Goal: Task Accomplishment & Management: Manage account settings

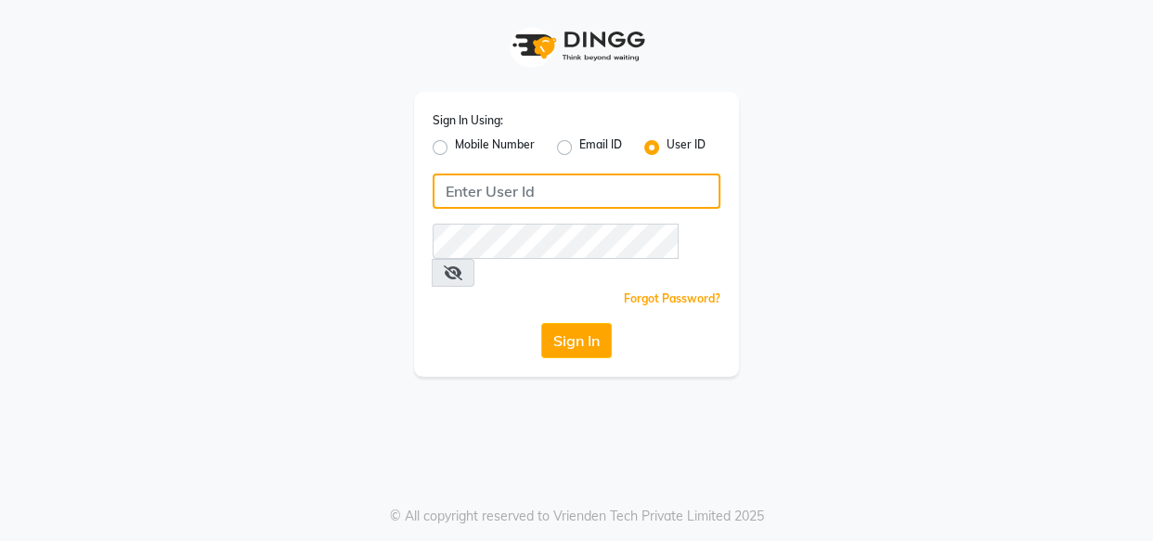
type input "8263956805"
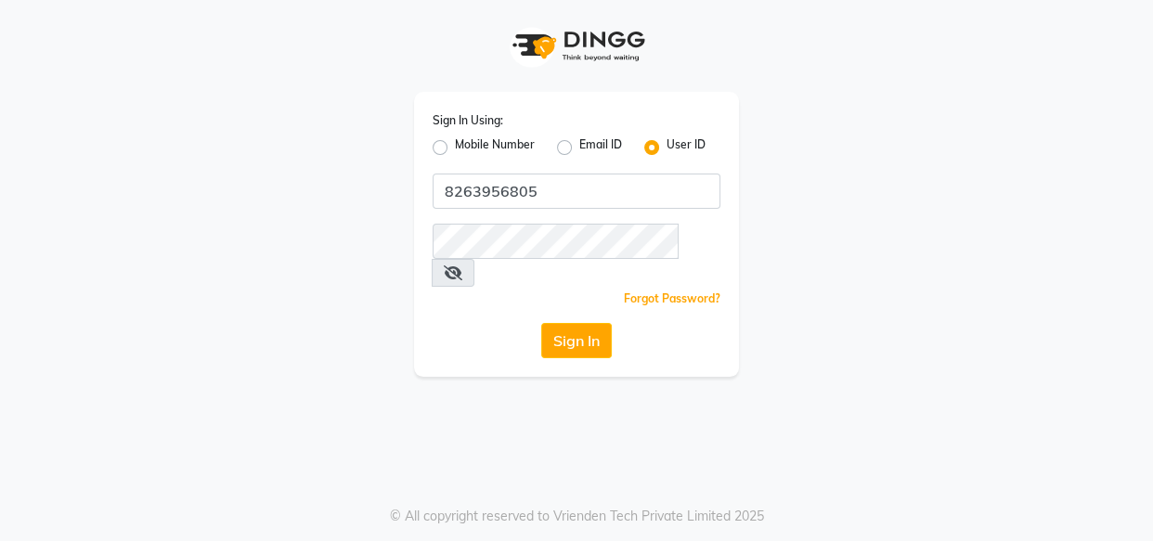
click at [455, 151] on label "Mobile Number" at bounding box center [495, 147] width 80 height 22
click at [455, 149] on input "Mobile Number" at bounding box center [461, 142] width 12 height 12
radio input "true"
radio input "false"
click at [538, 210] on div "Sign In Using: Mobile Number Email ID User ID Country Code × +91 Remember me Fo…" at bounding box center [576, 234] width 325 height 285
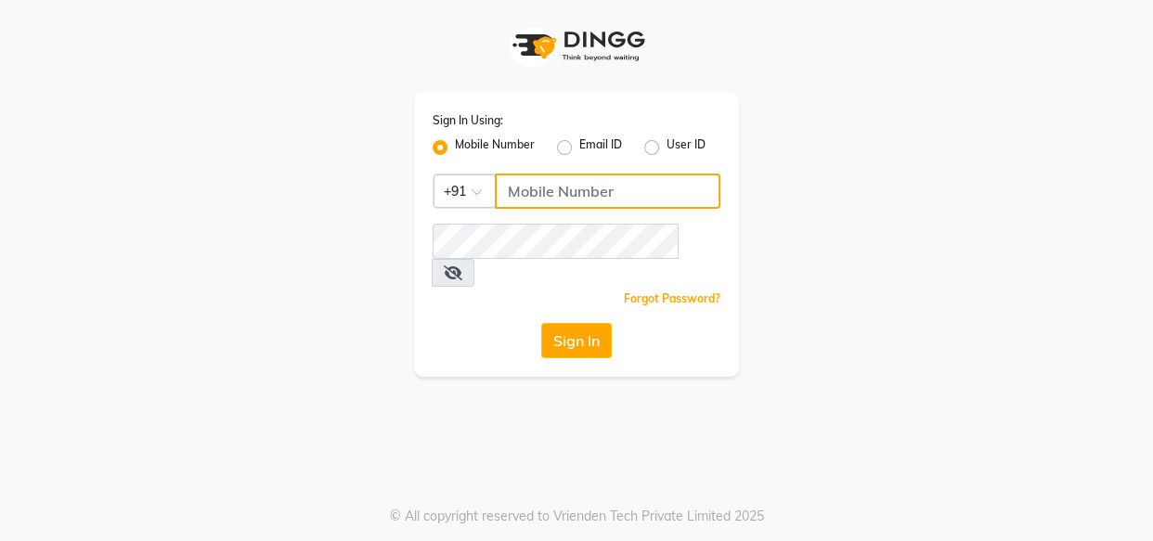
click at [537, 202] on input "Username" at bounding box center [608, 191] width 226 height 35
type input "8263956805"
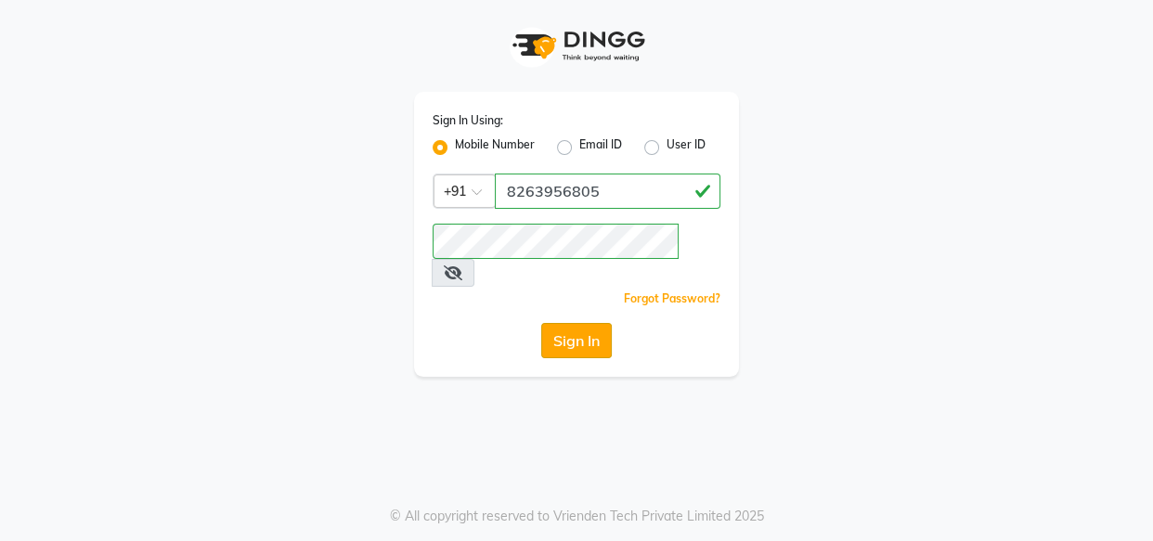
click at [572, 323] on button "Sign In" at bounding box center [576, 340] width 71 height 35
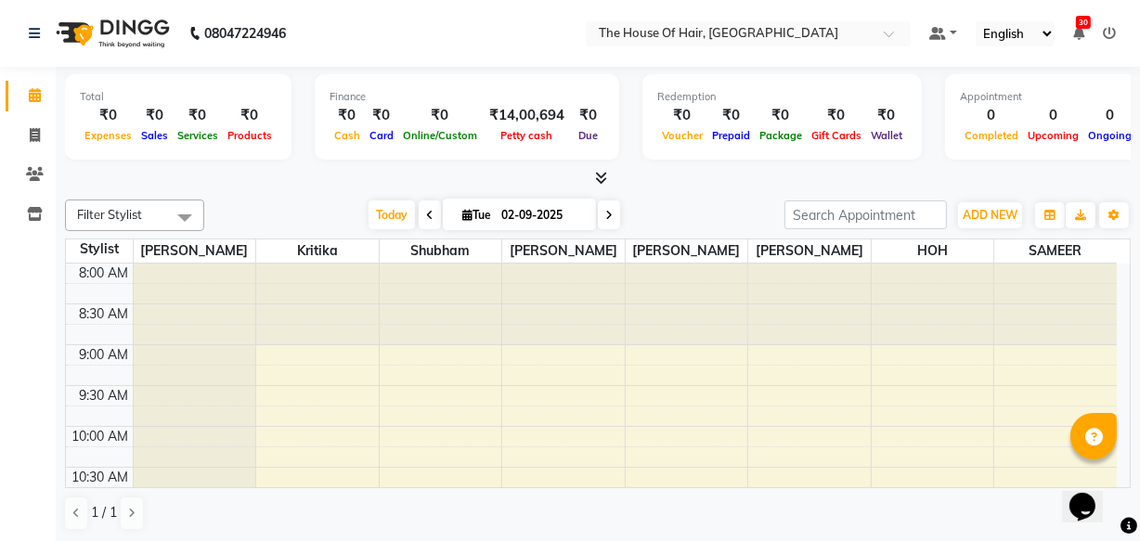
click at [562, 209] on input "02-09-2025" at bounding box center [542, 215] width 93 height 28
select select "9"
select select "2025"
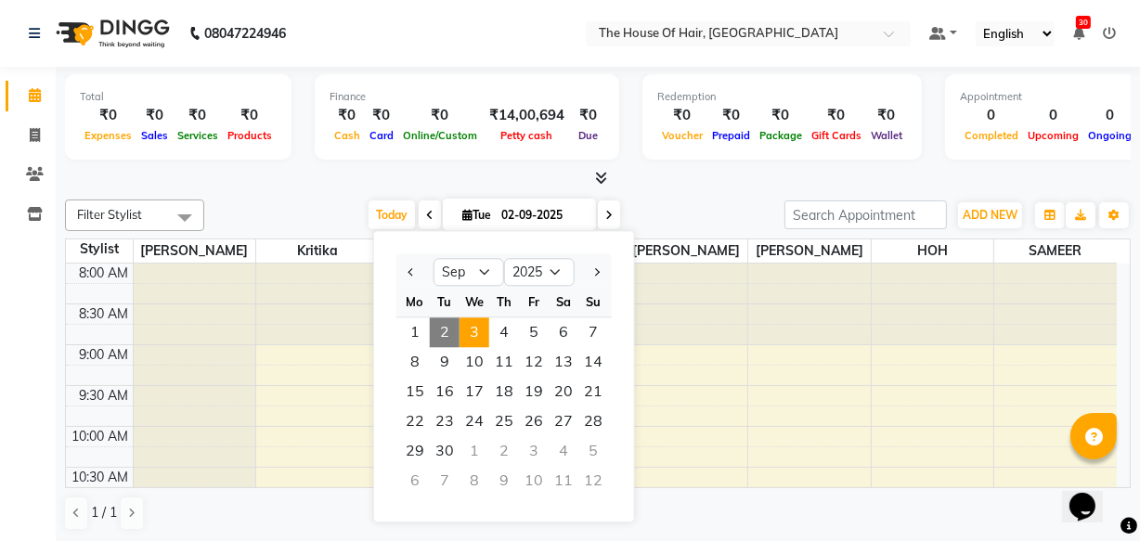
click at [463, 333] on span "3" at bounding box center [474, 332] width 30 height 30
type input "[DATE]"
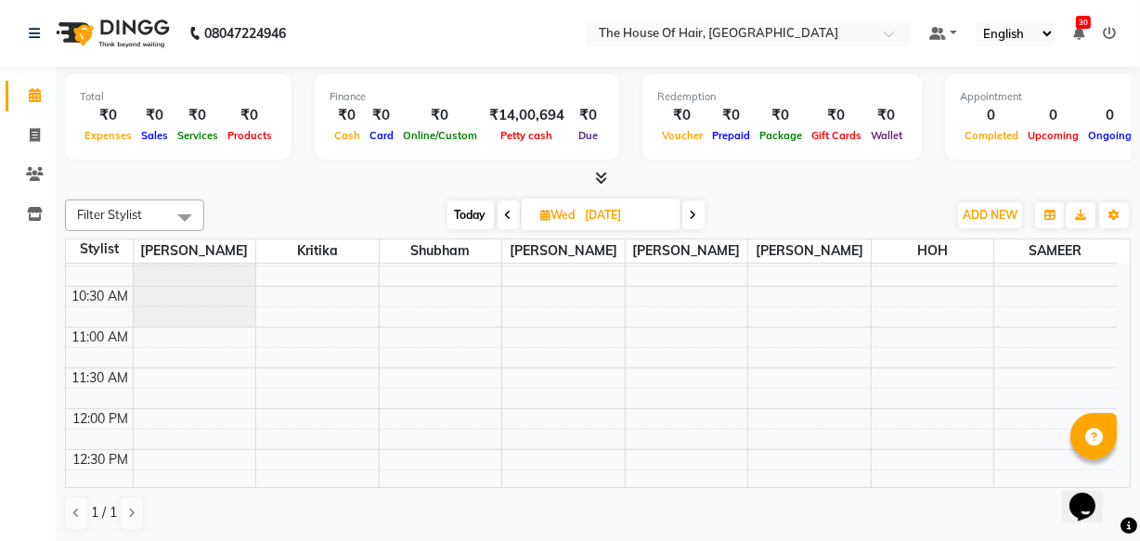
scroll to position [180, 0]
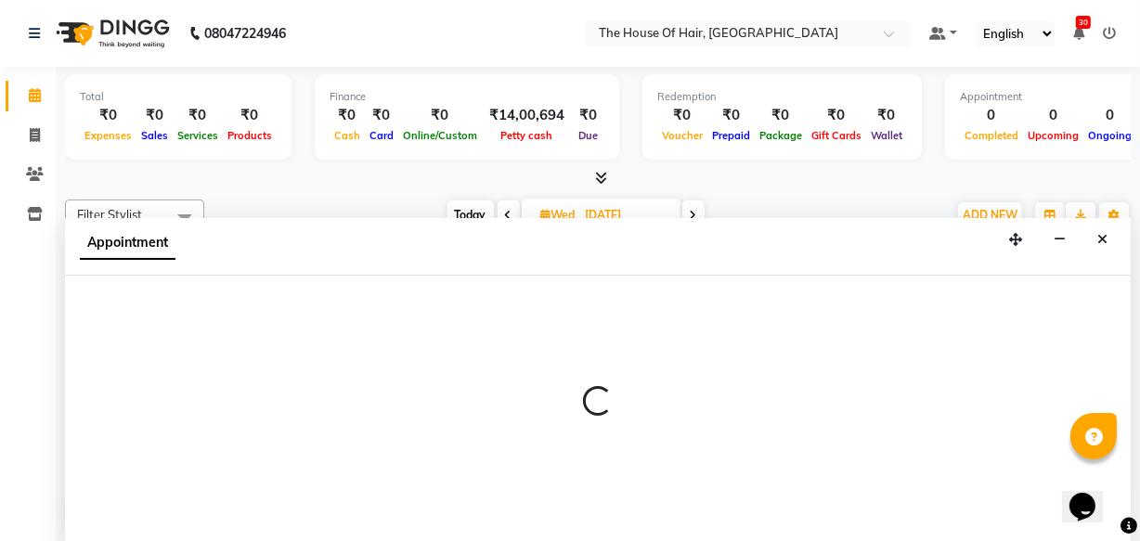
scroll to position [0, 0]
select select "42824"
select select "tentative"
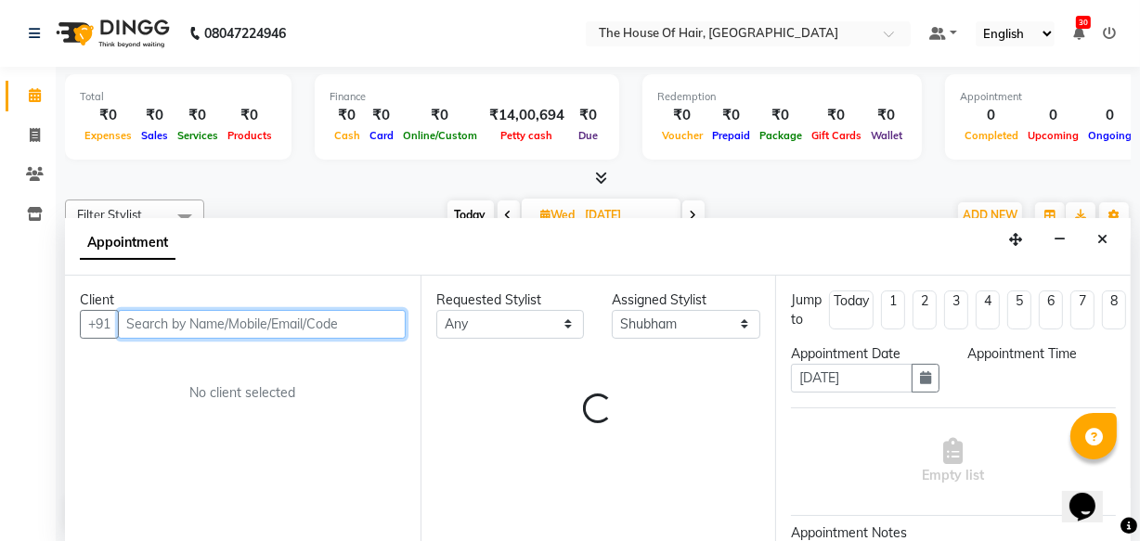
select select "750"
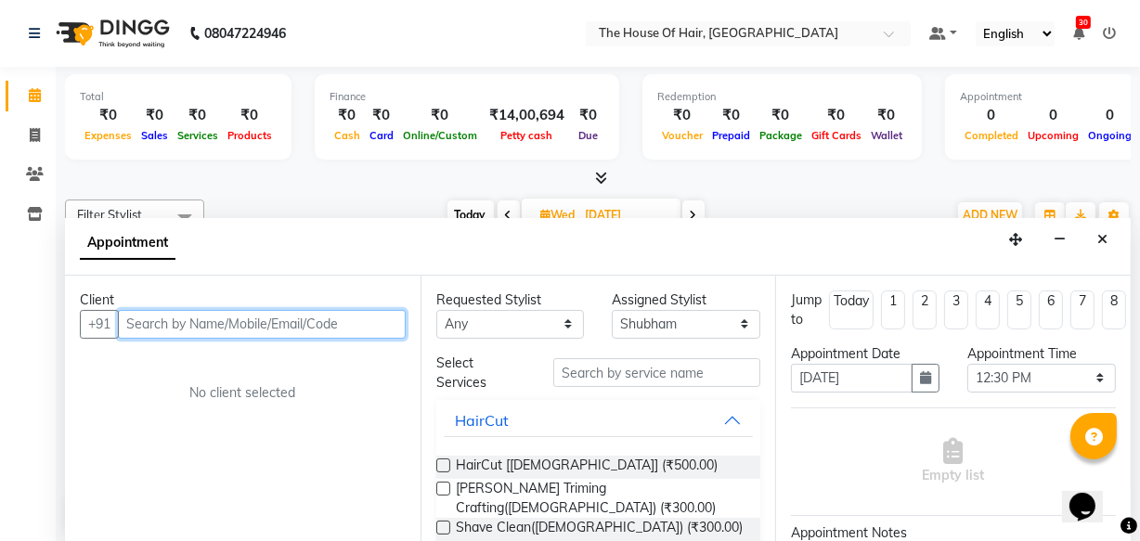
click at [149, 317] on input "text" at bounding box center [262, 324] width 288 height 29
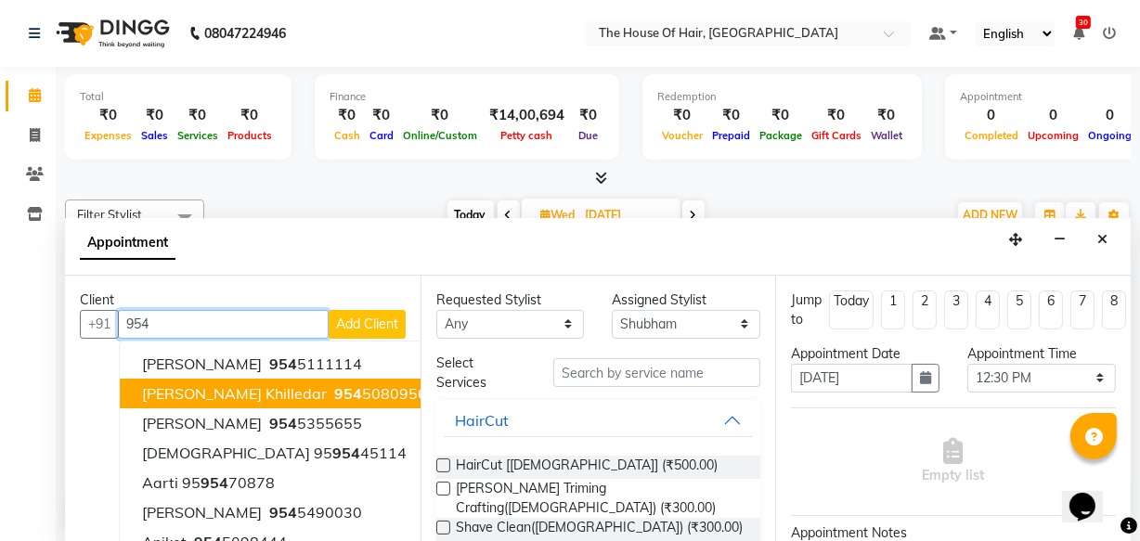
click at [212, 390] on span "[PERSON_NAME] khilledar" at bounding box center [234, 393] width 185 height 19
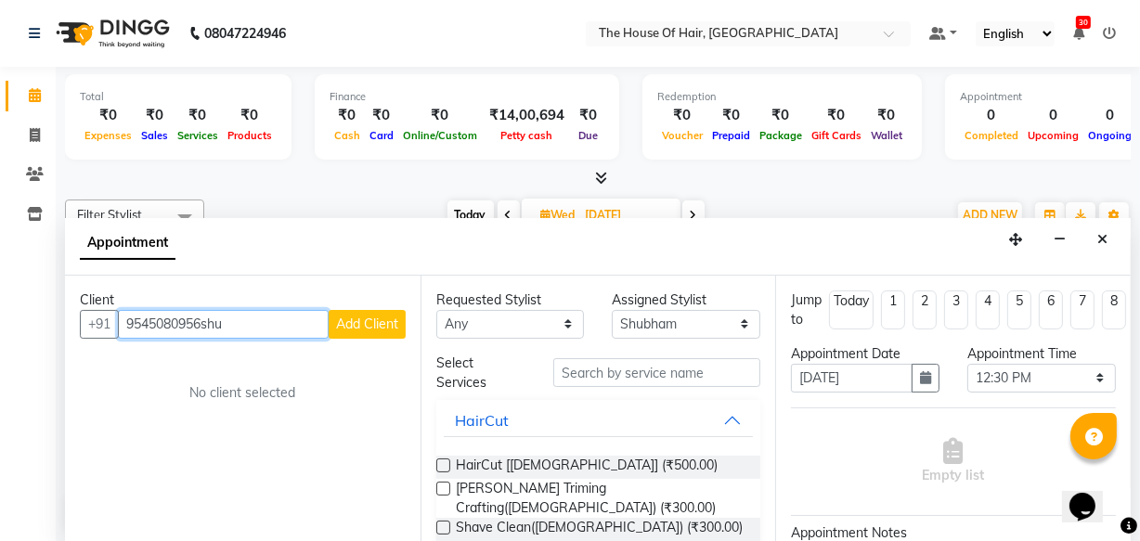
click at [243, 320] on input "9545080956shu" at bounding box center [223, 324] width 211 height 29
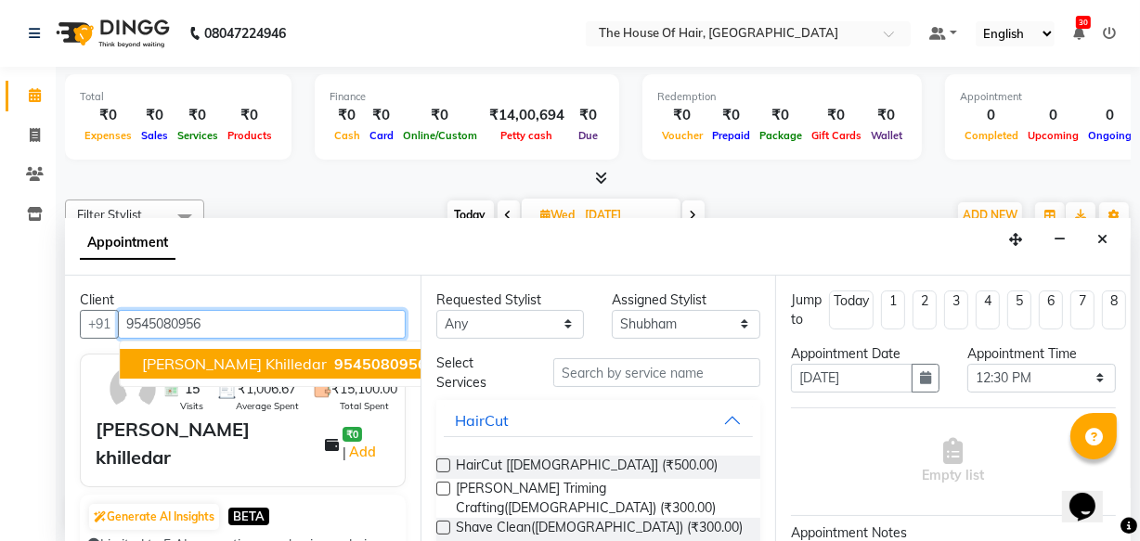
type input "9545080956"
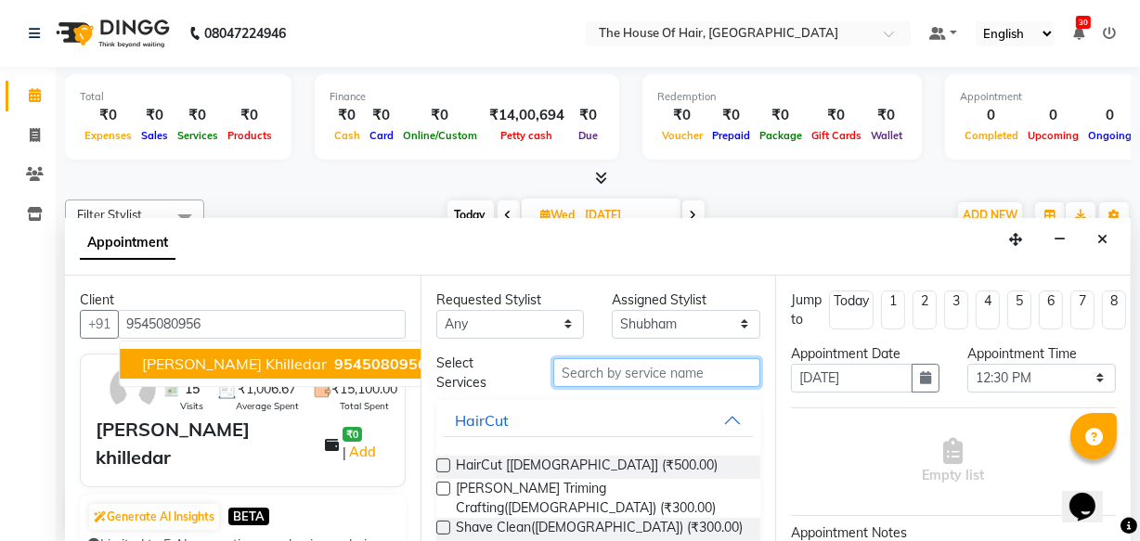
click at [565, 375] on input "text" at bounding box center [656, 372] width 207 height 29
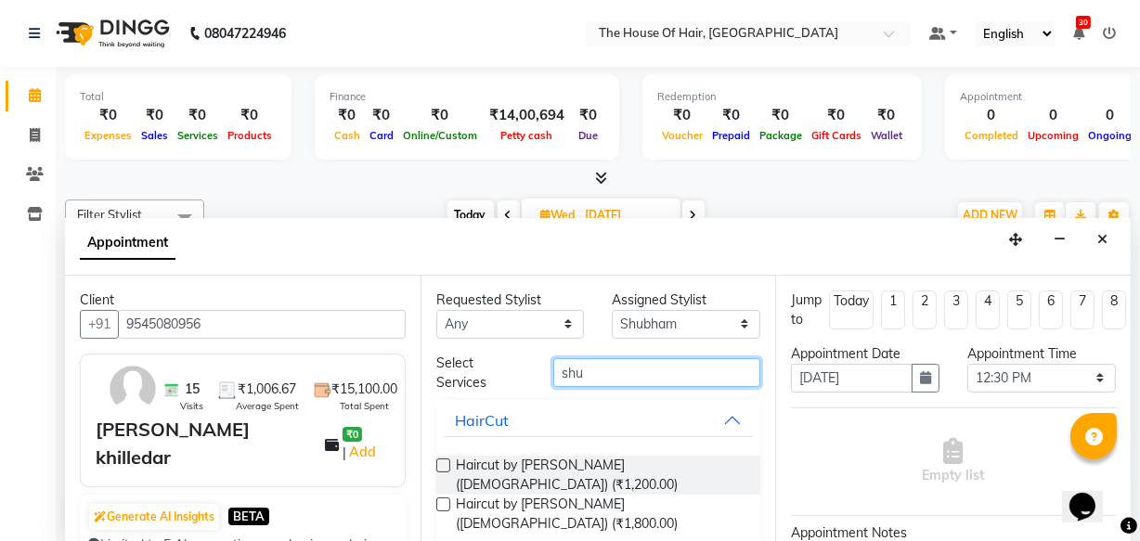
type input "shu"
click at [440, 463] on label at bounding box center [443, 466] width 14 height 14
click at [440, 463] on input "checkbox" at bounding box center [442, 467] width 12 height 12
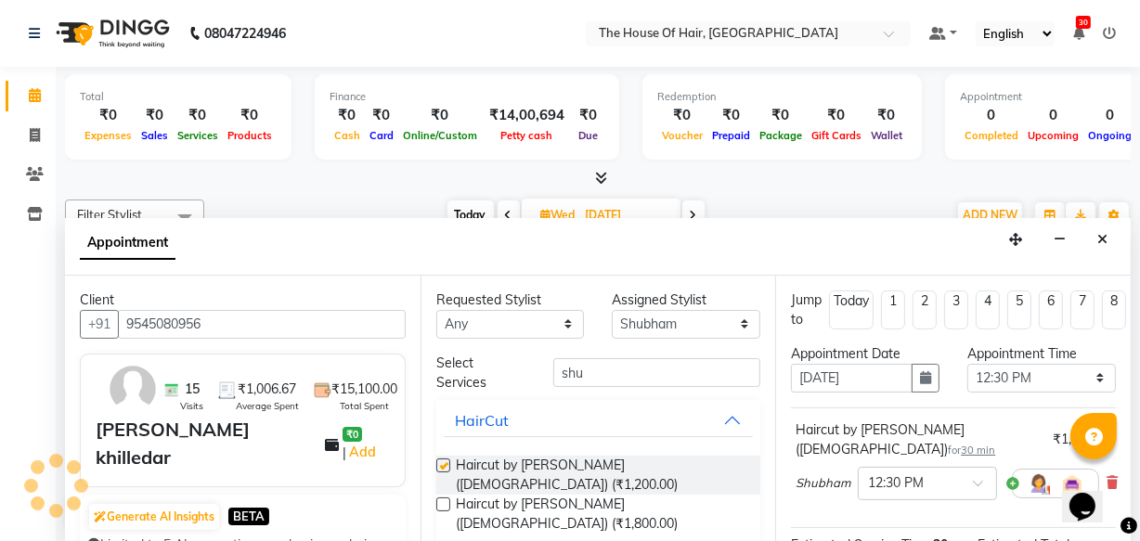
checkbox input "false"
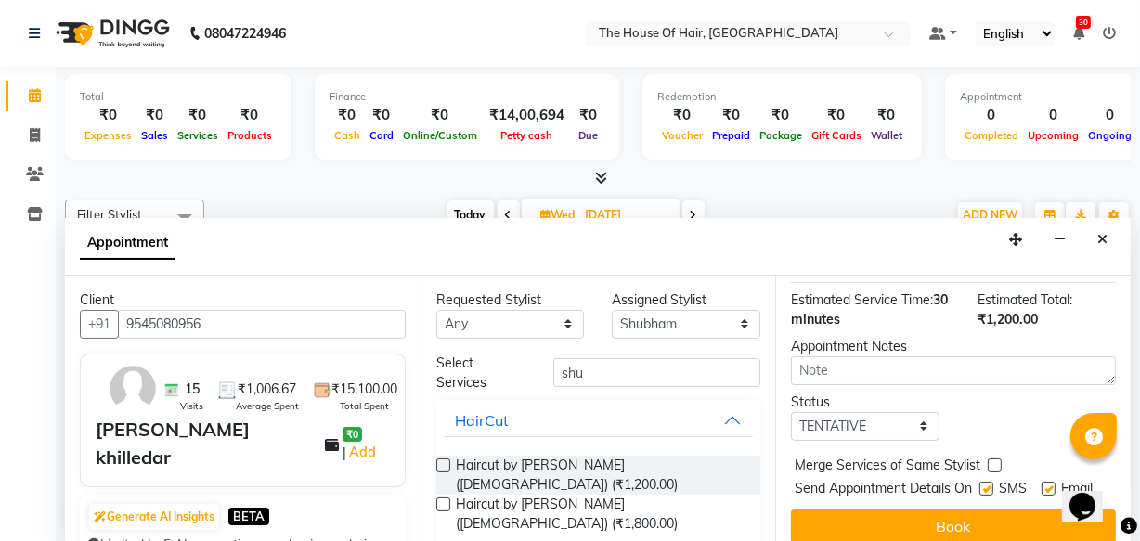
scroll to position [247, 0]
click at [890, 410] on select "Select TENTATIVE CONFIRM UPCOMING" at bounding box center [865, 424] width 149 height 29
select select "upcoming"
click at [791, 410] on select "Select TENTATIVE CONFIRM UPCOMING" at bounding box center [865, 424] width 149 height 29
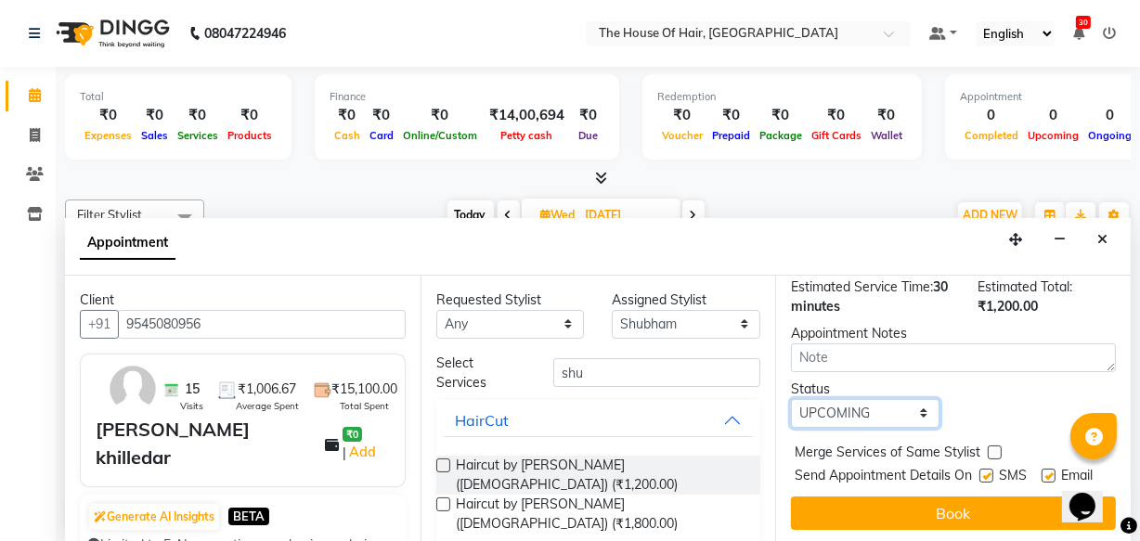
scroll to position [268, 0]
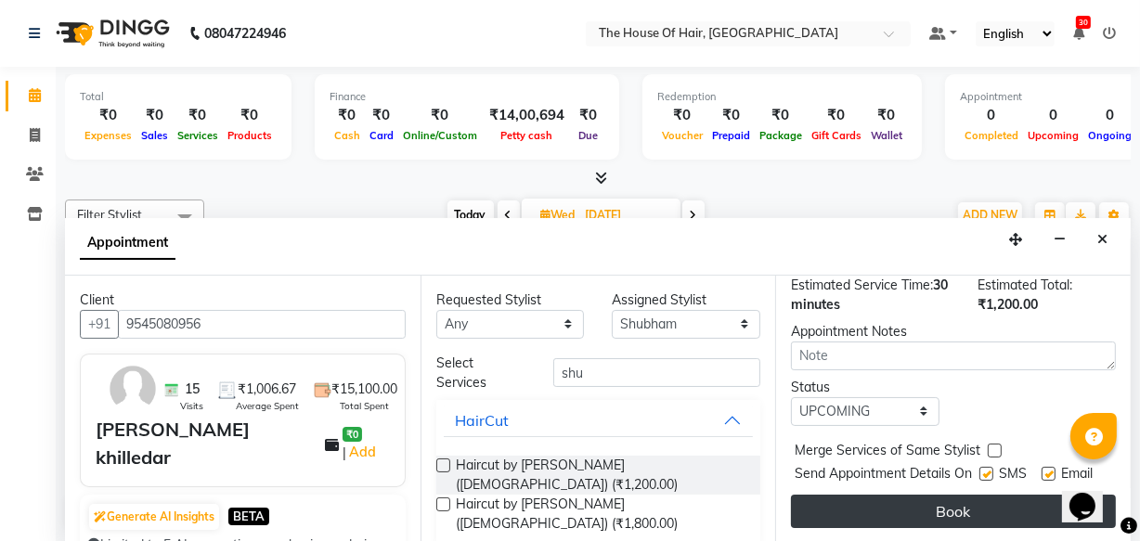
click at [922, 495] on button "Book" at bounding box center [953, 511] width 325 height 33
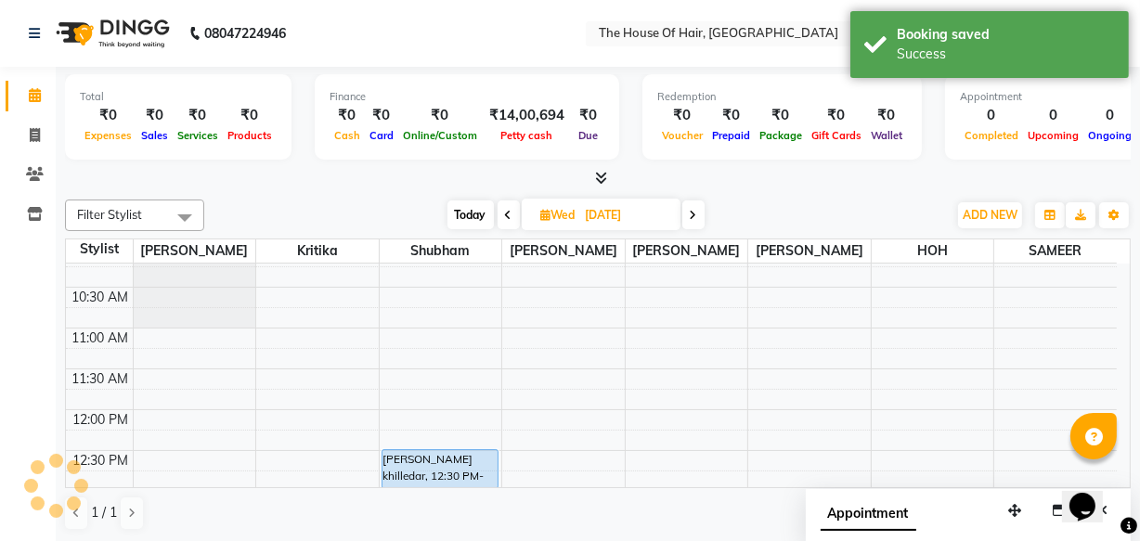
scroll to position [0, 0]
select select "42824"
select select "690"
select select "tentative"
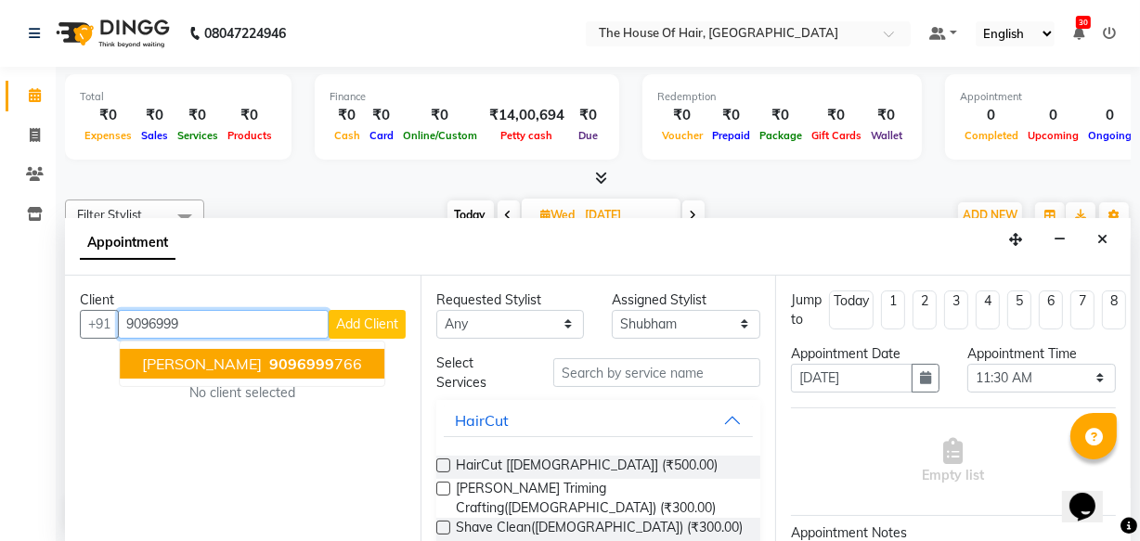
click at [286, 360] on span "9096999" at bounding box center [301, 364] width 65 height 19
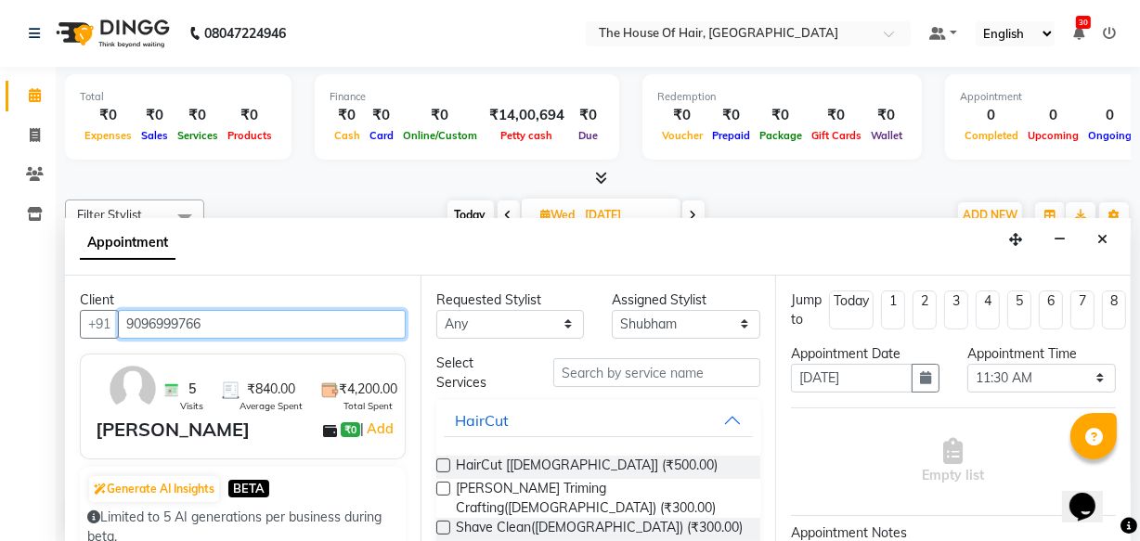
type input "9096999766"
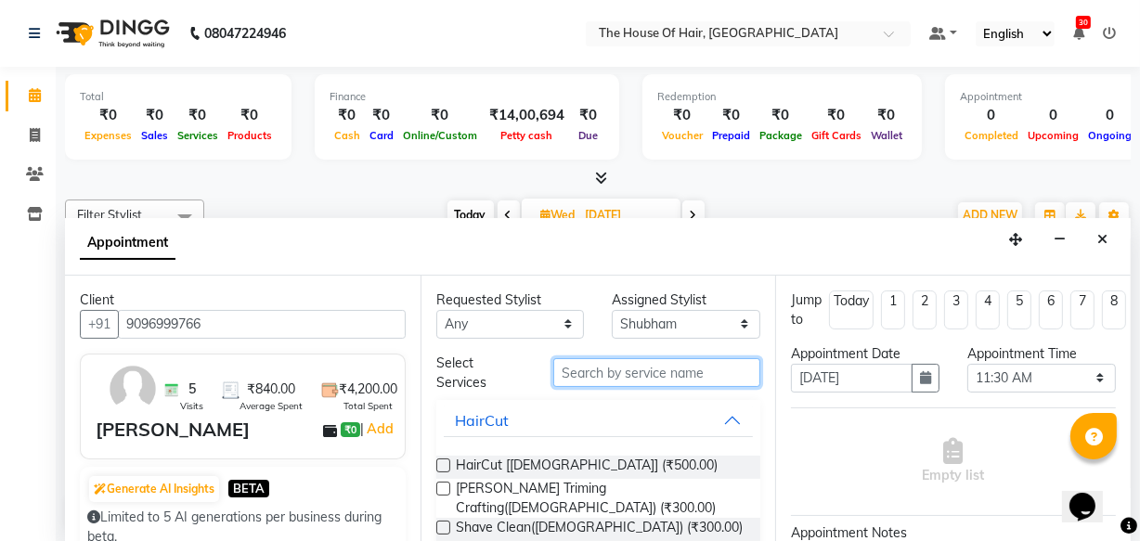
click at [575, 368] on input "text" at bounding box center [656, 372] width 207 height 29
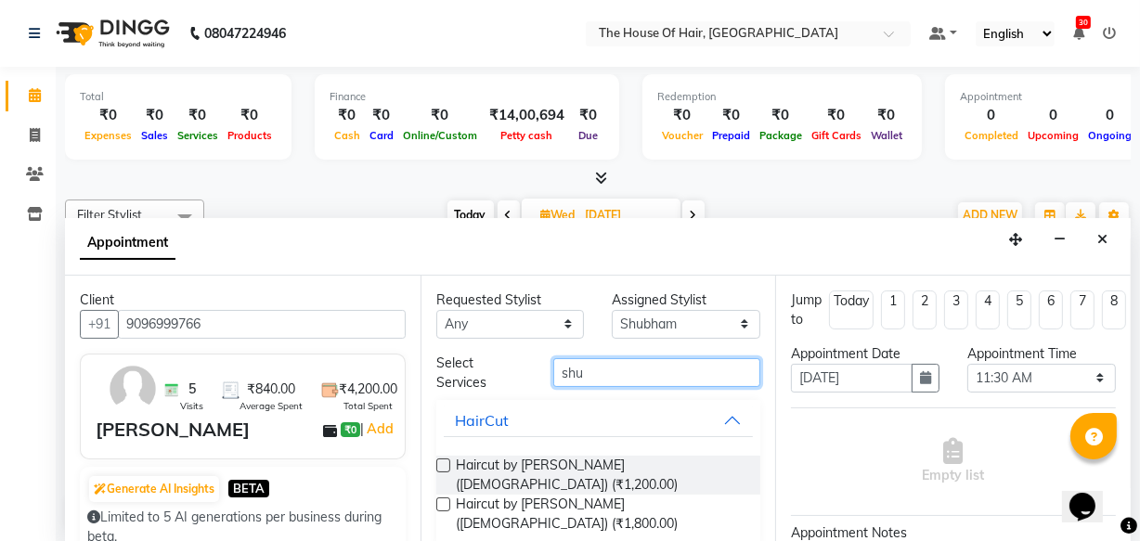
type input "shu"
click at [440, 464] on label at bounding box center [443, 466] width 14 height 14
click at [440, 464] on input "checkbox" at bounding box center [442, 467] width 12 height 12
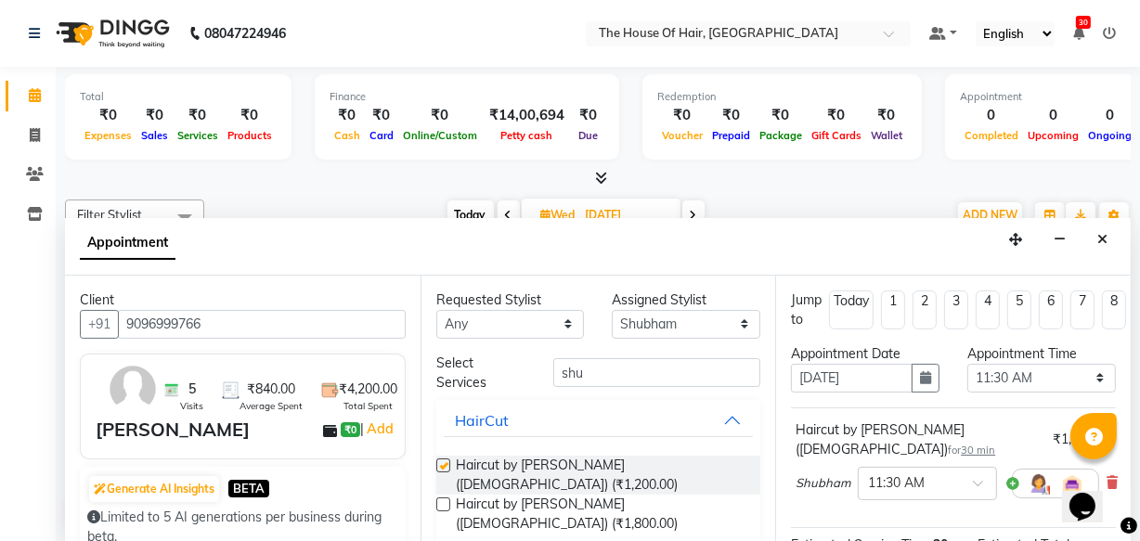
checkbox input "false"
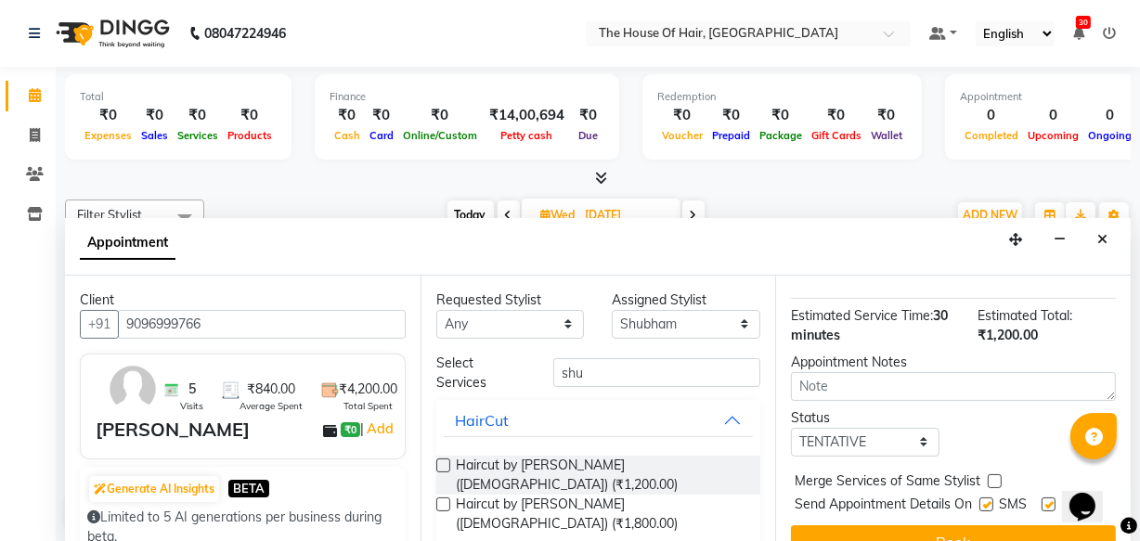
scroll to position [268, 0]
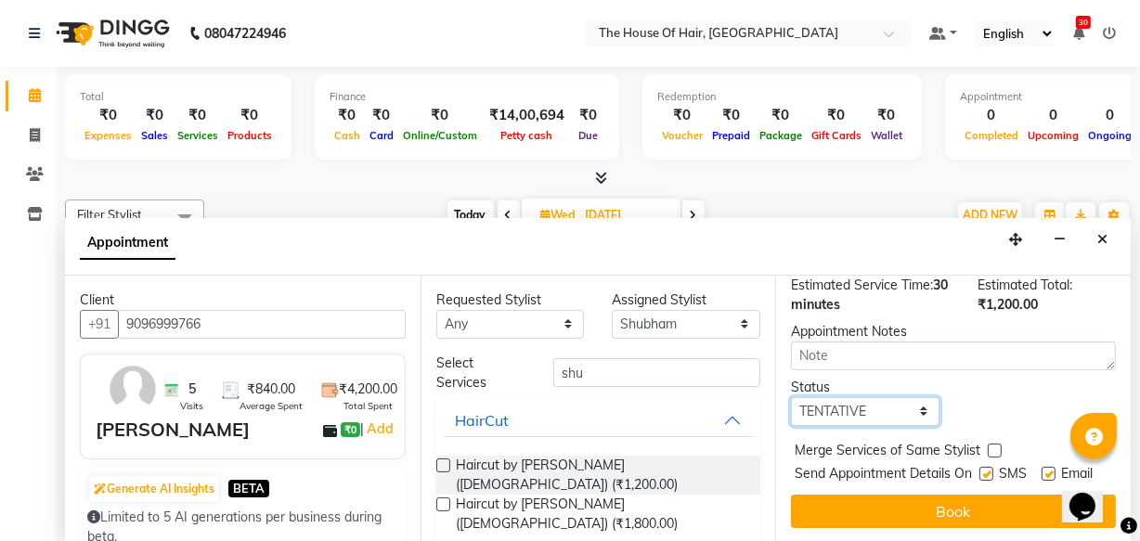
click at [886, 397] on select "Select TENTATIVE CONFIRM UPCOMING" at bounding box center [865, 411] width 149 height 29
select select "upcoming"
click at [791, 397] on select "Select TENTATIVE CONFIRM UPCOMING" at bounding box center [865, 411] width 149 height 29
click at [993, 444] on label at bounding box center [995, 451] width 14 height 14
click at [993, 446] on input "checkbox" at bounding box center [994, 452] width 12 height 12
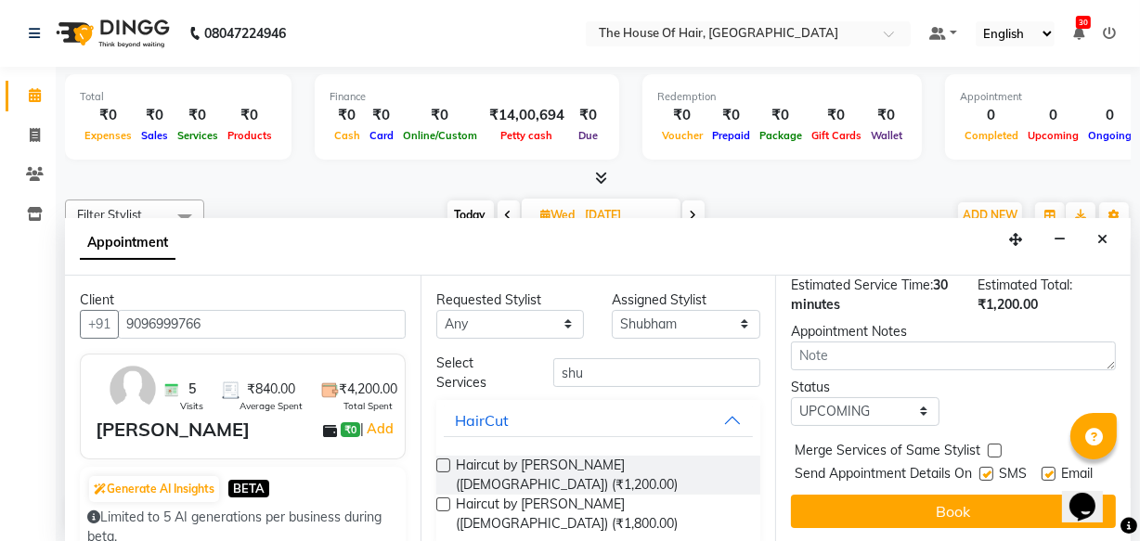
checkbox input "true"
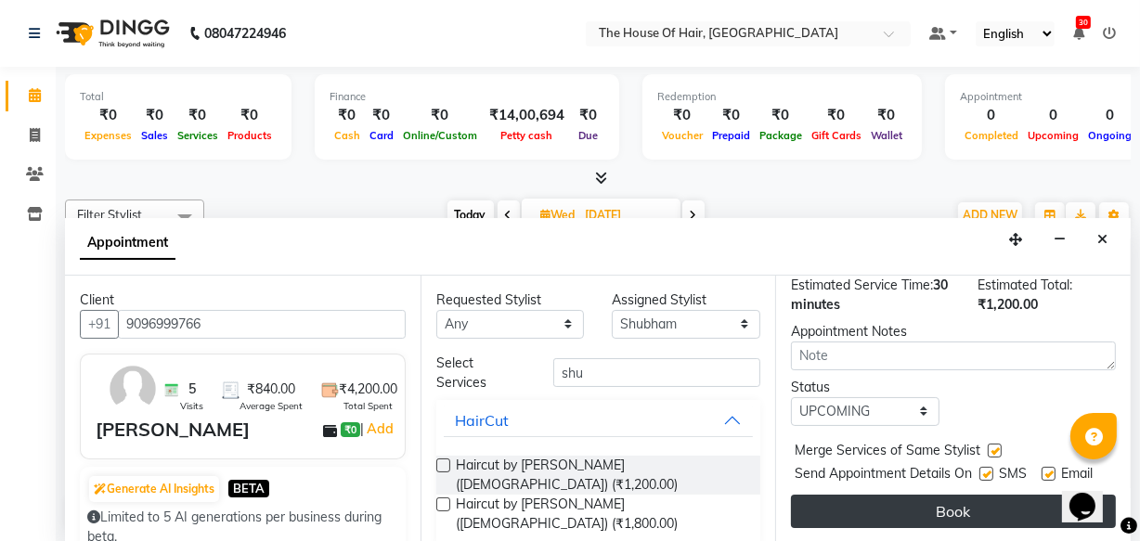
click at [944, 503] on button "Book" at bounding box center [953, 511] width 325 height 33
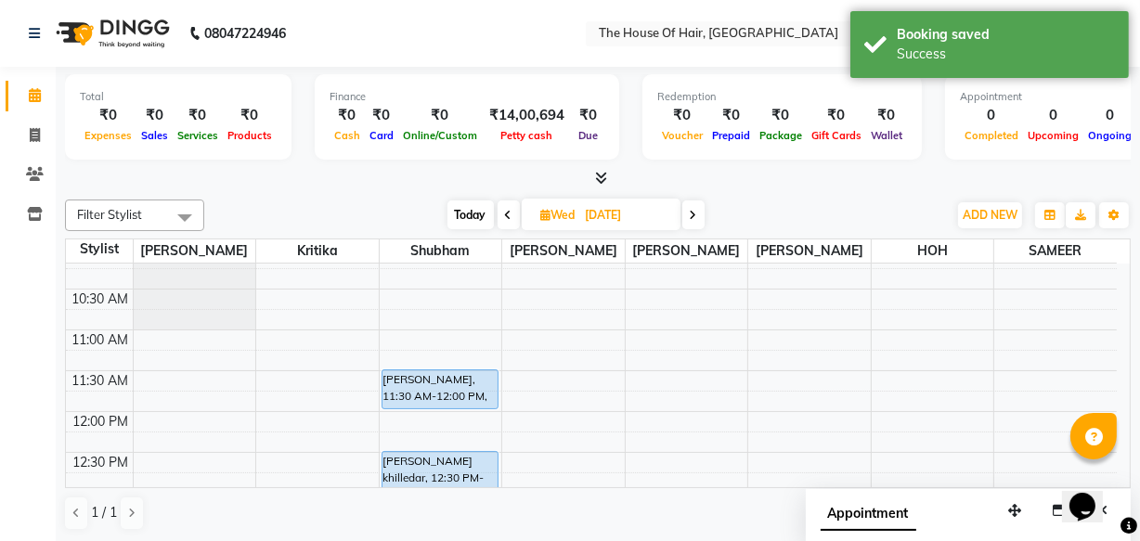
scroll to position [73, 0]
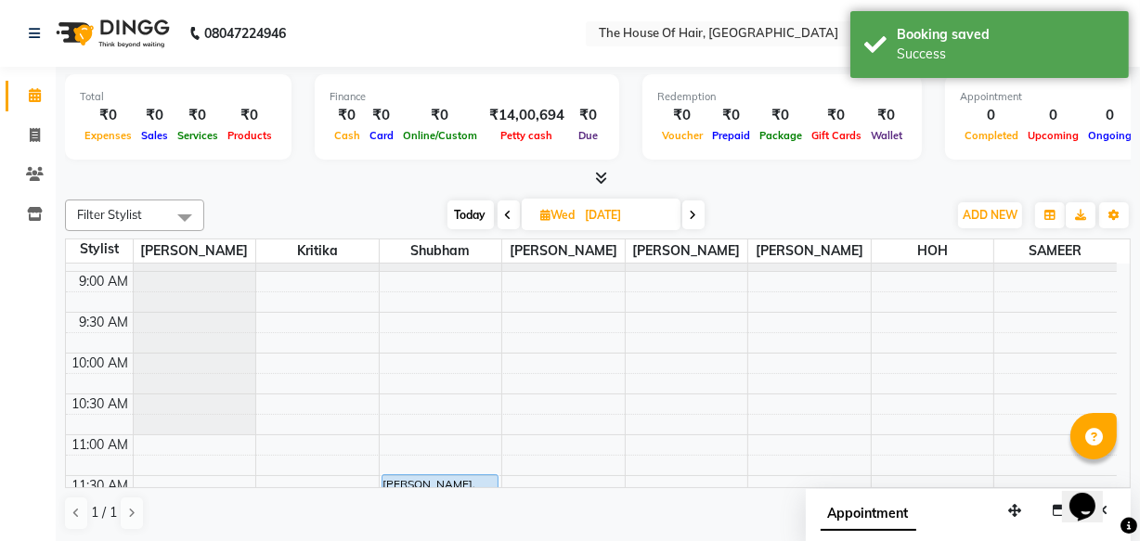
click at [572, 218] on span "Wed" at bounding box center [559, 215] width 44 height 14
select select "9"
select select "2025"
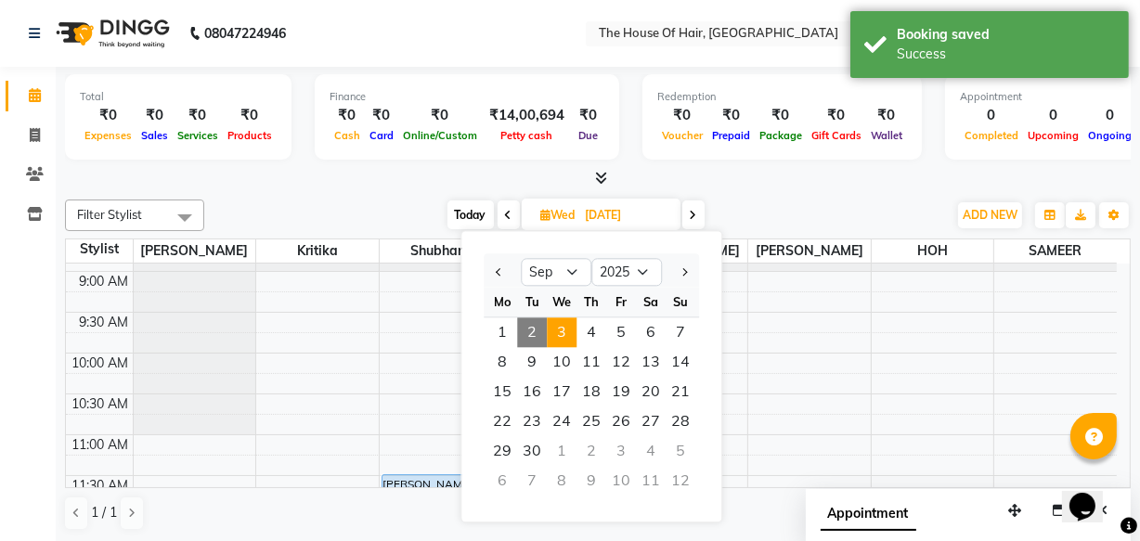
click at [528, 330] on span "2" at bounding box center [532, 332] width 30 height 30
type input "02-09-2025"
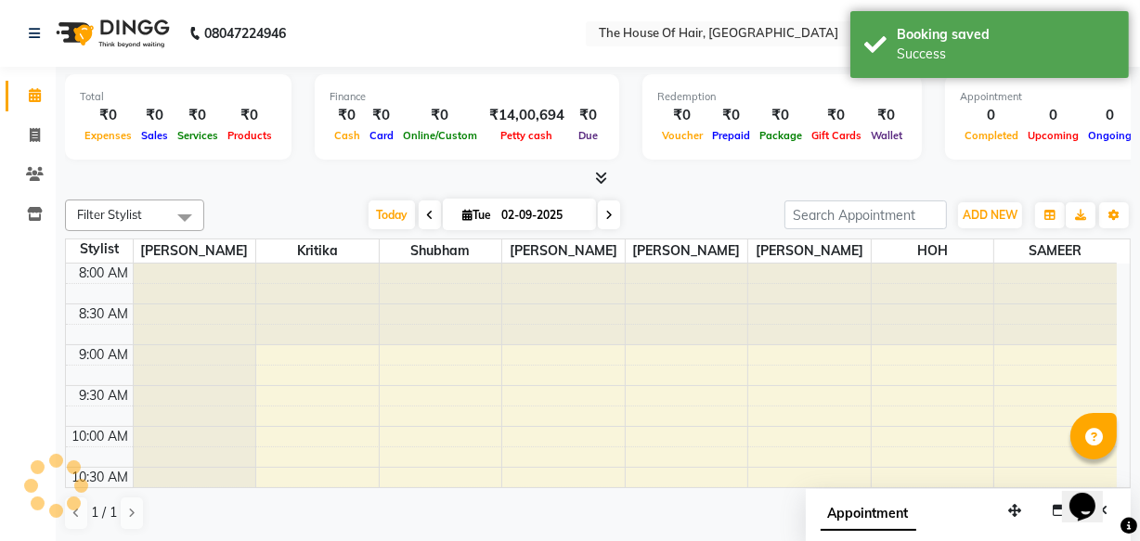
scroll to position [326, 0]
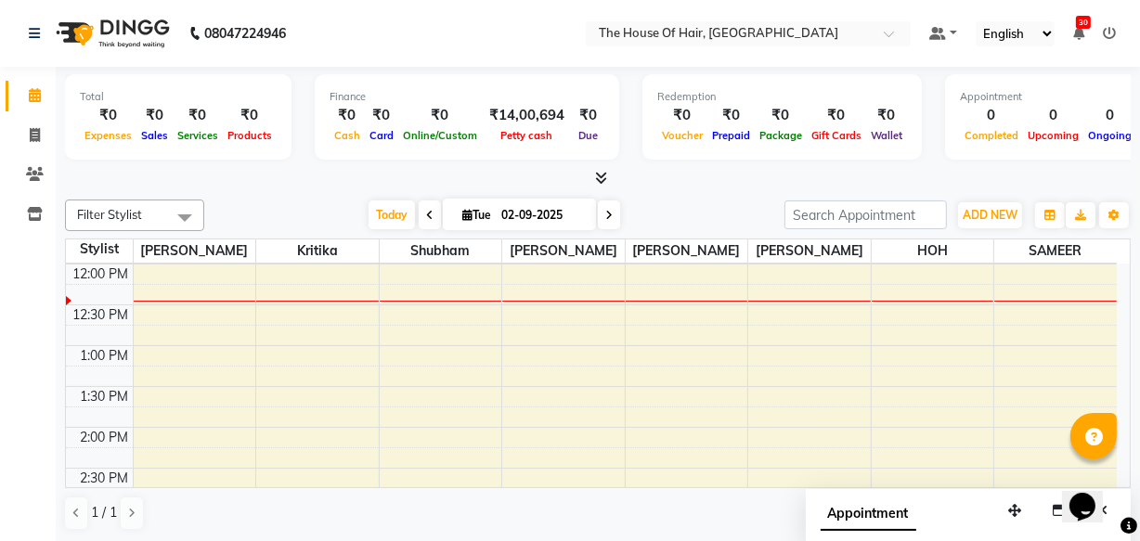
click at [558, 219] on input "02-09-2025" at bounding box center [542, 215] width 93 height 28
select select "9"
select select "2025"
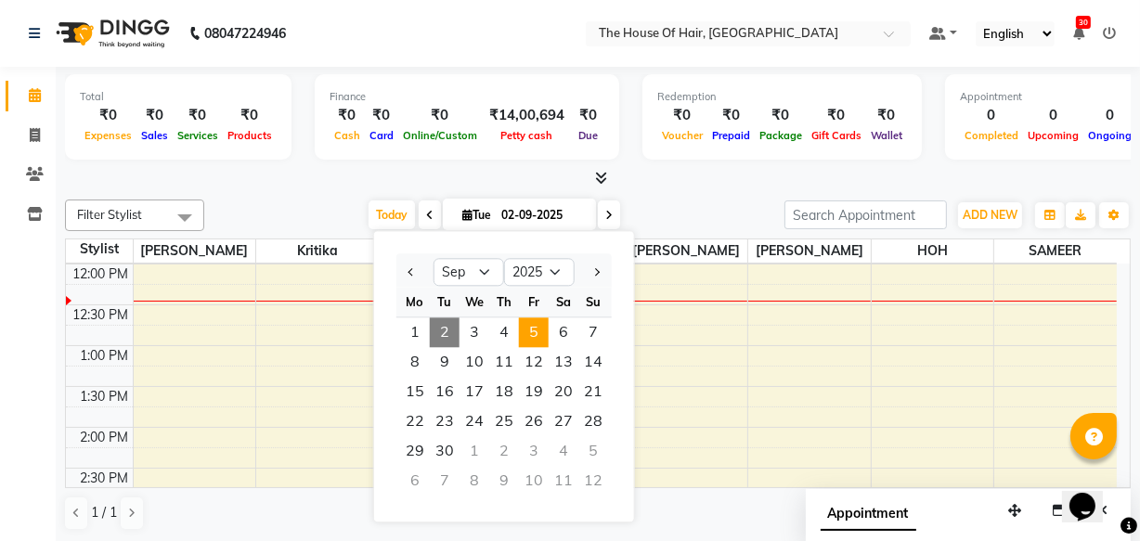
click at [530, 339] on span "5" at bounding box center [534, 332] width 30 height 30
type input "[DATE]"
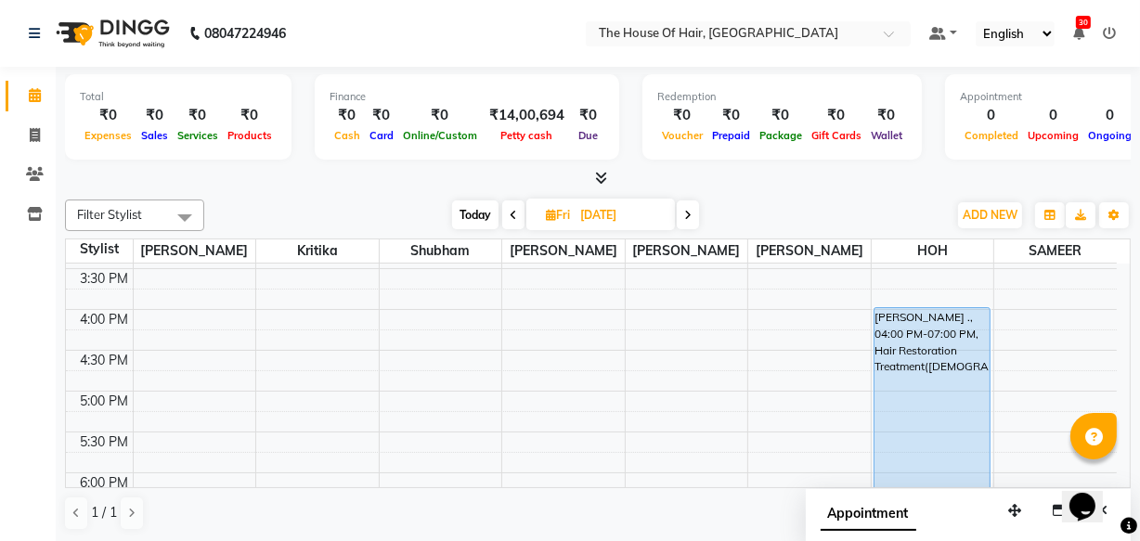
scroll to position [587, 0]
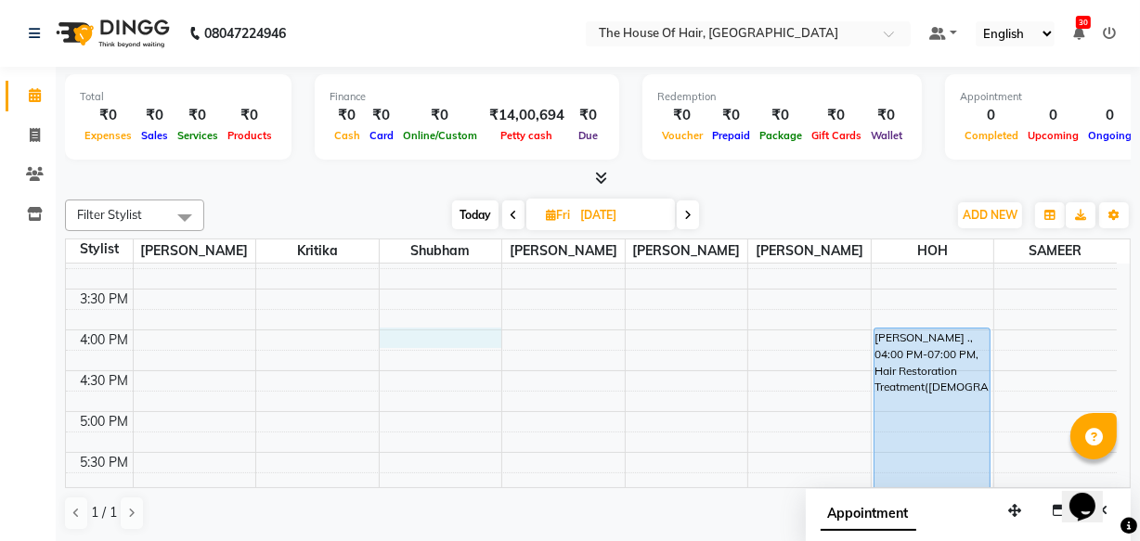
click at [398, 331] on div "8:00 AM 8:30 AM 9:00 AM 9:30 AM 10:00 AM 10:30 AM 11:00 AM 11:30 AM 12:00 PM 12…" at bounding box center [591, 248] width 1051 height 1143
select select "42824"
select select "tentative"
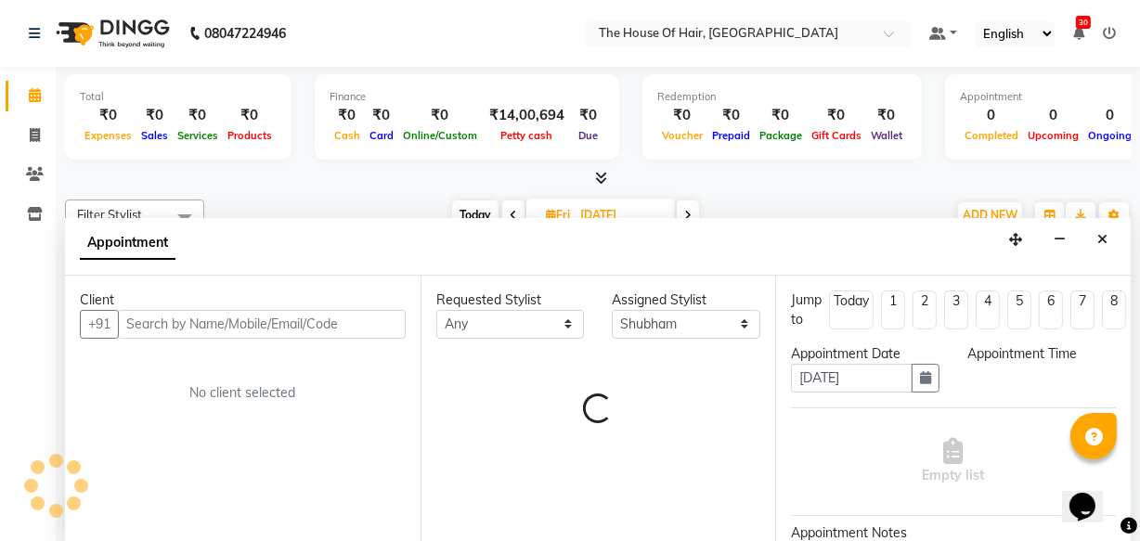
scroll to position [0, 0]
select select "960"
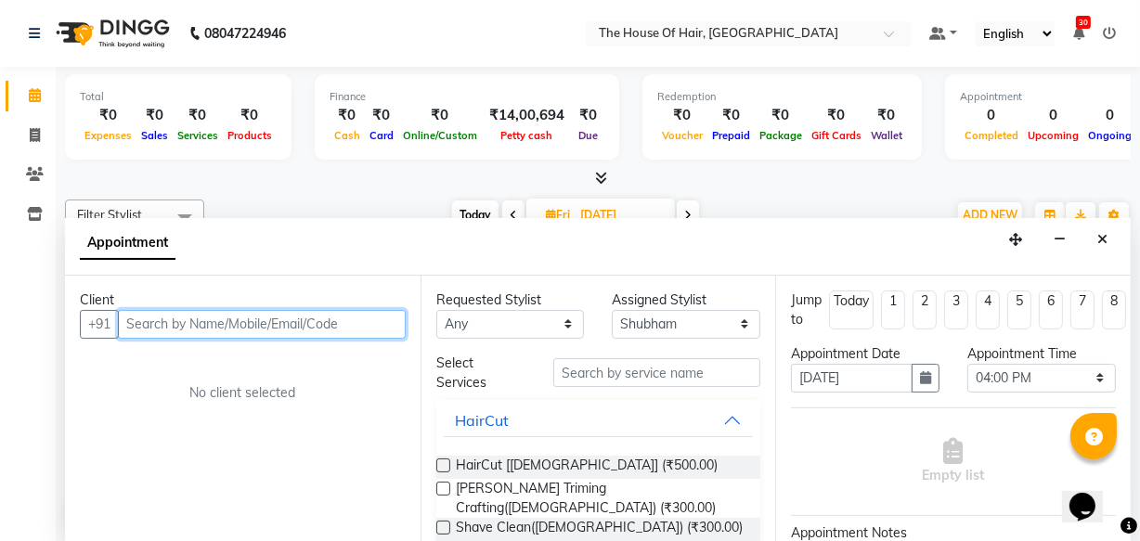
click at [149, 323] on input "text" at bounding box center [262, 324] width 288 height 29
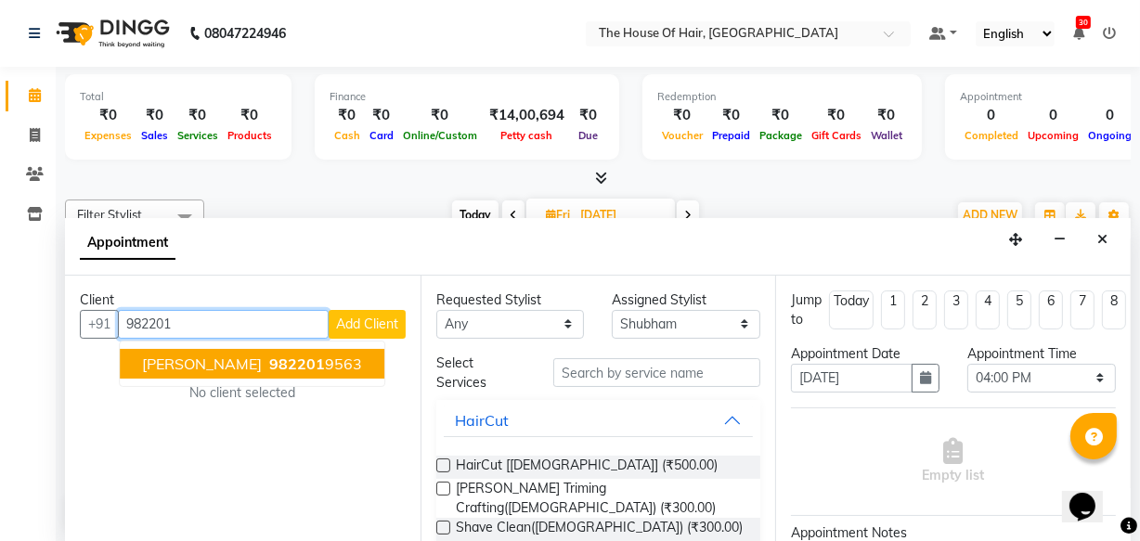
click at [223, 373] on button "[PERSON_NAME] 982201 9563" at bounding box center [252, 364] width 265 height 30
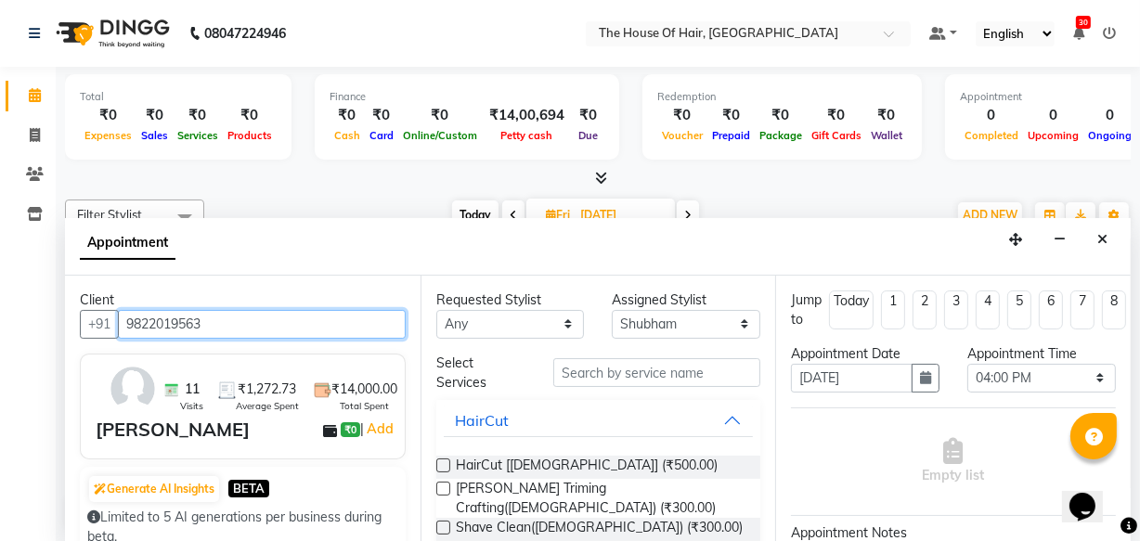
type input "9822019563"
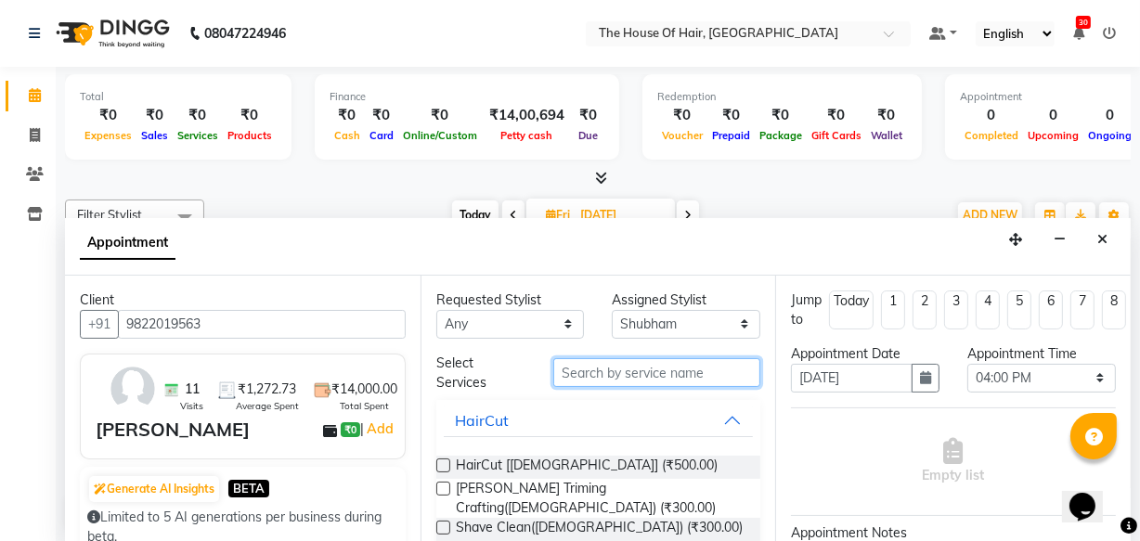
click at [576, 379] on input "text" at bounding box center [656, 372] width 207 height 29
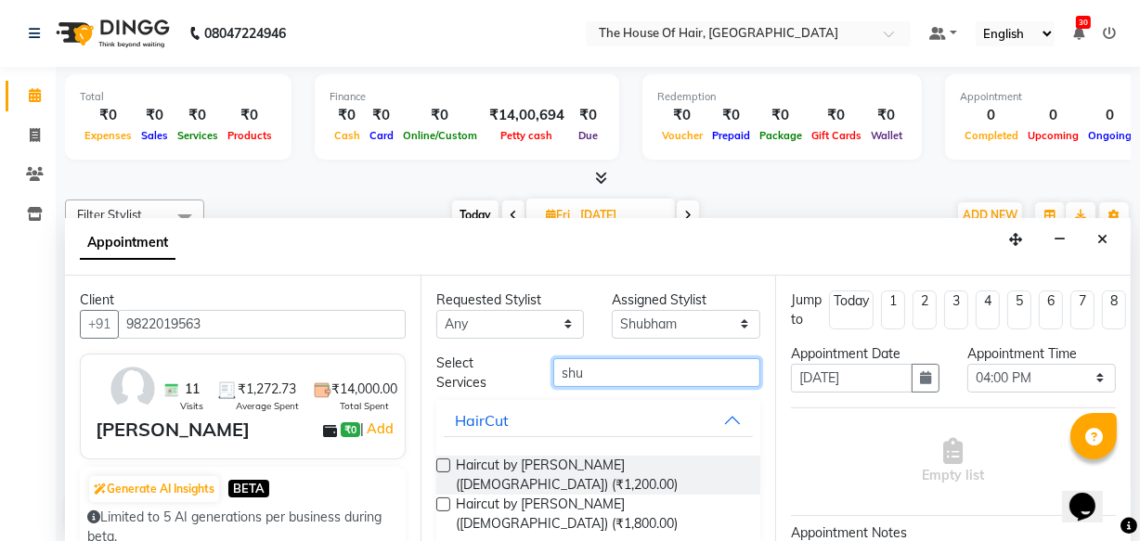
type input "shu"
click at [443, 463] on label at bounding box center [443, 466] width 14 height 14
click at [443, 463] on input "checkbox" at bounding box center [442, 467] width 12 height 12
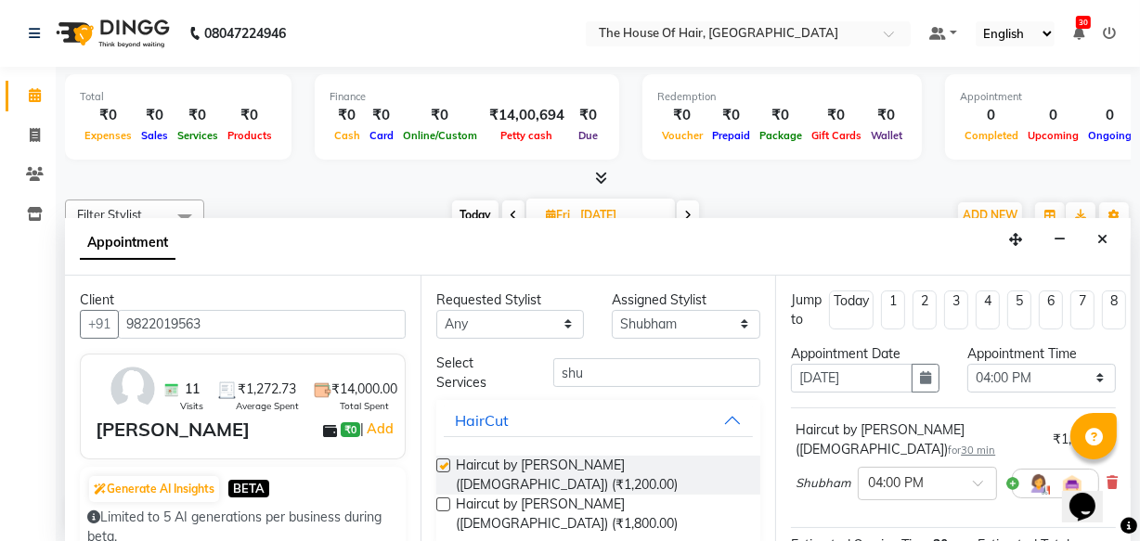
checkbox input "false"
click at [584, 380] on input "shu" at bounding box center [656, 372] width 207 height 29
type input "s"
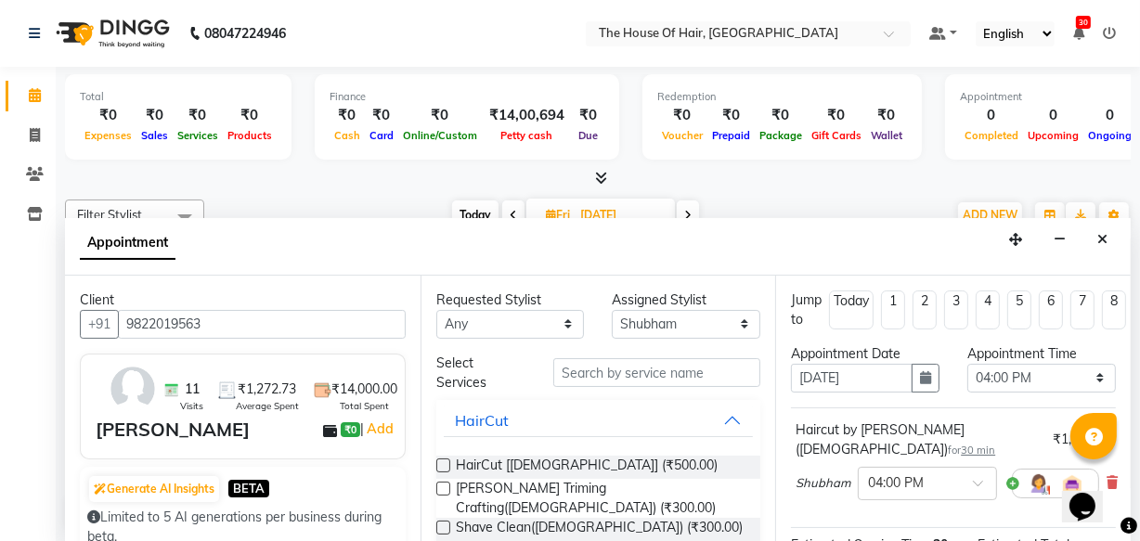
click at [445, 485] on label at bounding box center [443, 489] width 14 height 14
click at [445, 485] on input "checkbox" at bounding box center [442, 491] width 12 height 12
checkbox input "false"
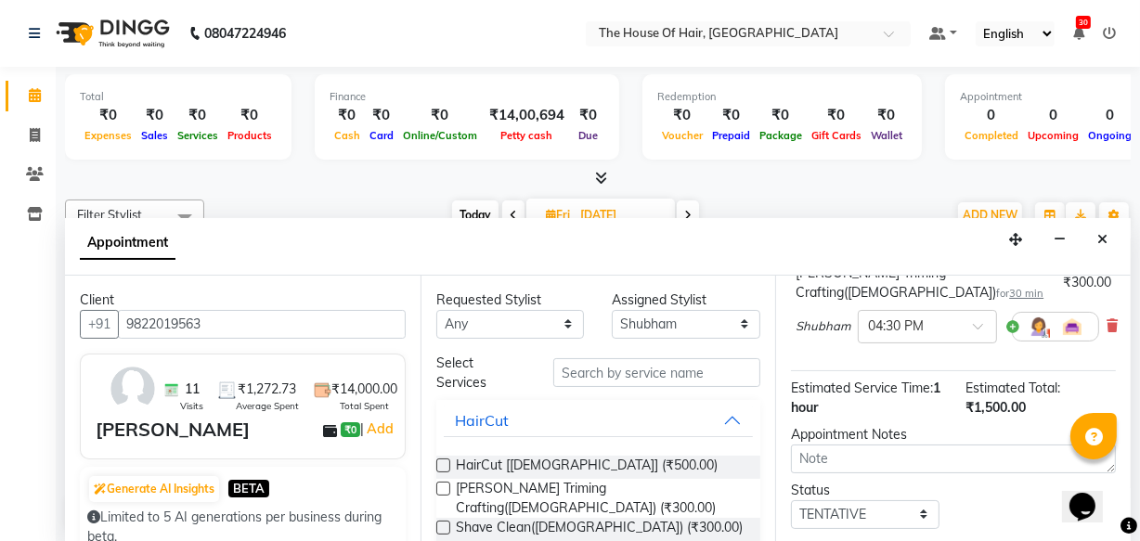
scroll to position [353, 0]
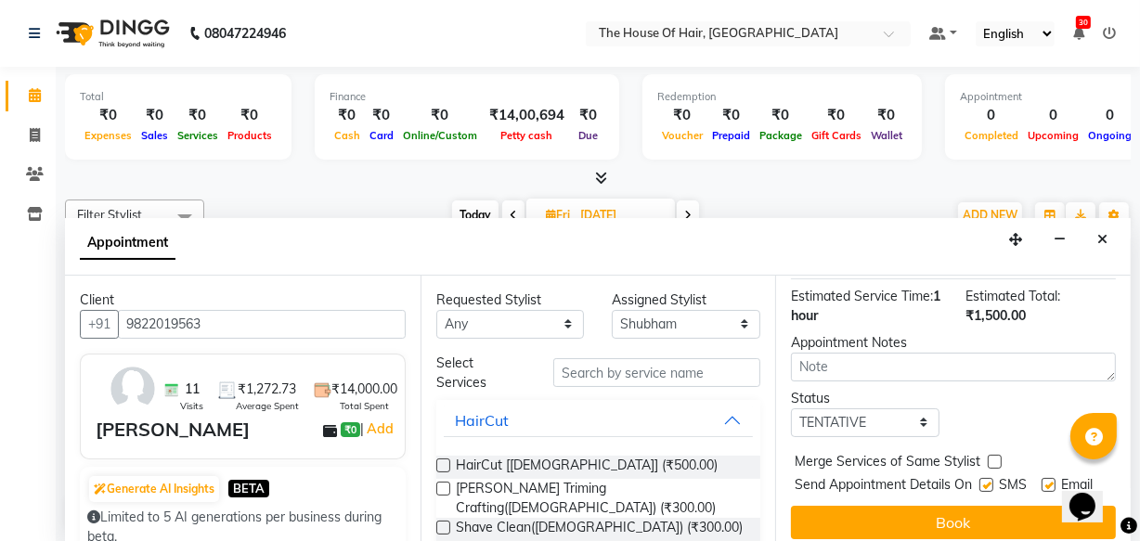
click at [992, 455] on label at bounding box center [995, 462] width 14 height 14
click at [992, 458] on input "checkbox" at bounding box center [994, 464] width 12 height 12
checkbox input "true"
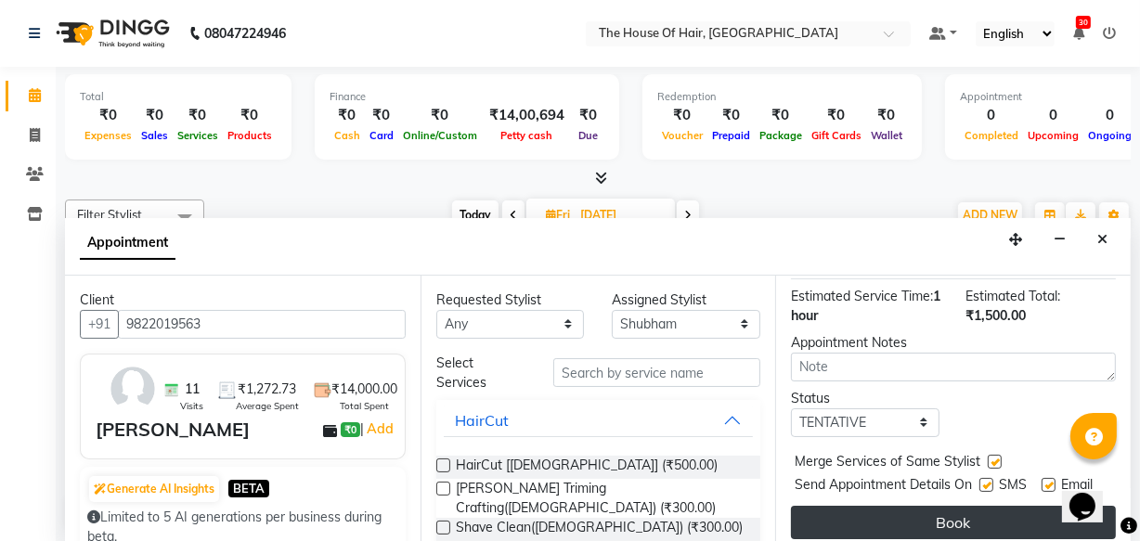
click at [962, 506] on button "Book" at bounding box center [953, 522] width 325 height 33
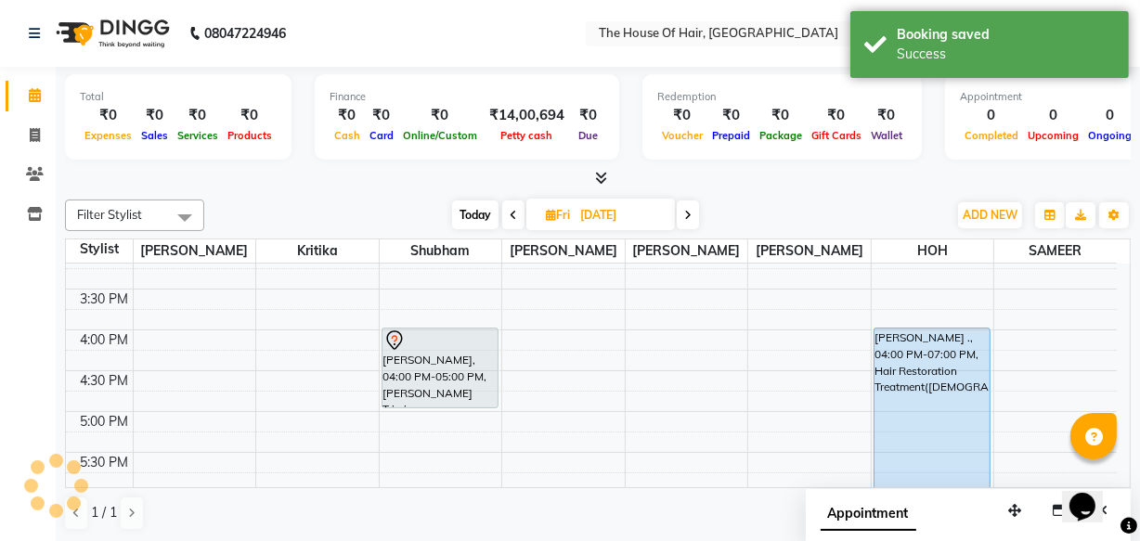
scroll to position [0, 0]
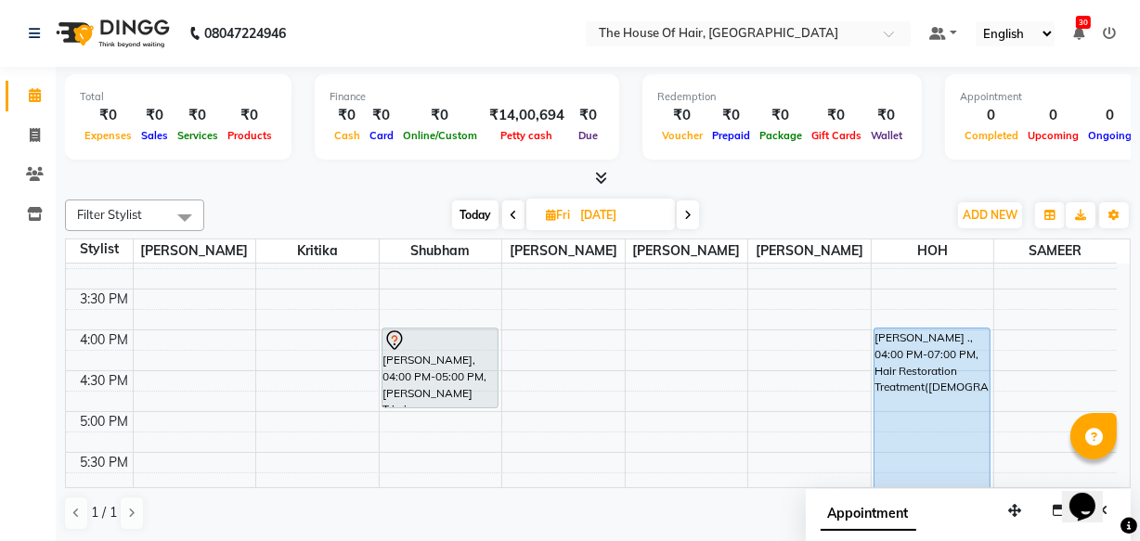
click at [608, 222] on input "[DATE]" at bounding box center [621, 215] width 93 height 28
select select "9"
select select "2025"
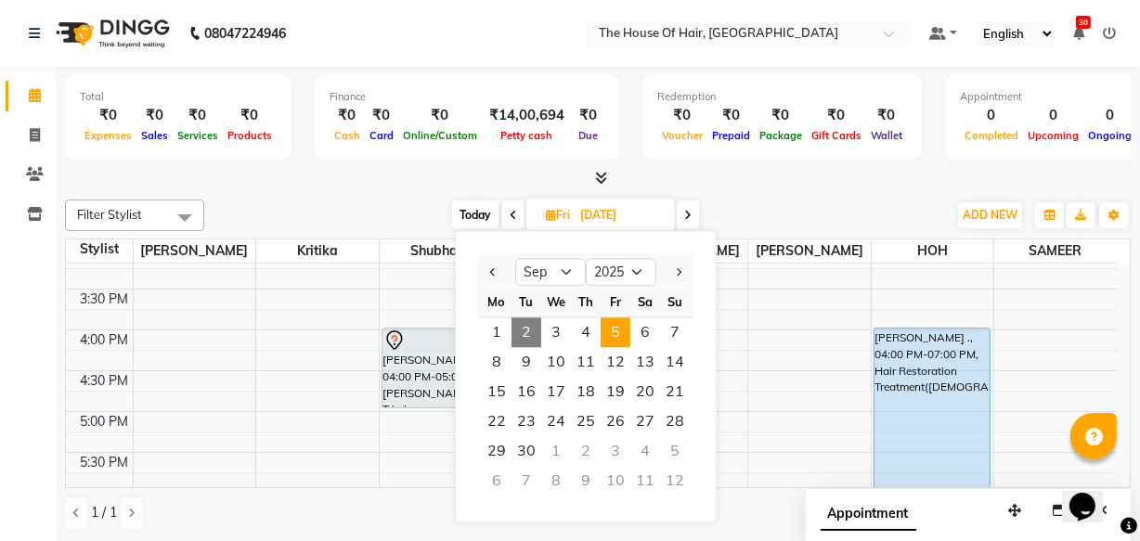
click at [524, 333] on span "2" at bounding box center [526, 332] width 30 height 30
type input "02-09-2025"
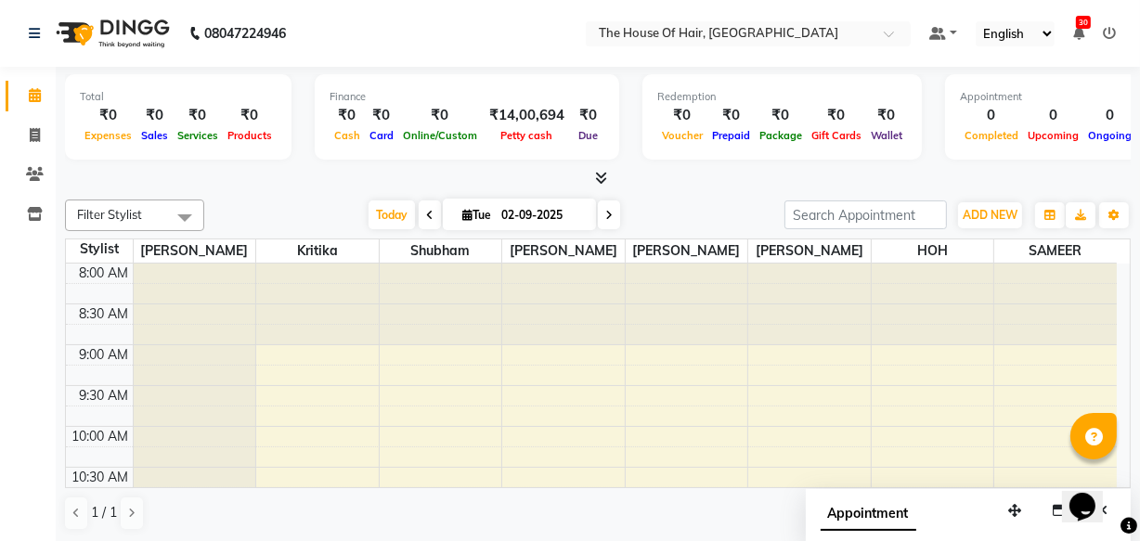
click at [903, 9] on nav "08047224946 Select Location × The House Of Hair, Paud Road Default Panel My Pan…" at bounding box center [570, 33] width 1140 height 67
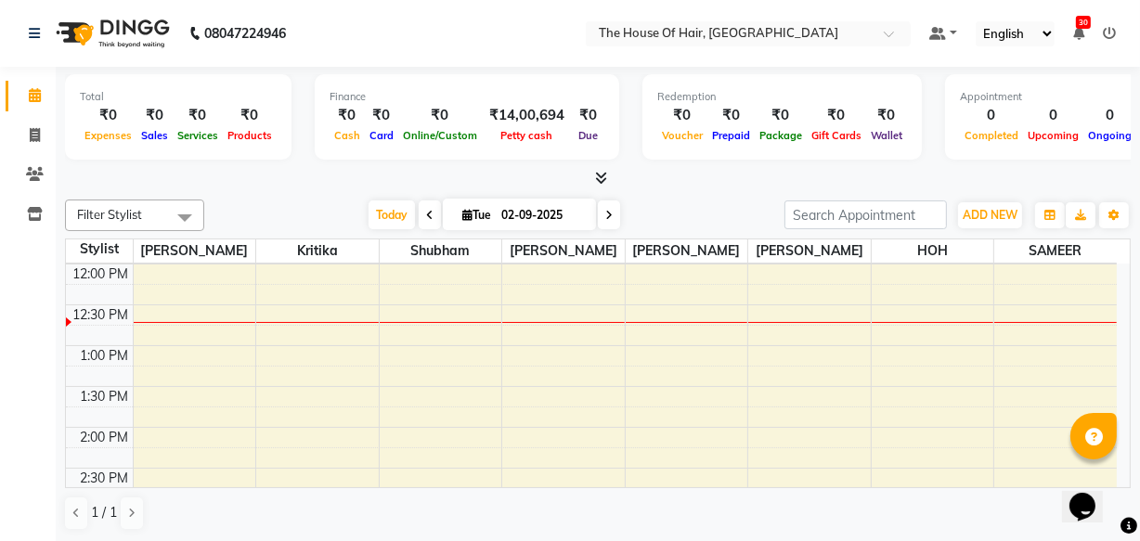
click at [151, 368] on div "8:00 AM 8:30 AM 9:00 AM 9:30 AM 10:00 AM 10:30 AM 11:00 AM 11:30 AM 12:00 PM 12…" at bounding box center [591, 509] width 1051 height 1143
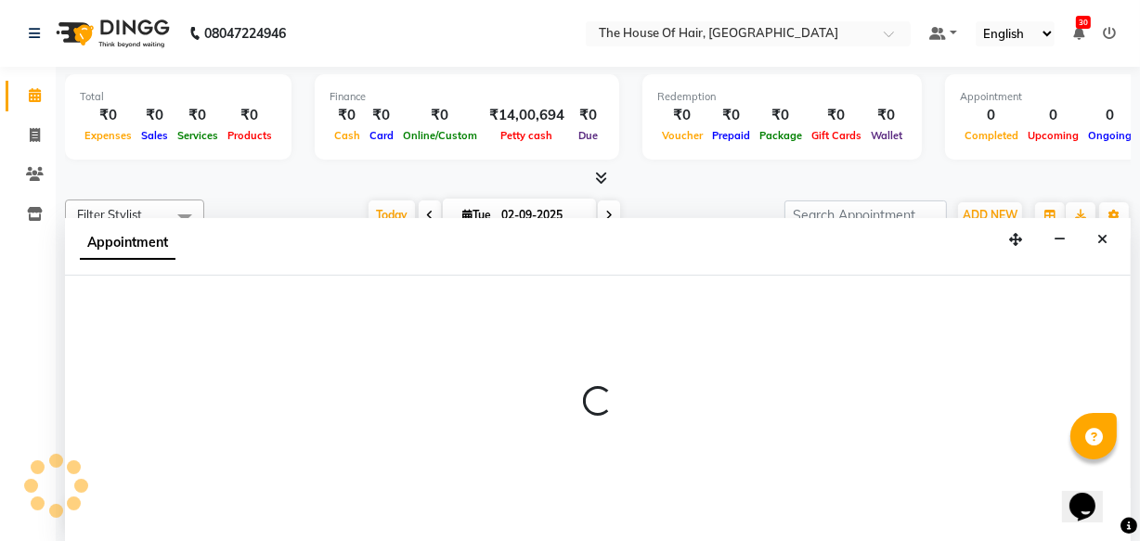
select select "42812"
select select "tentative"
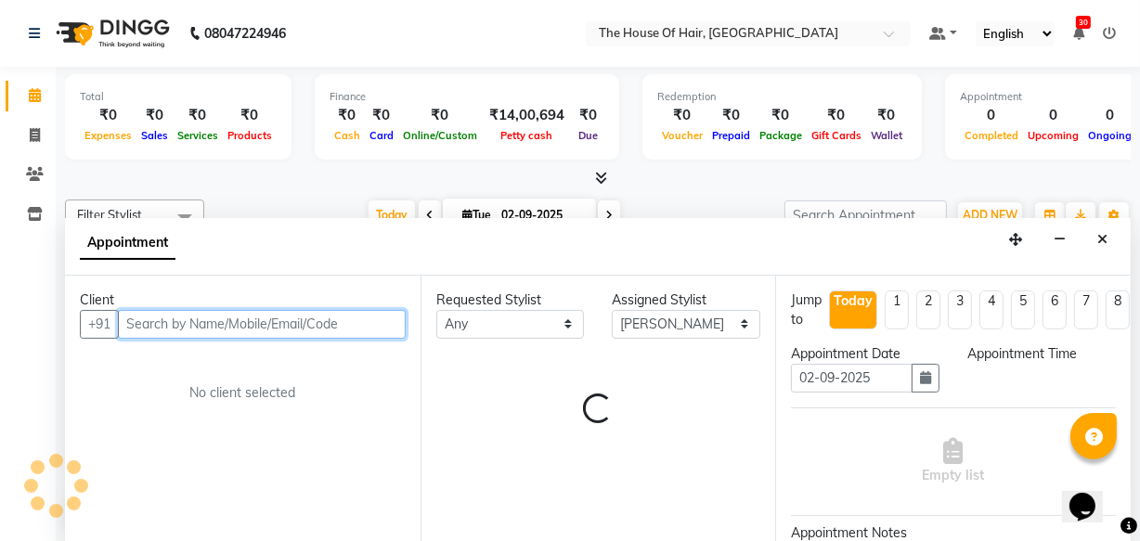
select select "795"
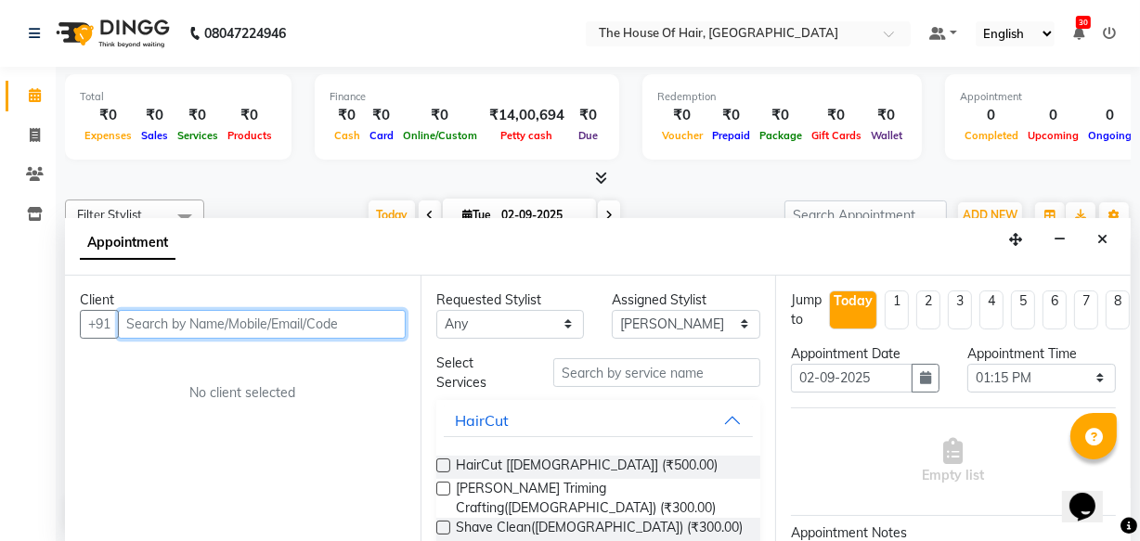
click at [136, 321] on input "text" at bounding box center [262, 324] width 288 height 29
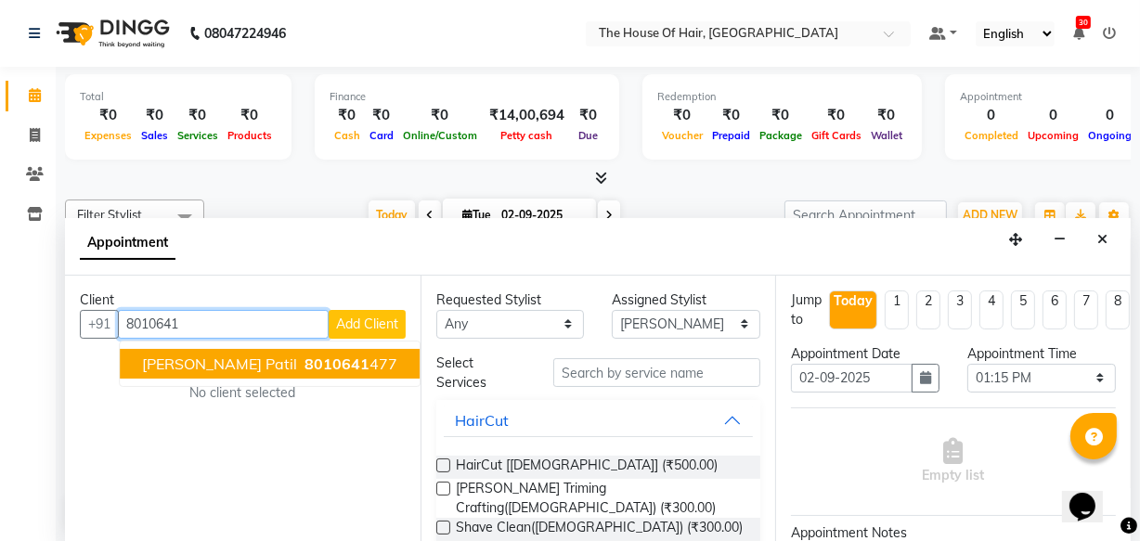
click at [192, 355] on span "gaurav Hingavane patil" at bounding box center [219, 364] width 155 height 19
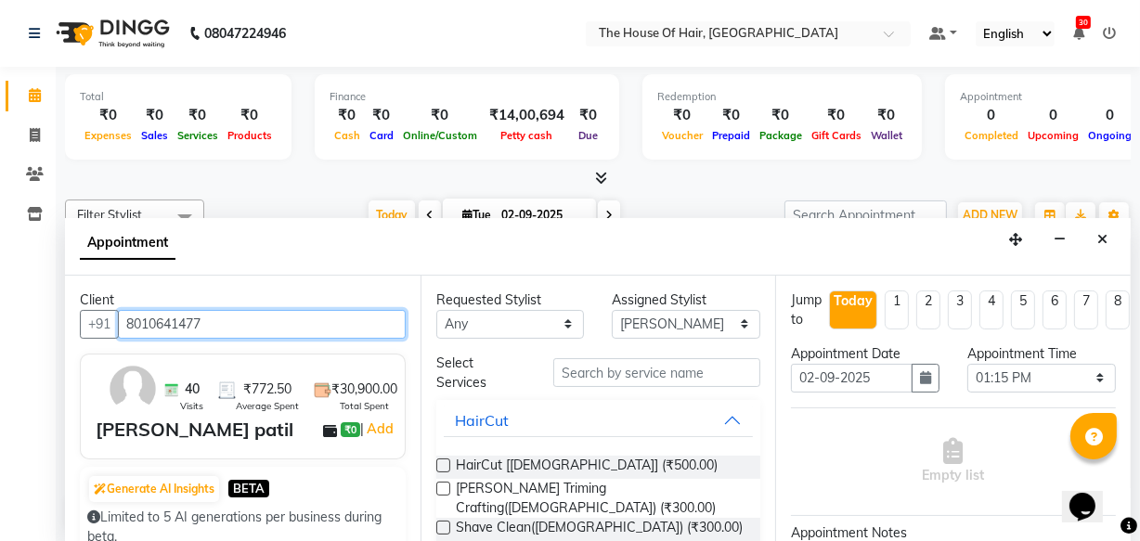
type input "8010641477"
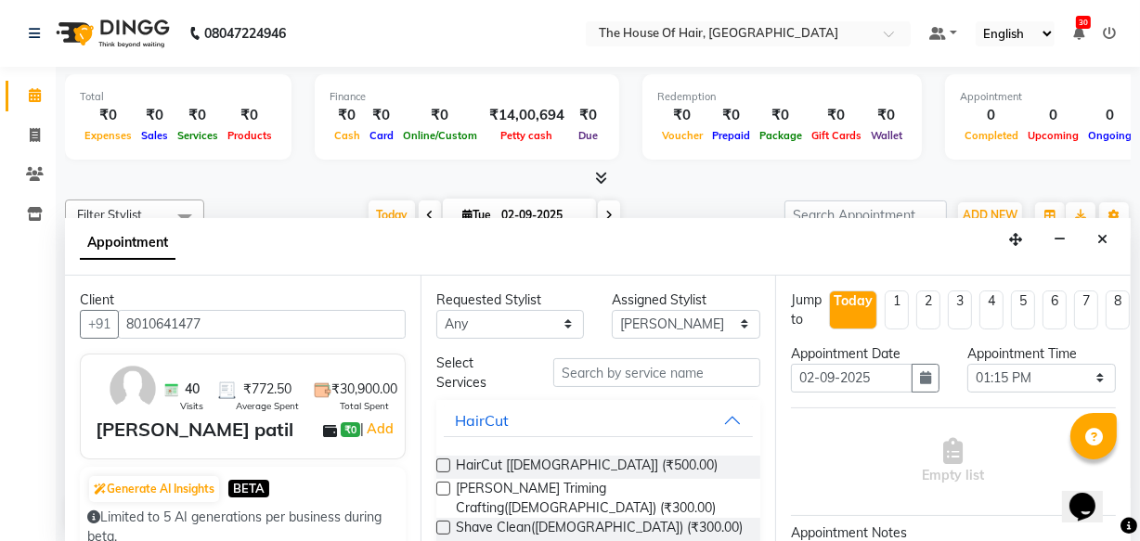
click at [443, 487] on label at bounding box center [443, 489] width 14 height 14
click at [443, 487] on input "checkbox" at bounding box center [442, 491] width 12 height 12
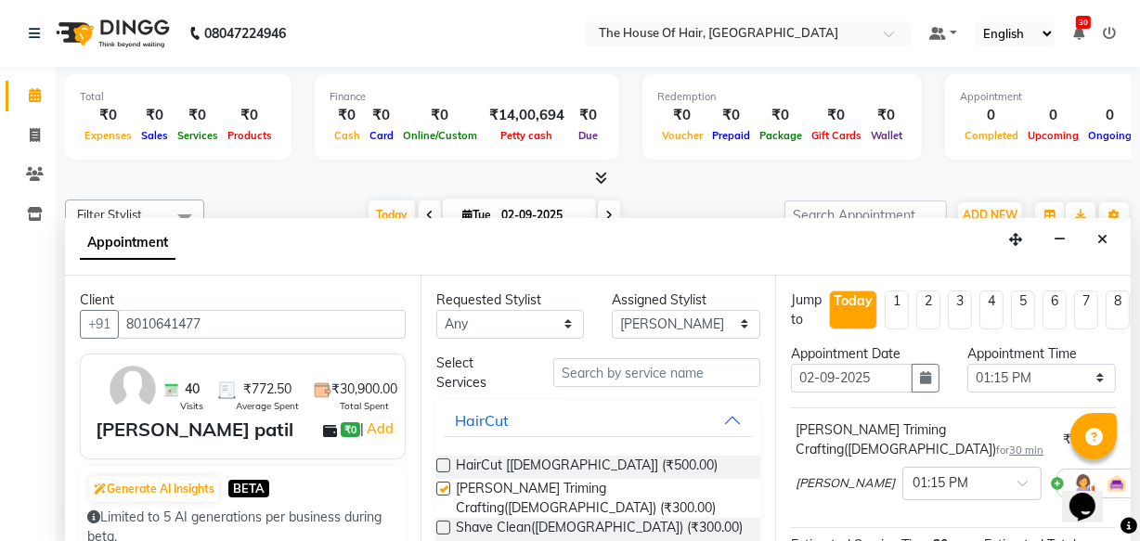
checkbox input "false"
click at [446, 540] on label at bounding box center [443, 551] width 14 height 14
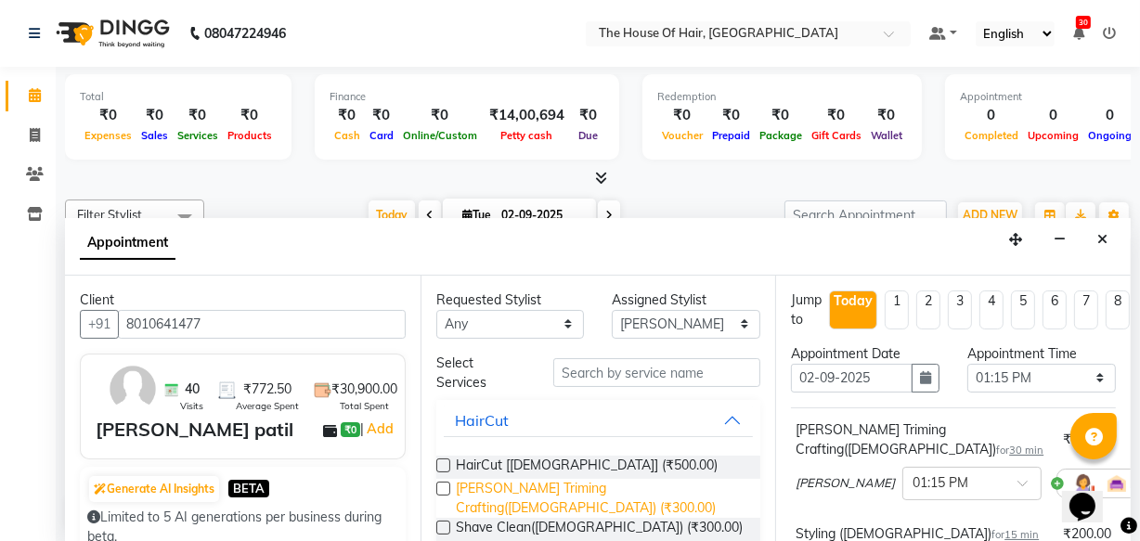
checkbox input "false"
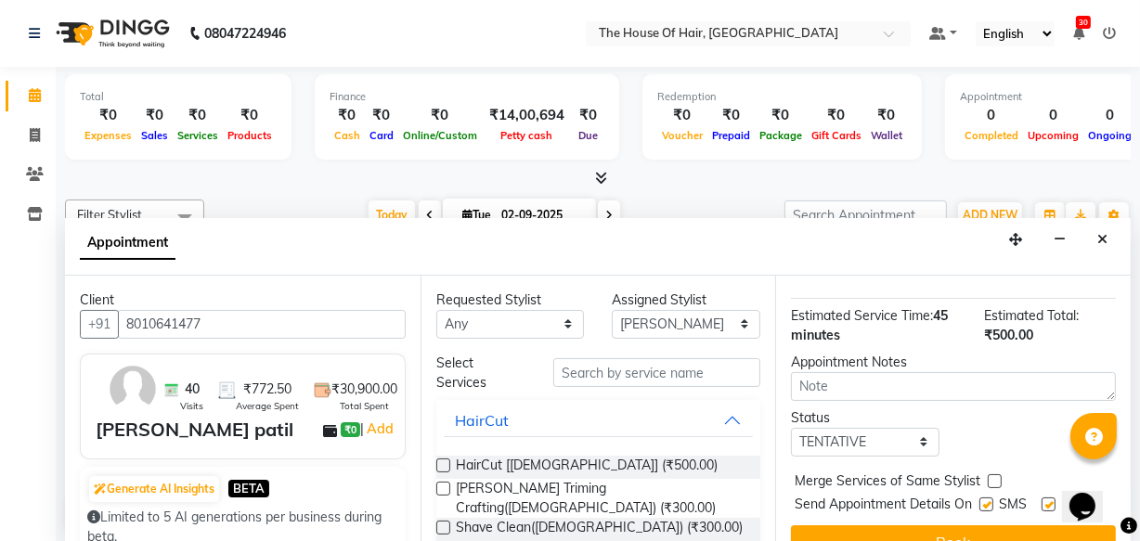
scroll to position [329, 0]
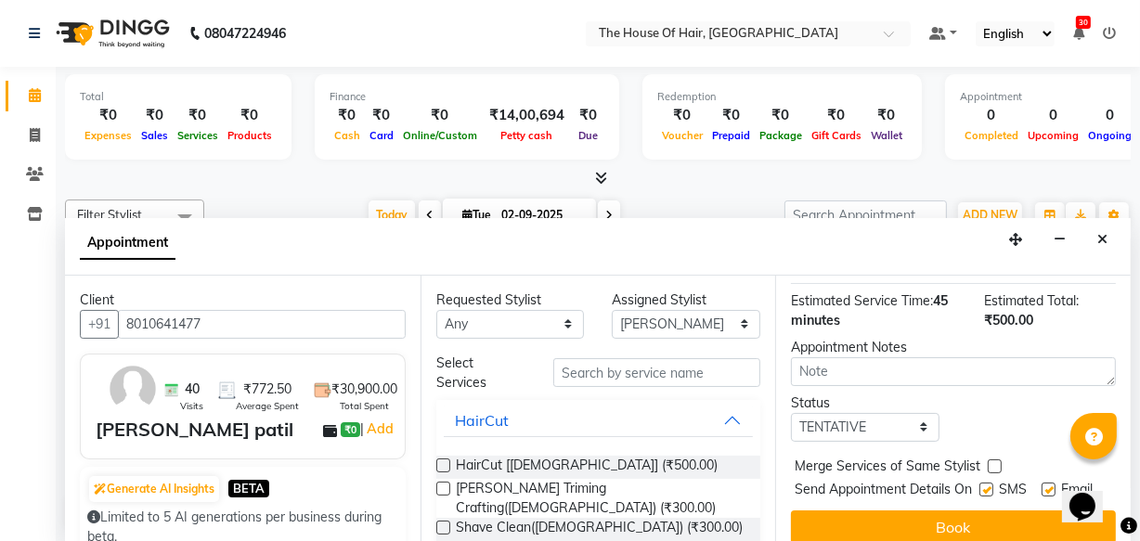
click at [993, 459] on label at bounding box center [995, 466] width 14 height 14
click at [993, 462] on input "checkbox" at bounding box center [994, 468] width 12 height 12
checkbox input "true"
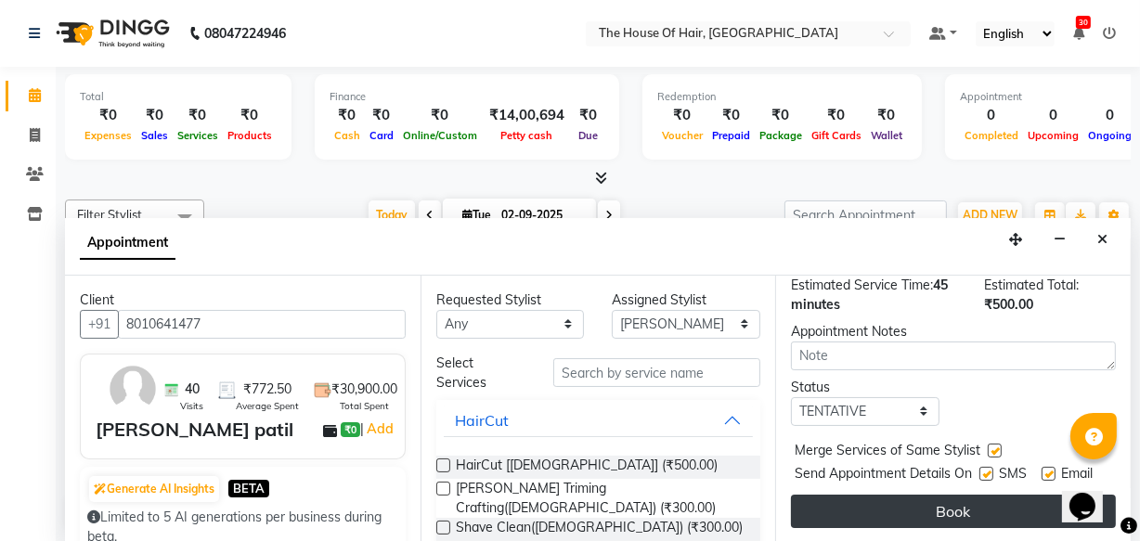
click at [844, 495] on button "Book" at bounding box center [953, 511] width 325 height 33
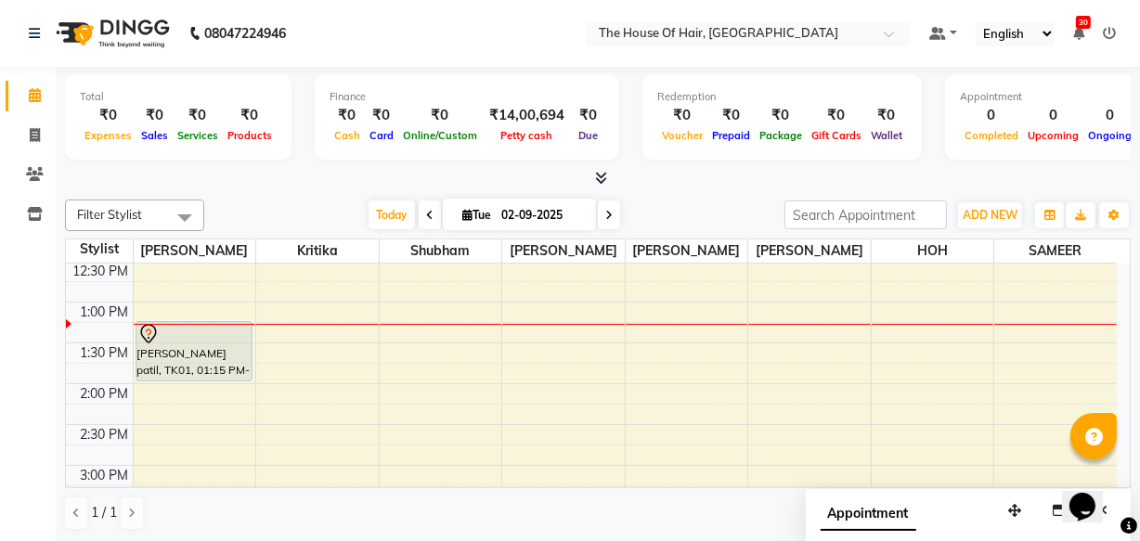
scroll to position [360, 0]
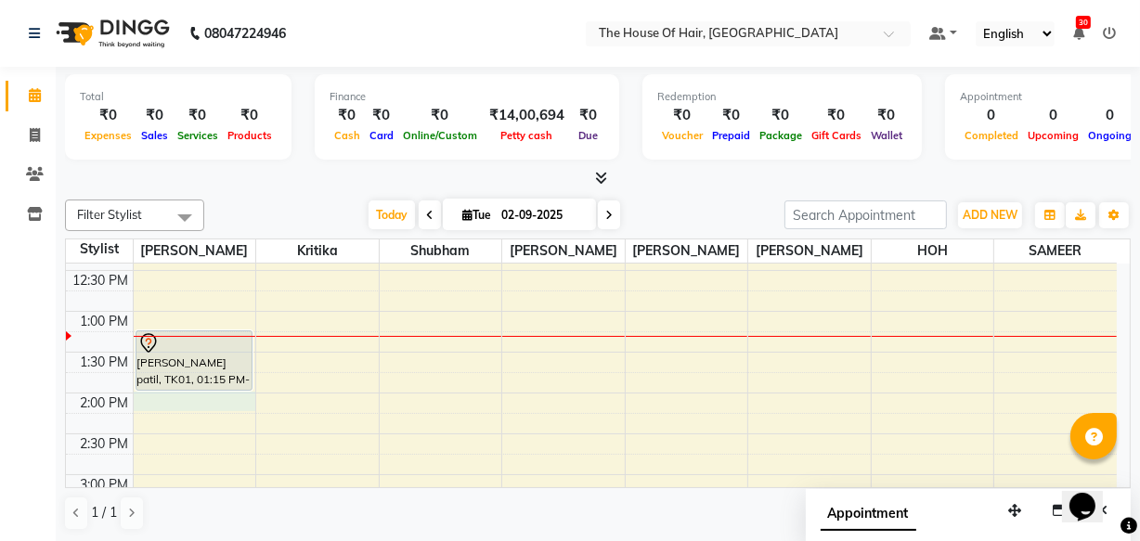
click at [148, 398] on div "8:00 AM 8:30 AM 9:00 AM 9:30 AM 10:00 AM 10:30 AM 11:00 AM 11:30 AM 12:00 PM 12…" at bounding box center [591, 474] width 1051 height 1143
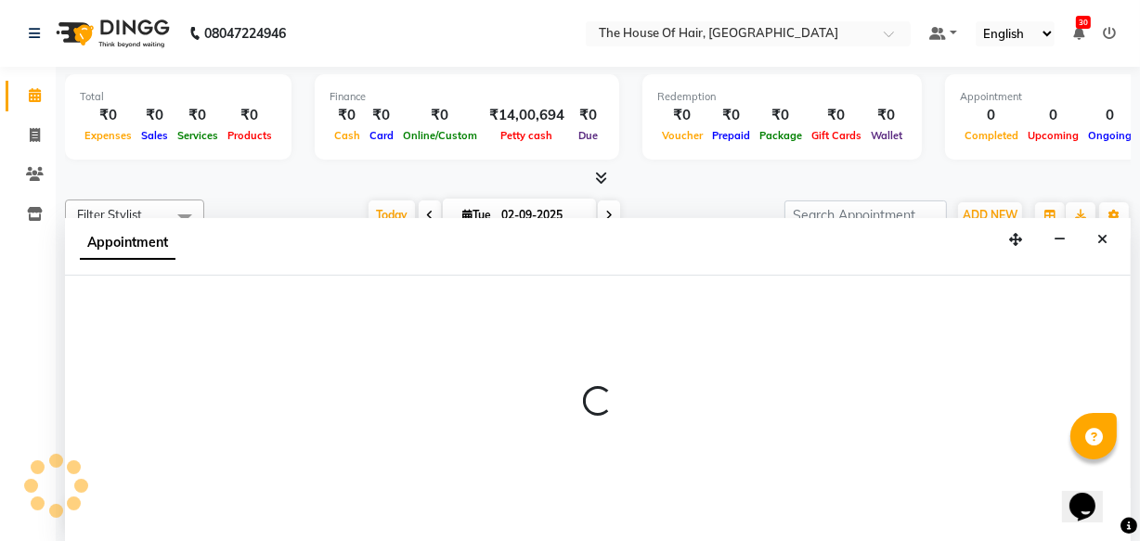
select select "42812"
select select "tentative"
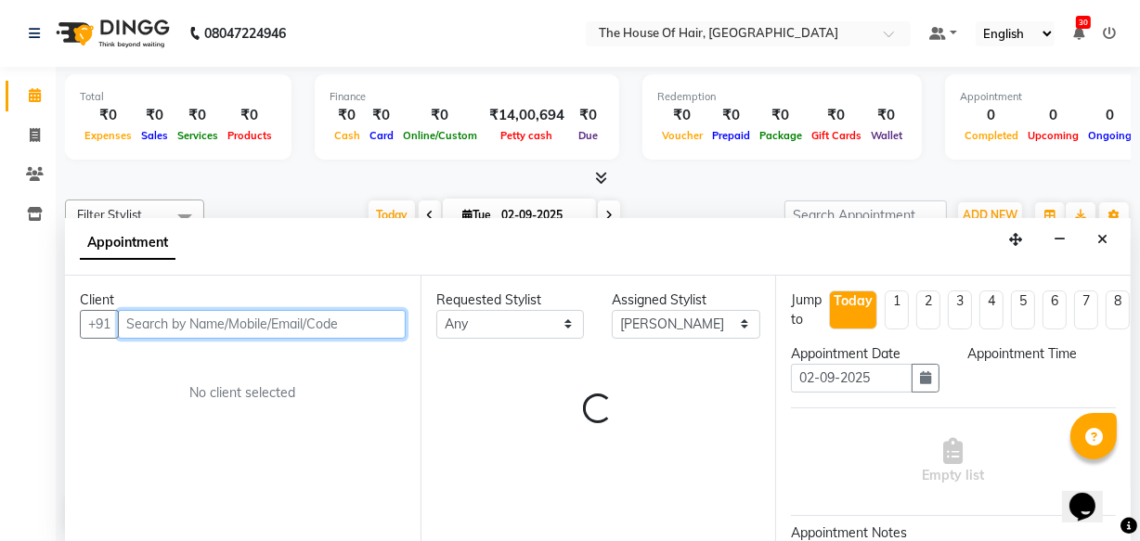
select select "840"
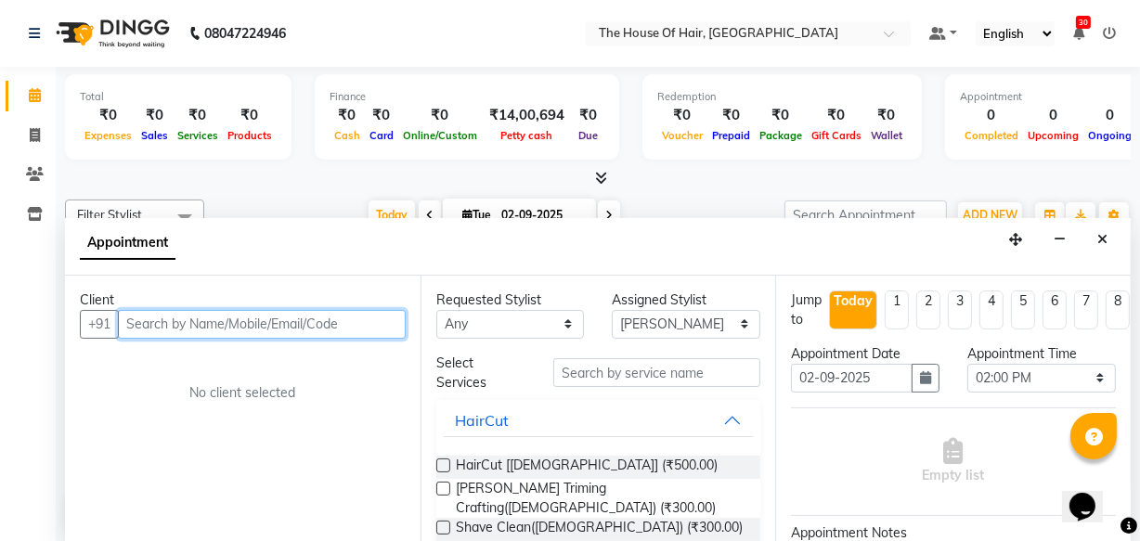
click at [131, 323] on input "text" at bounding box center [262, 324] width 288 height 29
click at [136, 321] on input "text" at bounding box center [262, 324] width 288 height 29
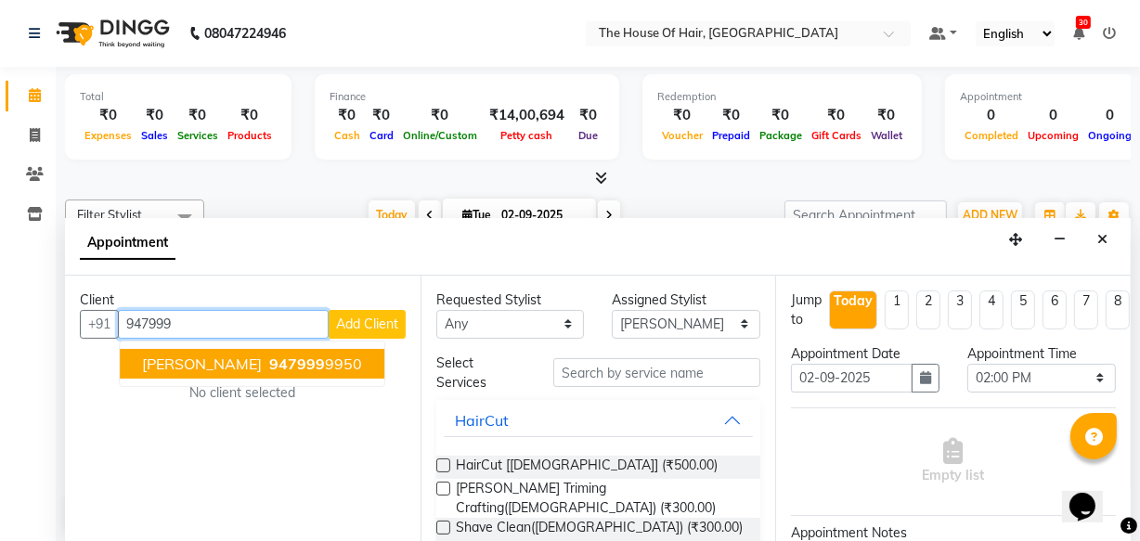
click at [200, 373] on button "Siddharth Soni 947999 9950" at bounding box center [252, 364] width 265 height 30
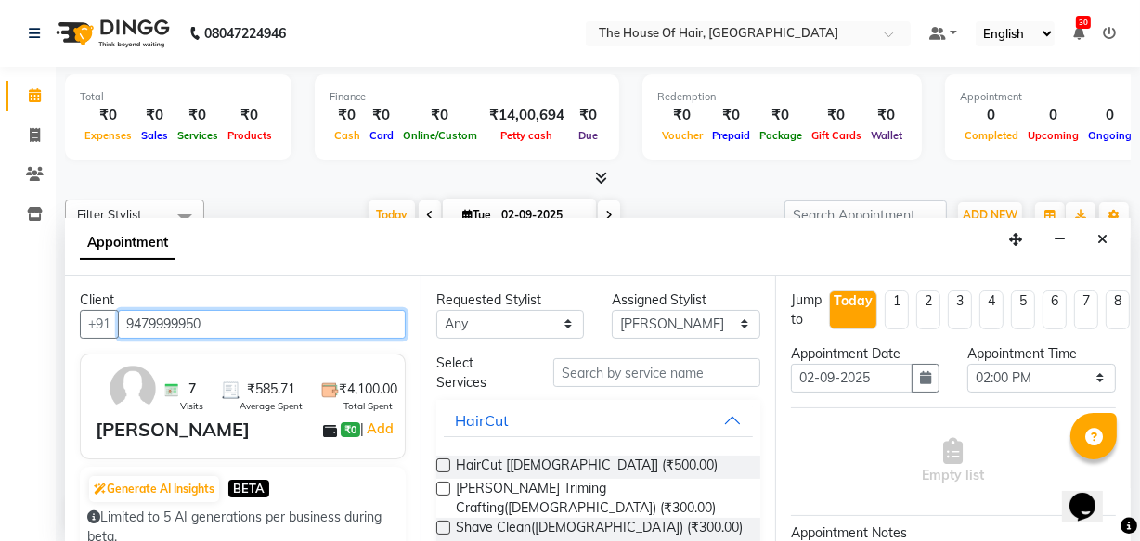
type input "9479999950"
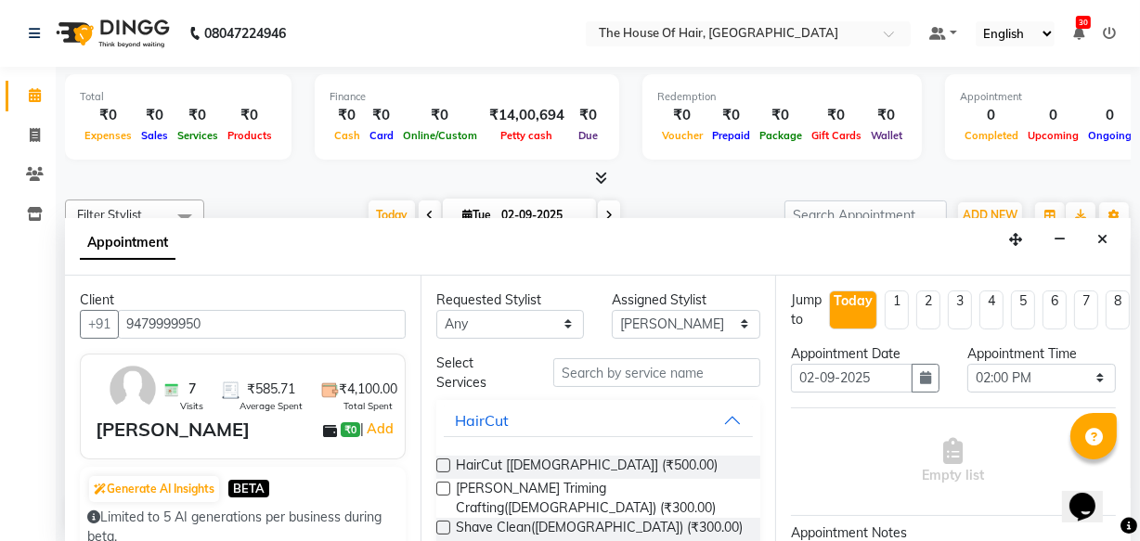
click at [443, 464] on label at bounding box center [443, 466] width 14 height 14
click at [443, 464] on input "checkbox" at bounding box center [442, 467] width 12 height 12
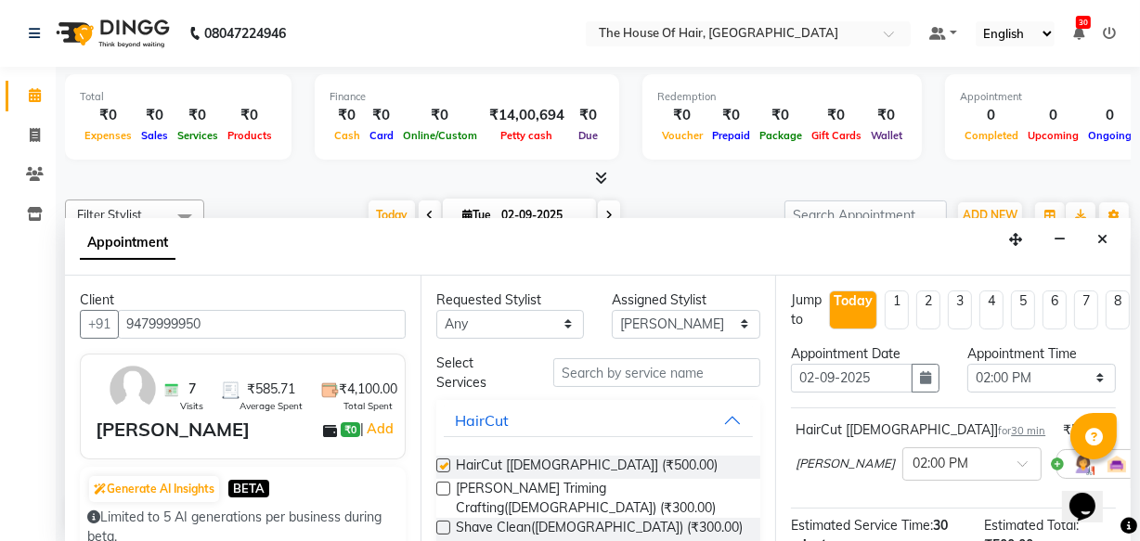
checkbox input "false"
click at [444, 483] on label at bounding box center [443, 489] width 14 height 14
click at [444, 485] on input "checkbox" at bounding box center [442, 491] width 12 height 12
checkbox input "false"
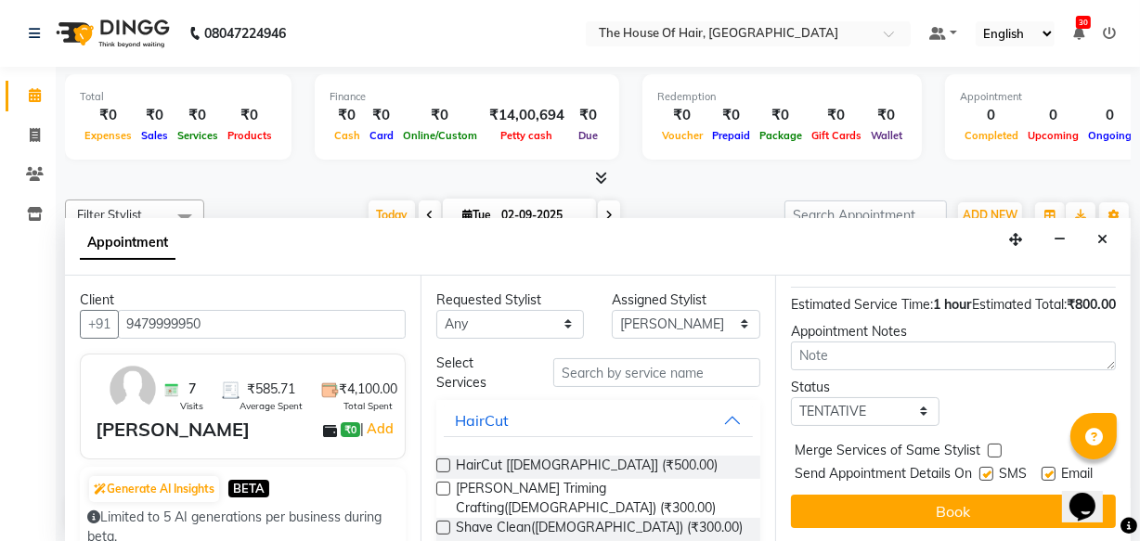
scroll to position [358, 0]
click at [991, 444] on label at bounding box center [995, 451] width 14 height 14
click at [991, 446] on input "checkbox" at bounding box center [994, 452] width 12 height 12
checkbox input "true"
click at [873, 397] on select "Select TENTATIVE CONFIRM CHECK-IN UPCOMING" at bounding box center [865, 411] width 149 height 29
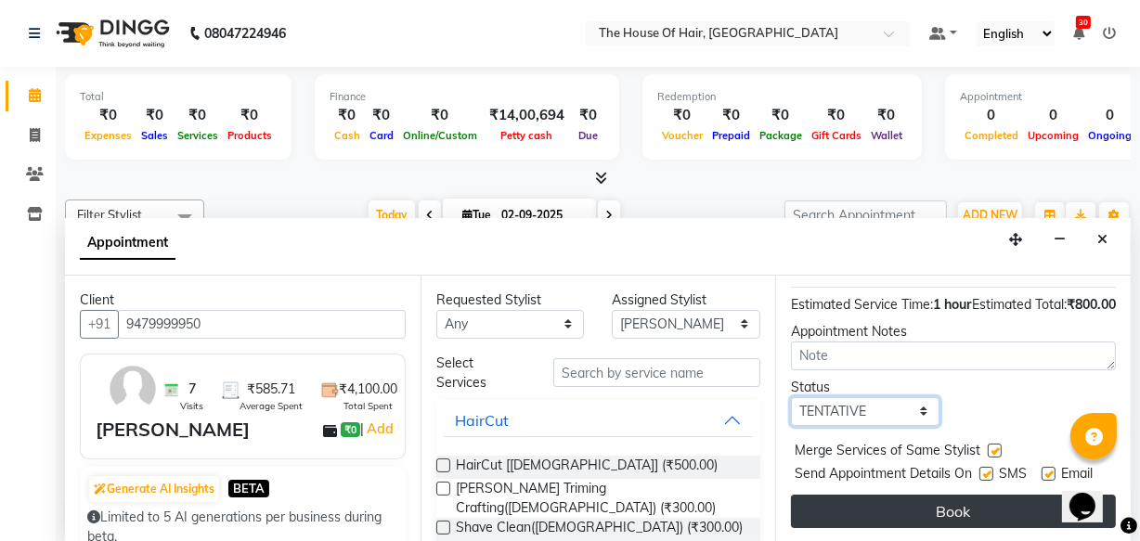
select select "upcoming"
click at [791, 397] on select "Select TENTATIVE CONFIRM CHECK-IN UPCOMING" at bounding box center [865, 411] width 149 height 29
click at [921, 512] on button "Book" at bounding box center [953, 511] width 325 height 33
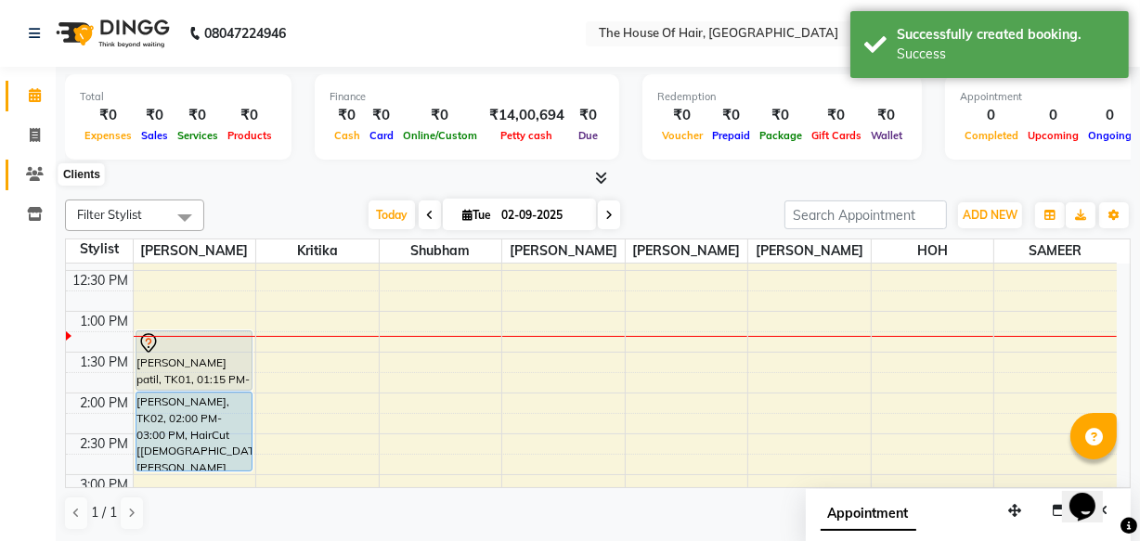
click at [28, 174] on icon at bounding box center [35, 174] width 18 height 14
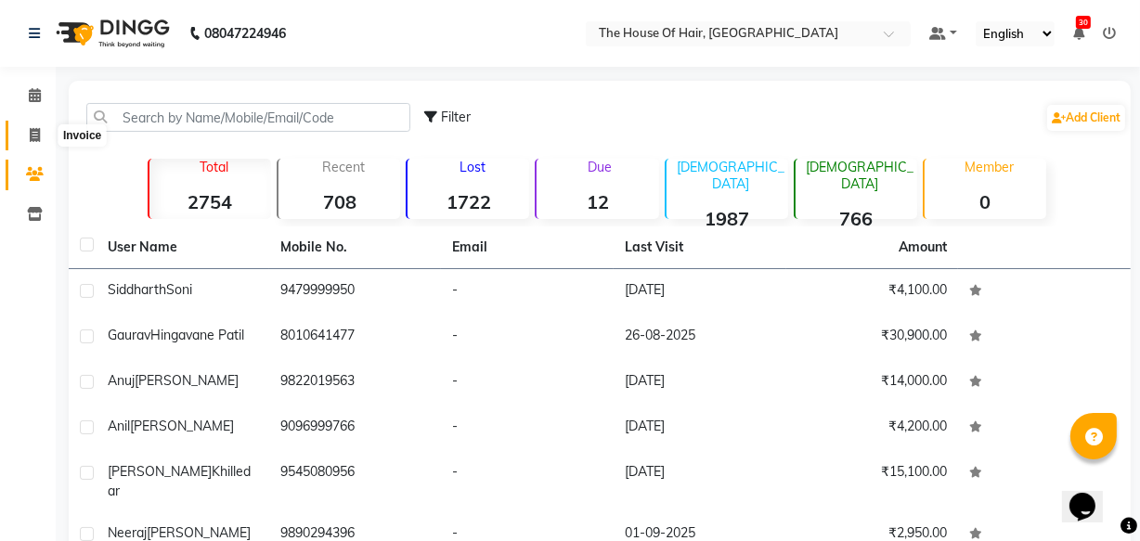
click at [31, 134] on icon at bounding box center [35, 135] width 10 height 14
select select "service"
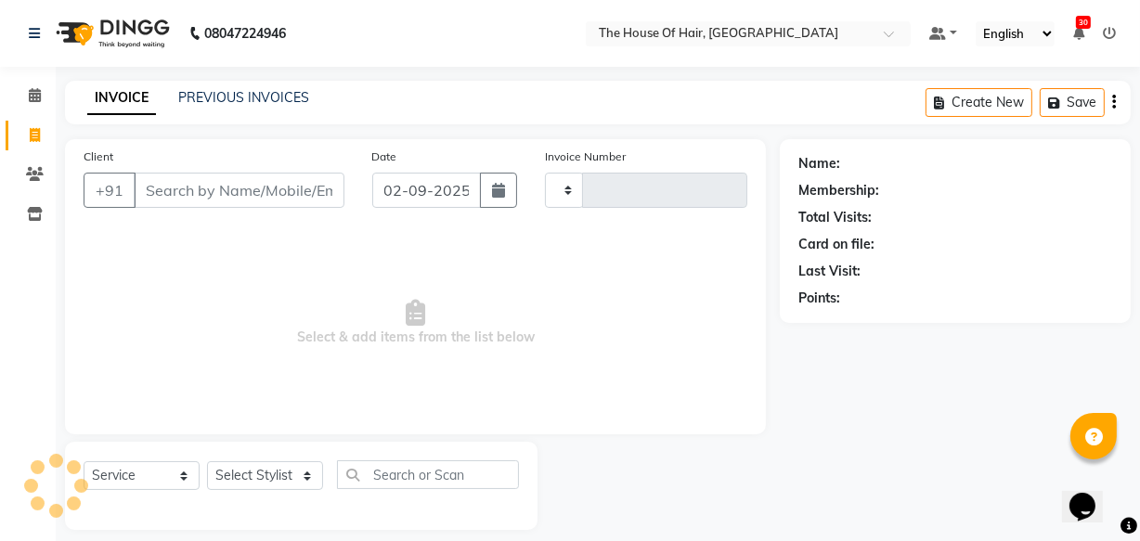
scroll to position [18, 0]
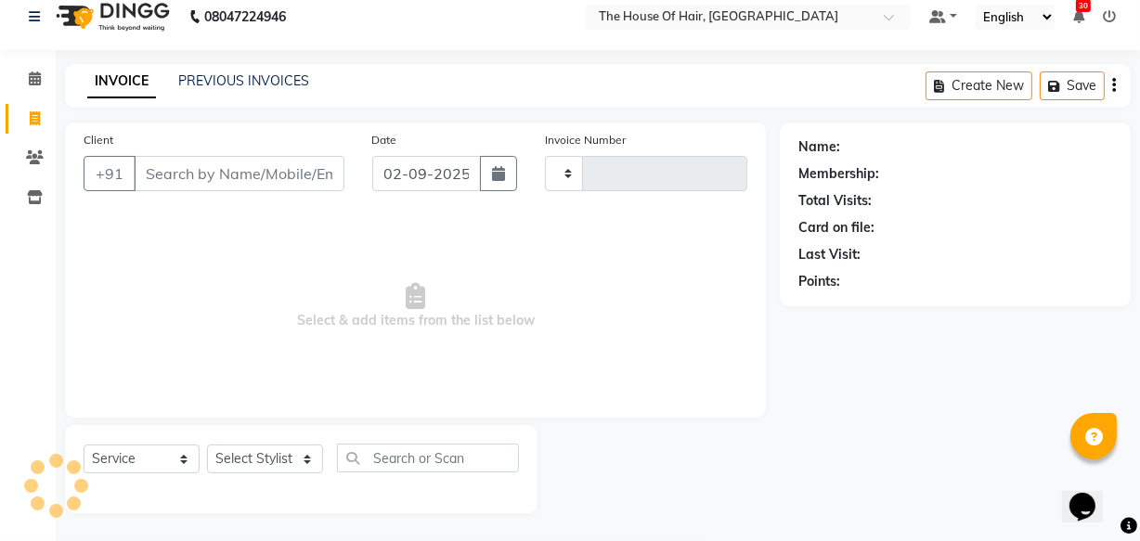
type input "1823"
select select "5992"
click at [27, 161] on icon at bounding box center [35, 157] width 18 height 14
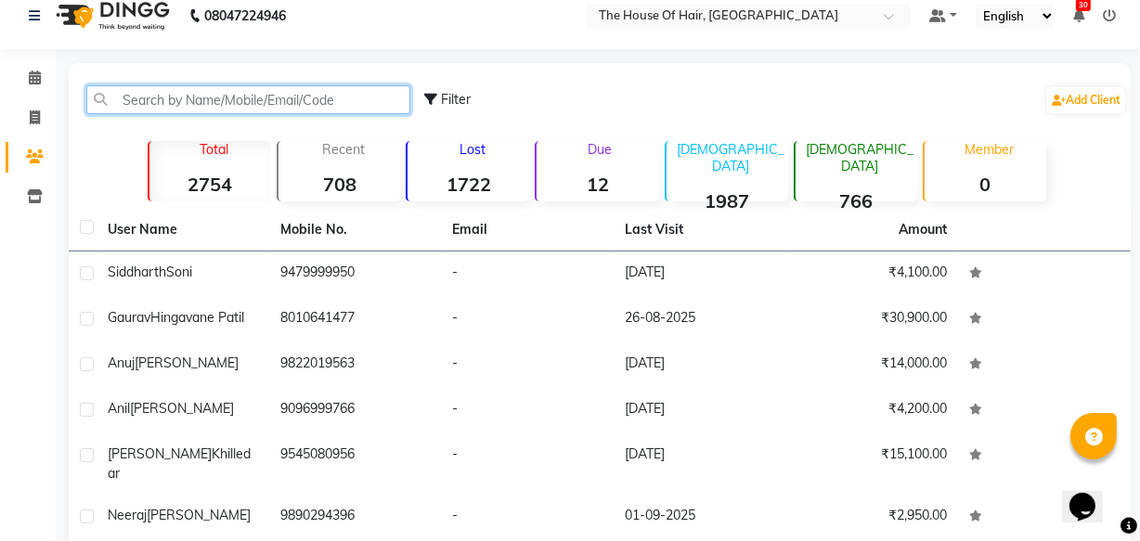
click at [118, 90] on input "text" at bounding box center [248, 99] width 324 height 29
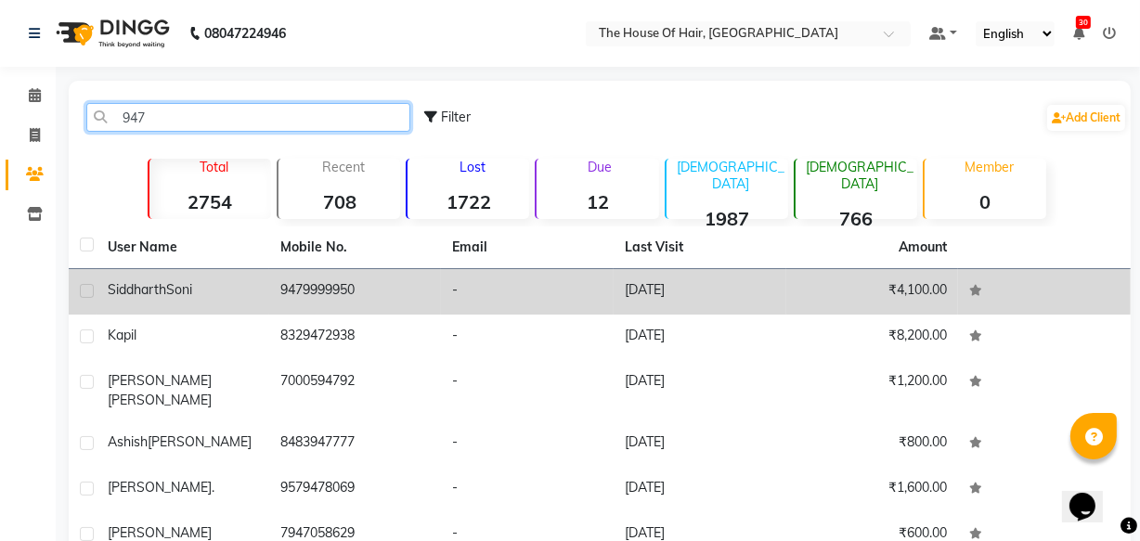
type input "947"
click at [227, 291] on div "Siddharth Soni" at bounding box center [183, 289] width 150 height 19
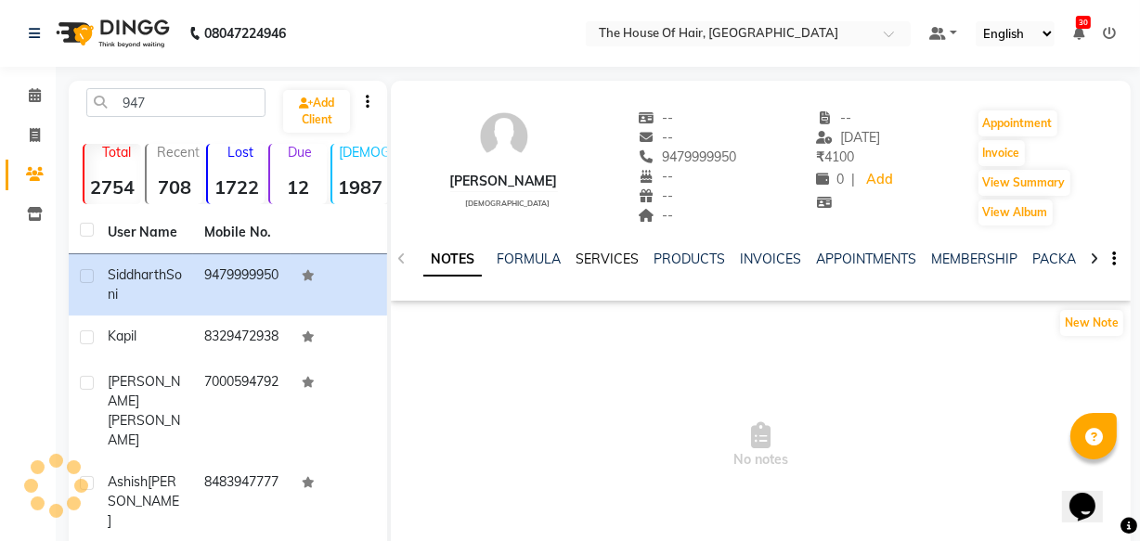
click at [588, 266] on link "SERVICES" at bounding box center [606, 259] width 63 height 17
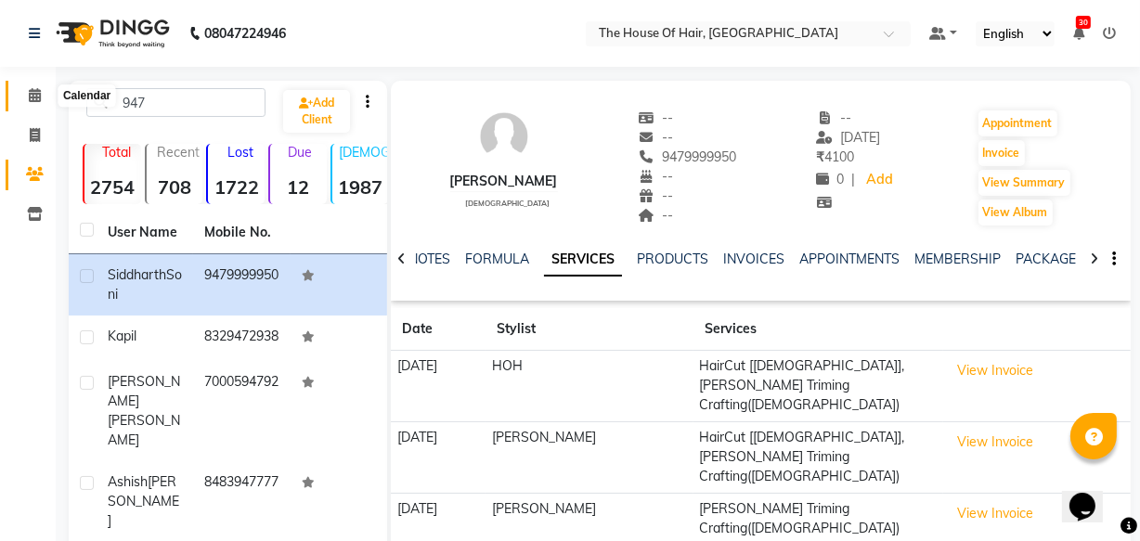
click at [32, 89] on icon at bounding box center [35, 95] width 12 height 14
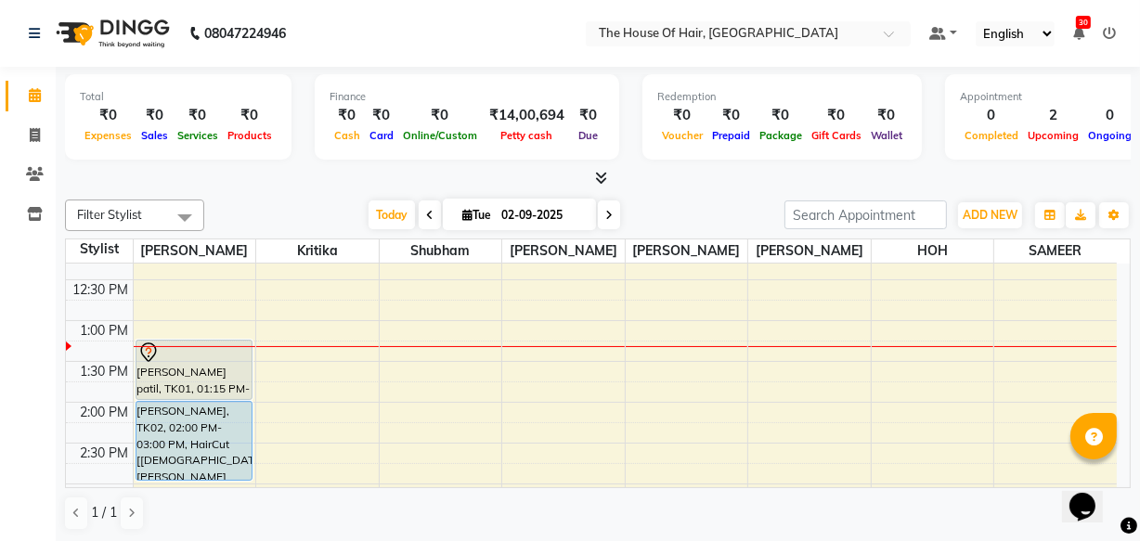
scroll to position [320, 0]
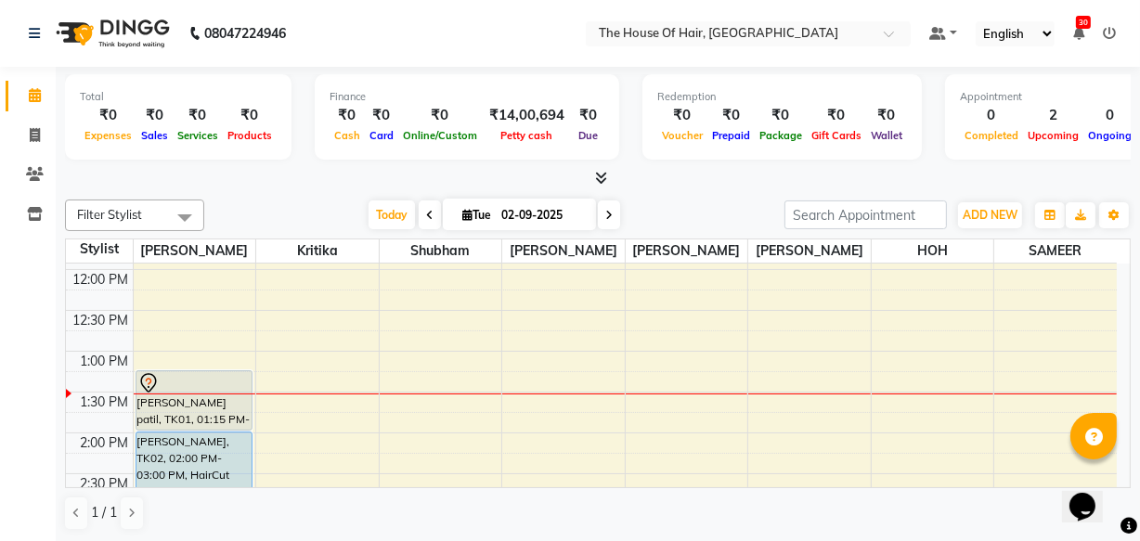
click at [886, 400] on div "8:00 AM 8:30 AM 9:00 AM 9:30 AM 10:00 AM 10:30 AM 11:00 AM 11:30 AM 12:00 PM 12…" at bounding box center [591, 514] width 1051 height 1143
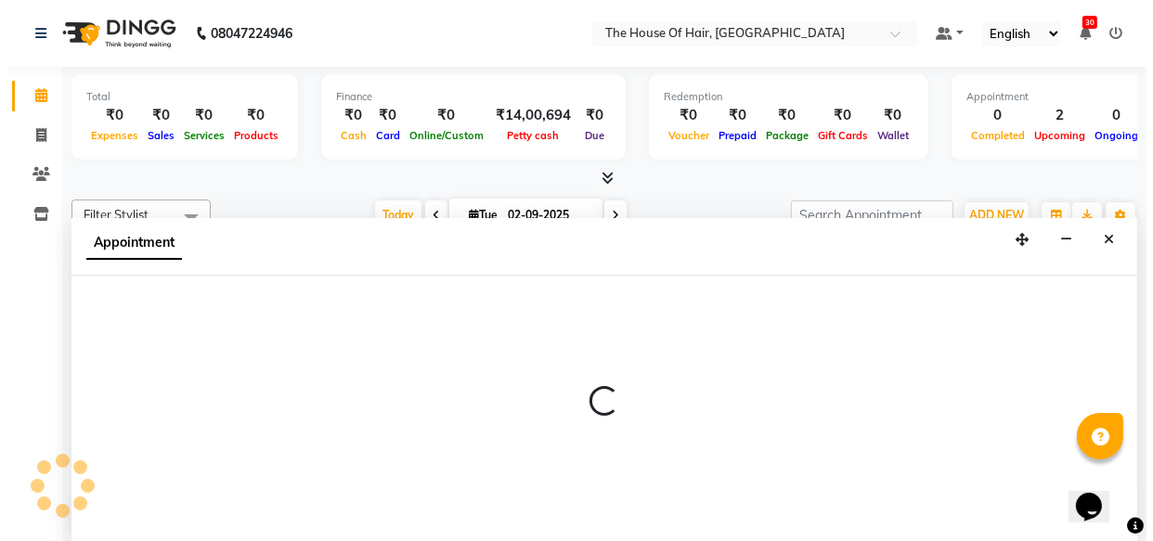
scroll to position [0, 0]
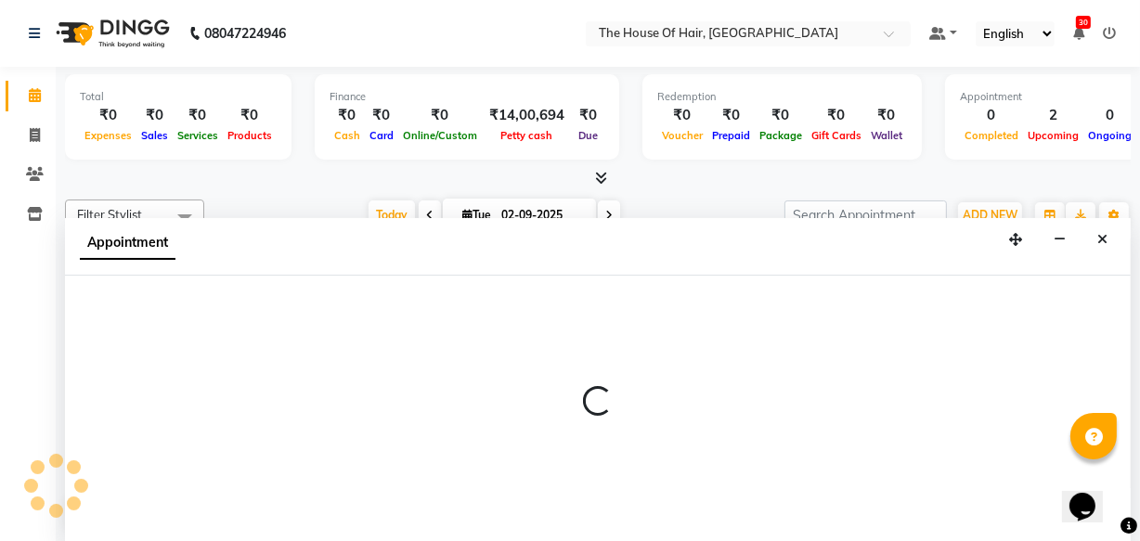
select select "80392"
select select "tentative"
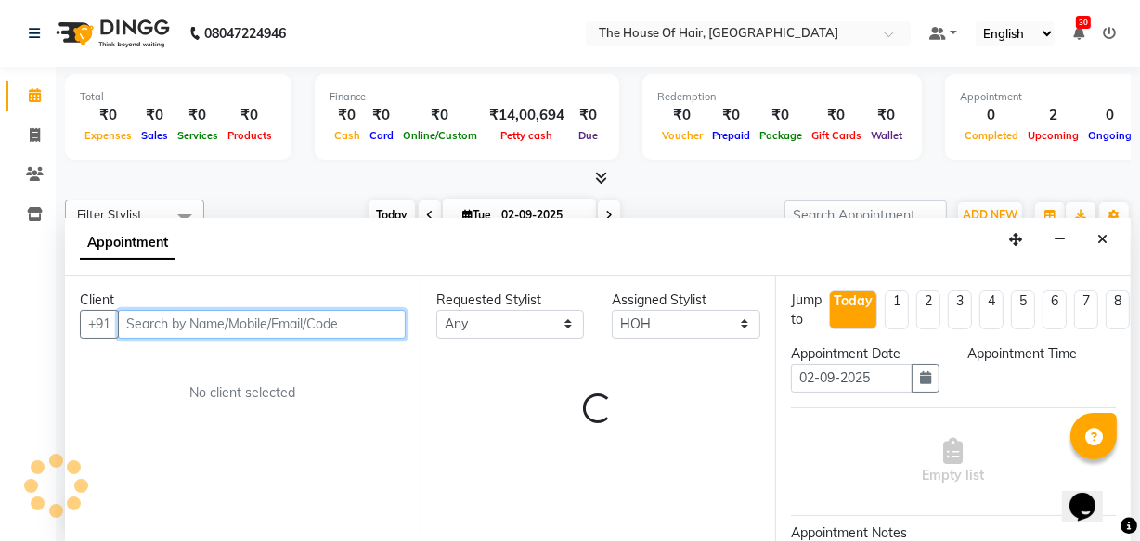
select select "810"
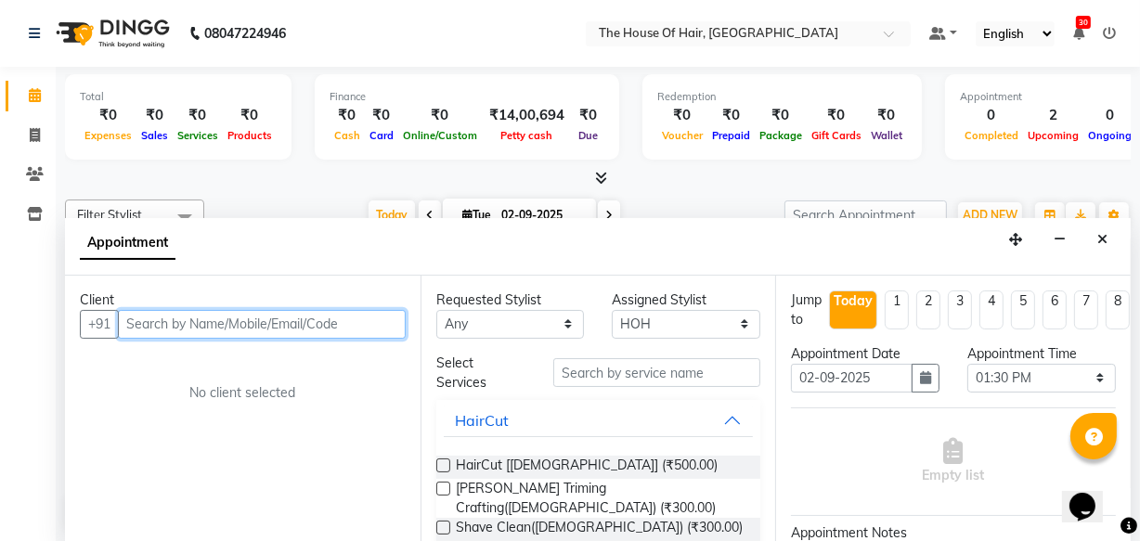
click at [137, 317] on input "text" at bounding box center [262, 324] width 288 height 29
type input "7588284407"
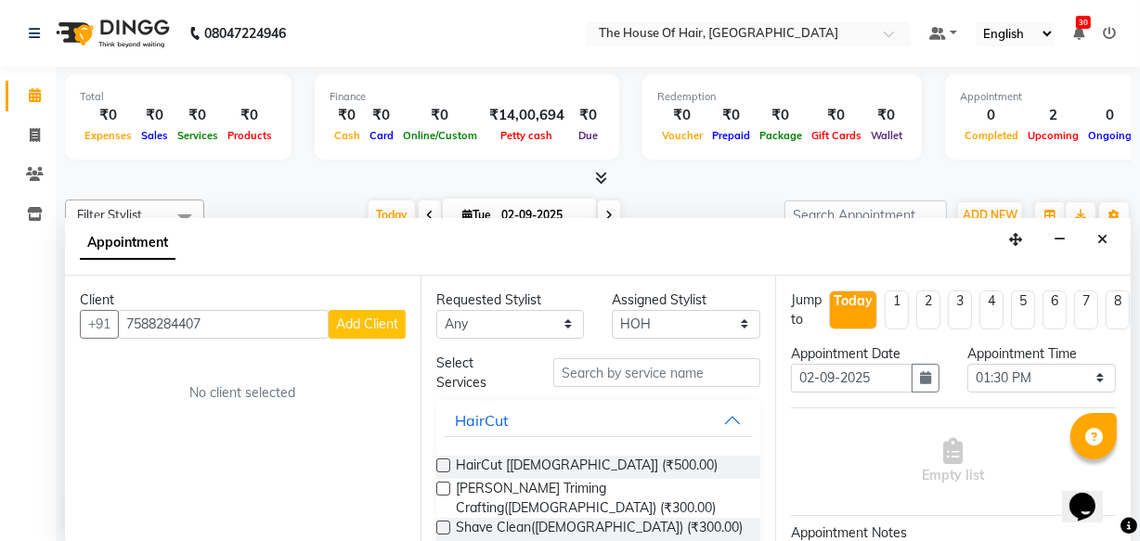
click at [365, 325] on span "Add Client" at bounding box center [367, 324] width 62 height 17
select select "22"
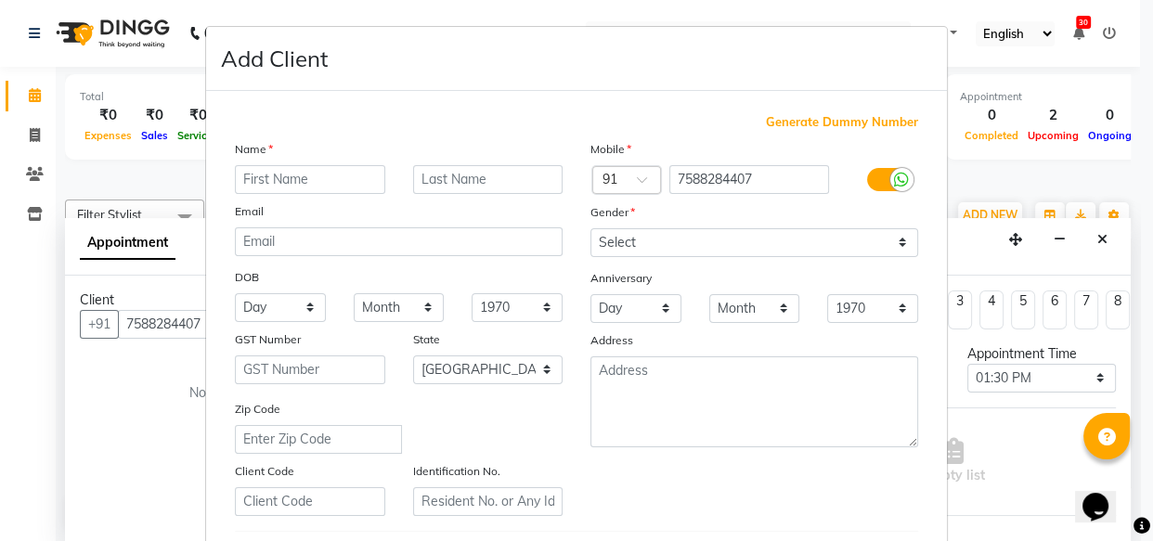
click at [241, 176] on input "text" at bounding box center [310, 179] width 150 height 29
type input "G"
type input "g"
type input "GAURAV"
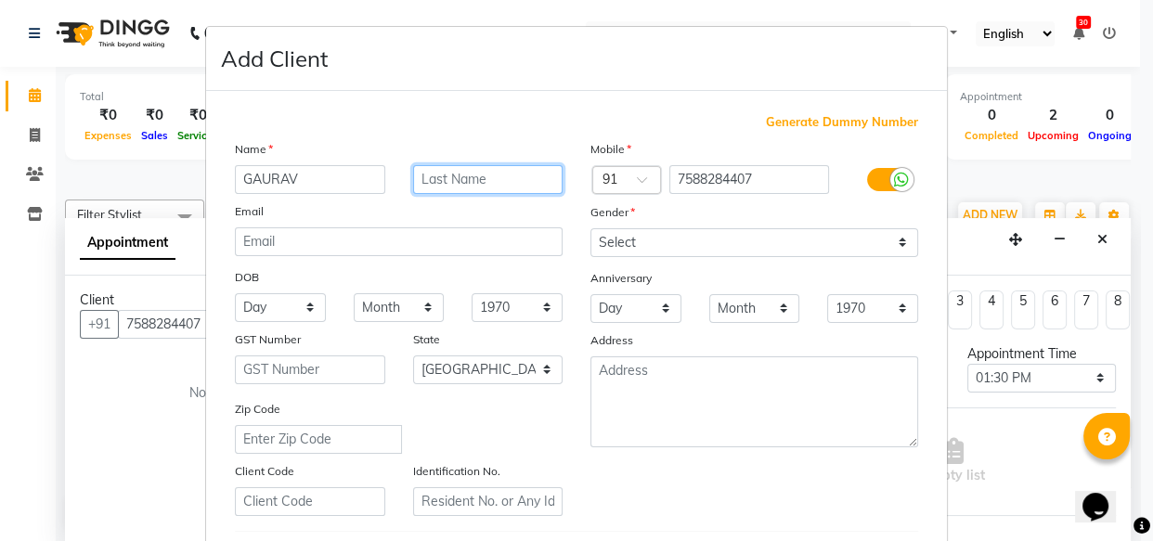
click at [454, 180] on input "text" at bounding box center [488, 179] width 150 height 29
click at [433, 178] on input "text" at bounding box center [488, 179] width 150 height 29
type input "."
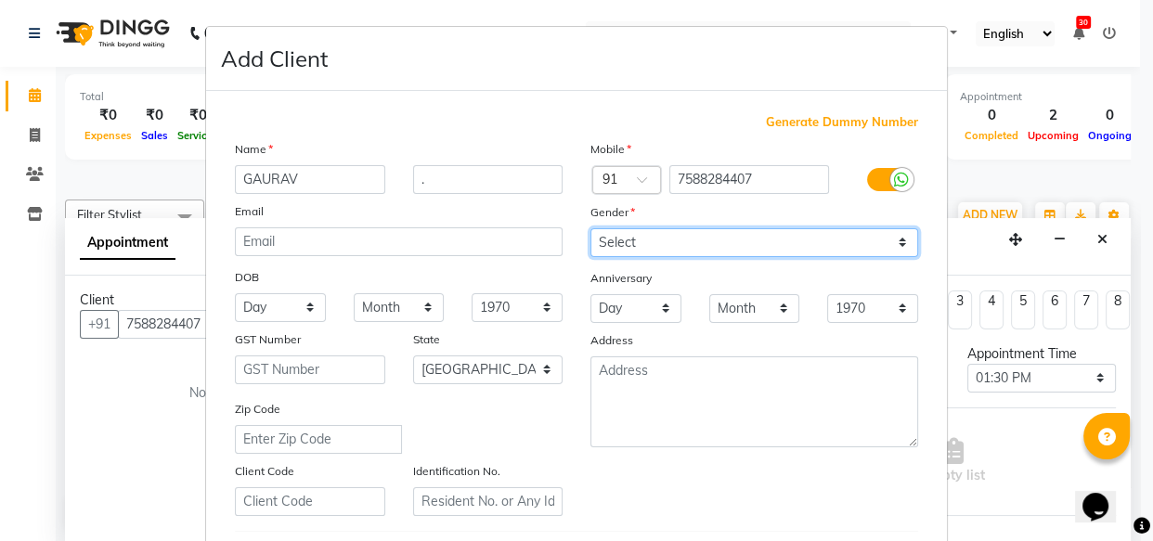
click at [625, 245] on select "Select Male Female Other Prefer Not To Say" at bounding box center [754, 242] width 328 height 29
select select "male"
click at [590, 228] on select "Select Male Female Other Prefer Not To Say" at bounding box center [754, 242] width 328 height 29
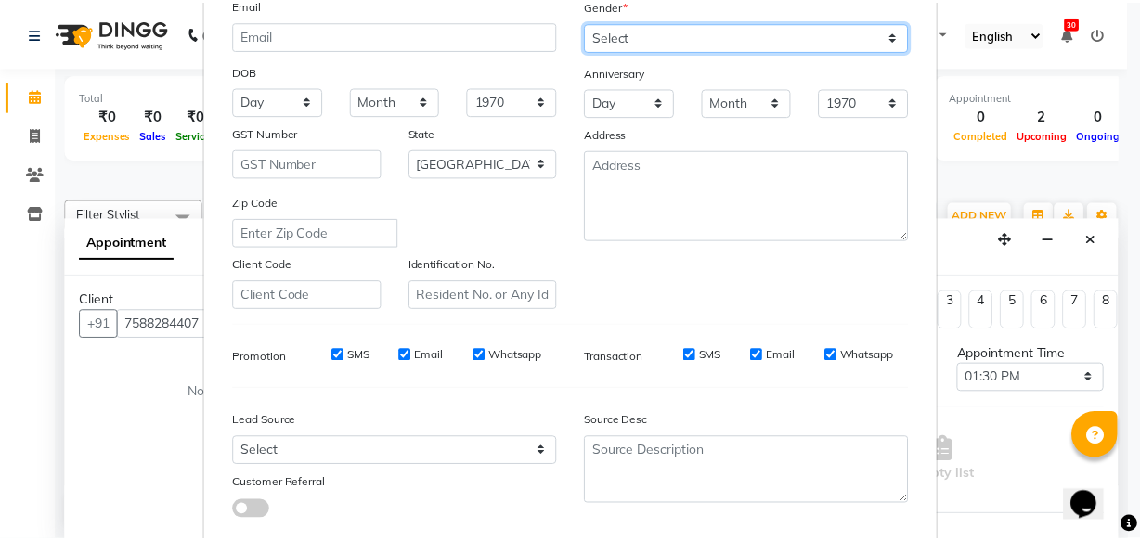
scroll to position [275, 0]
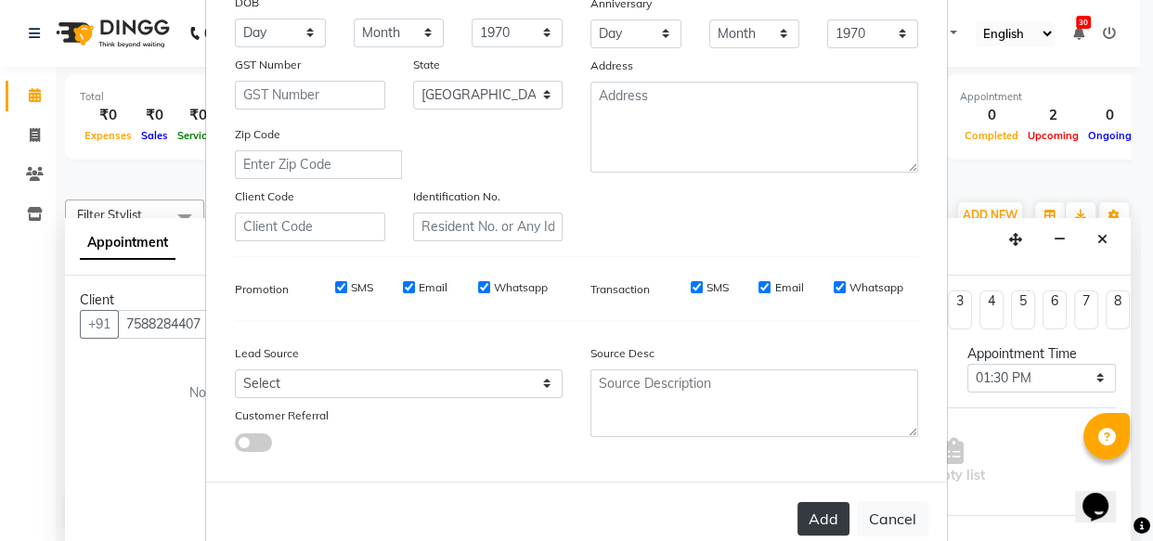
click at [805, 522] on button "Add" at bounding box center [823, 518] width 52 height 33
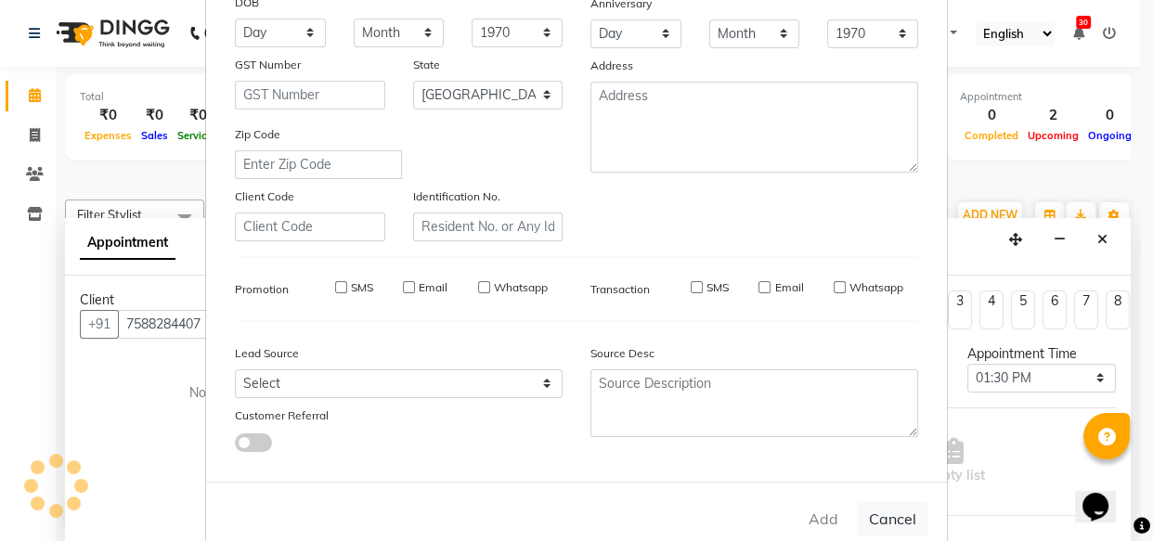
select select
select select "null"
select select
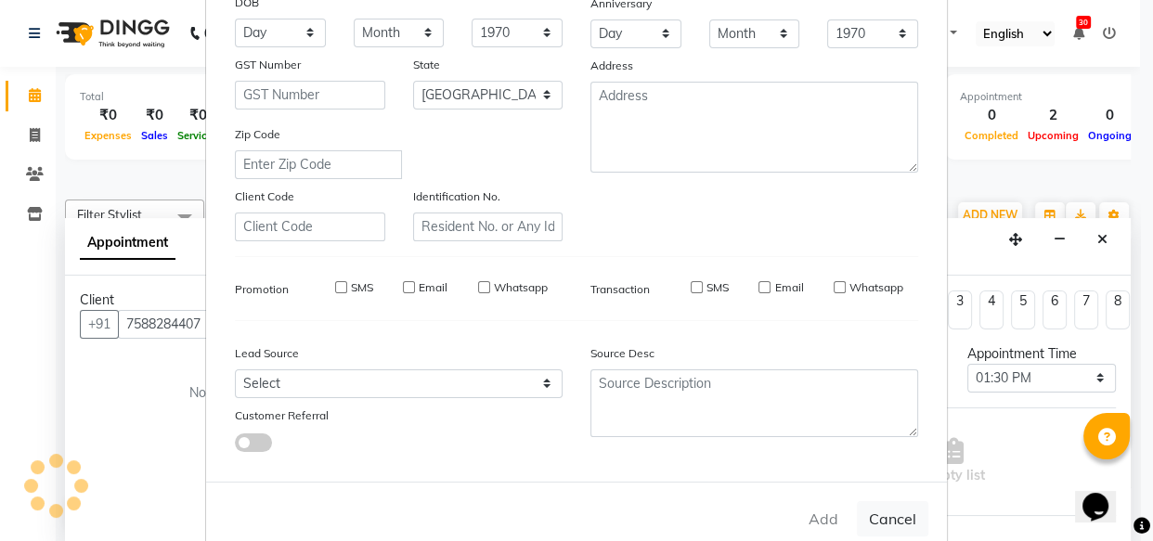
select select
checkbox input "false"
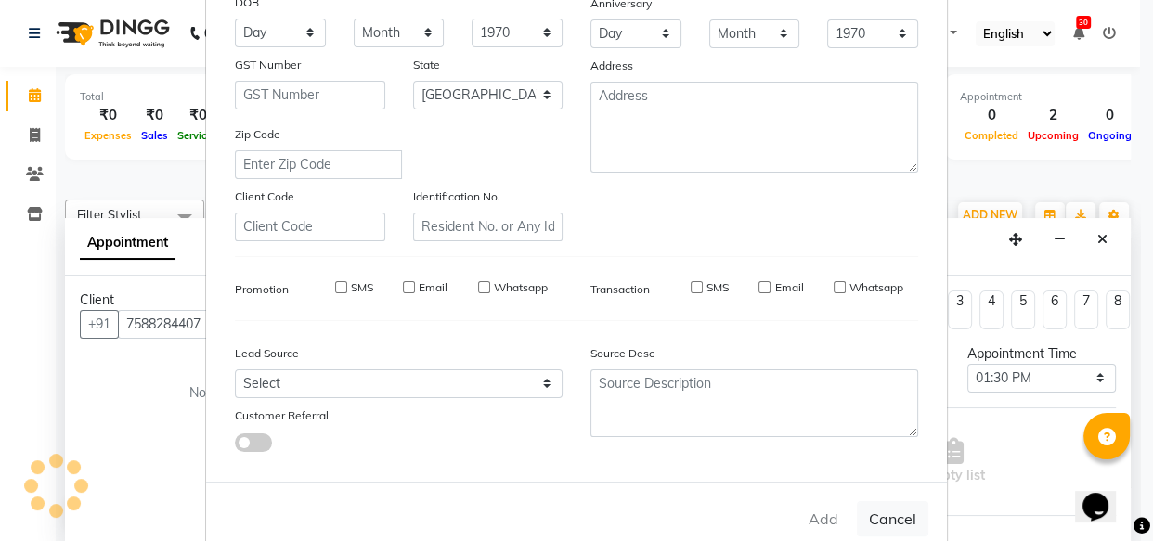
checkbox input "false"
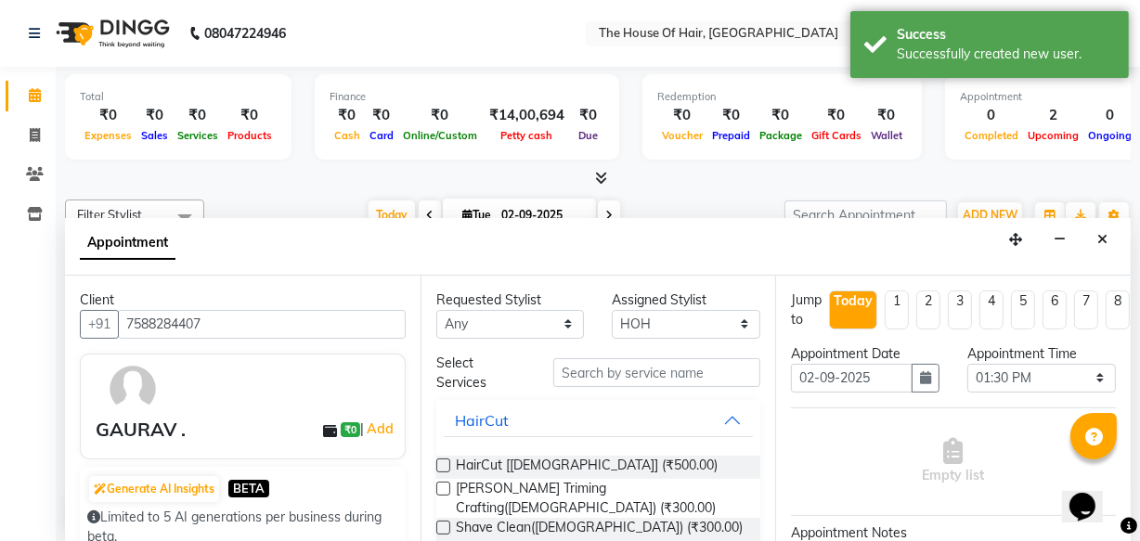
click at [442, 464] on label at bounding box center [443, 466] width 14 height 14
click at [442, 464] on input "checkbox" at bounding box center [442, 467] width 12 height 12
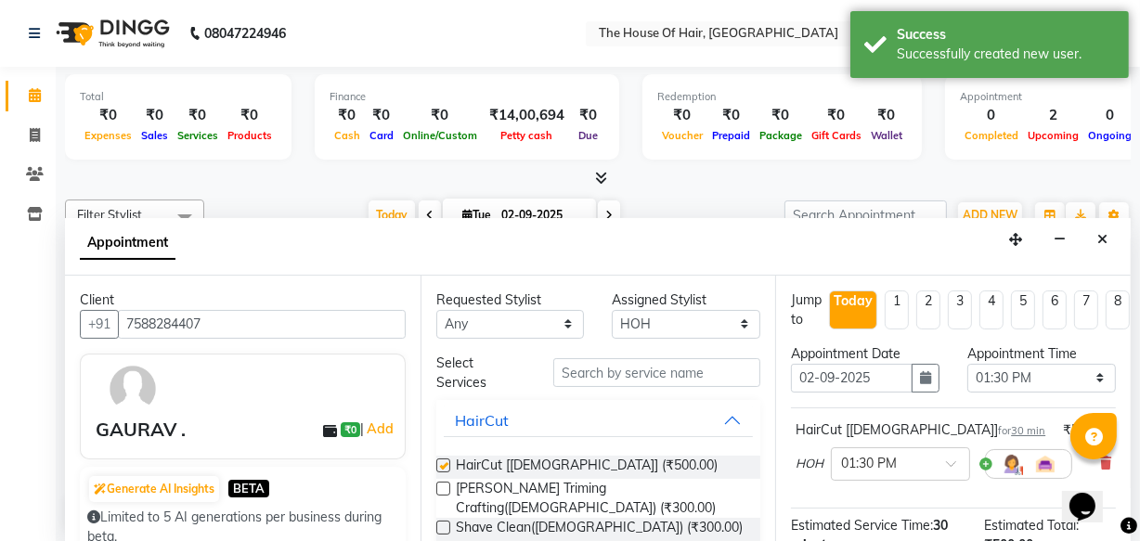
checkbox input "false"
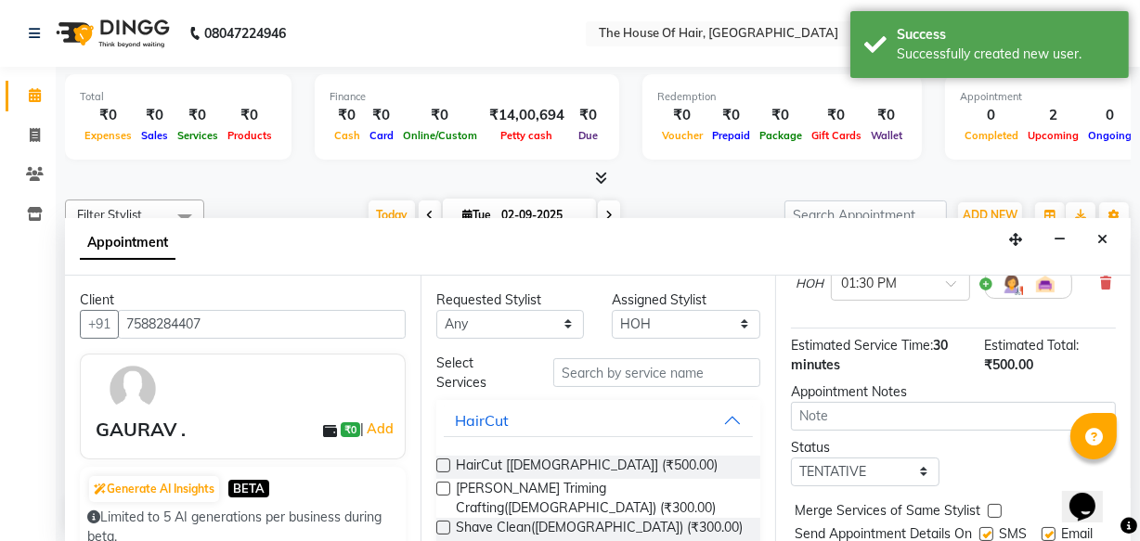
scroll to position [247, 0]
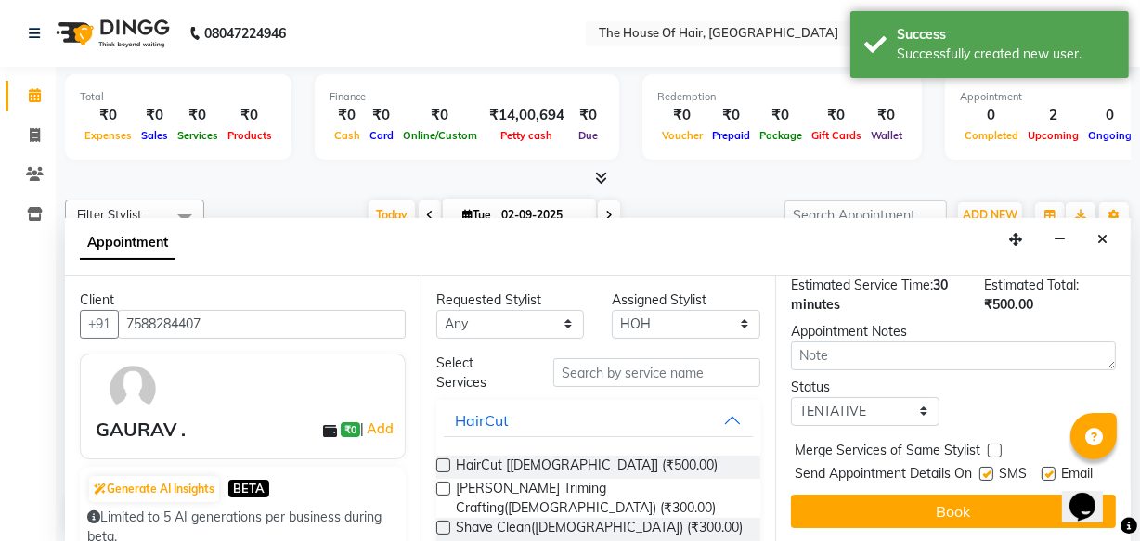
click at [992, 444] on label at bounding box center [995, 451] width 14 height 14
click at [992, 446] on input "checkbox" at bounding box center [994, 452] width 12 height 12
checkbox input "true"
click at [890, 400] on select "Select TENTATIVE CONFIRM CHECK-IN UPCOMING" at bounding box center [865, 411] width 149 height 29
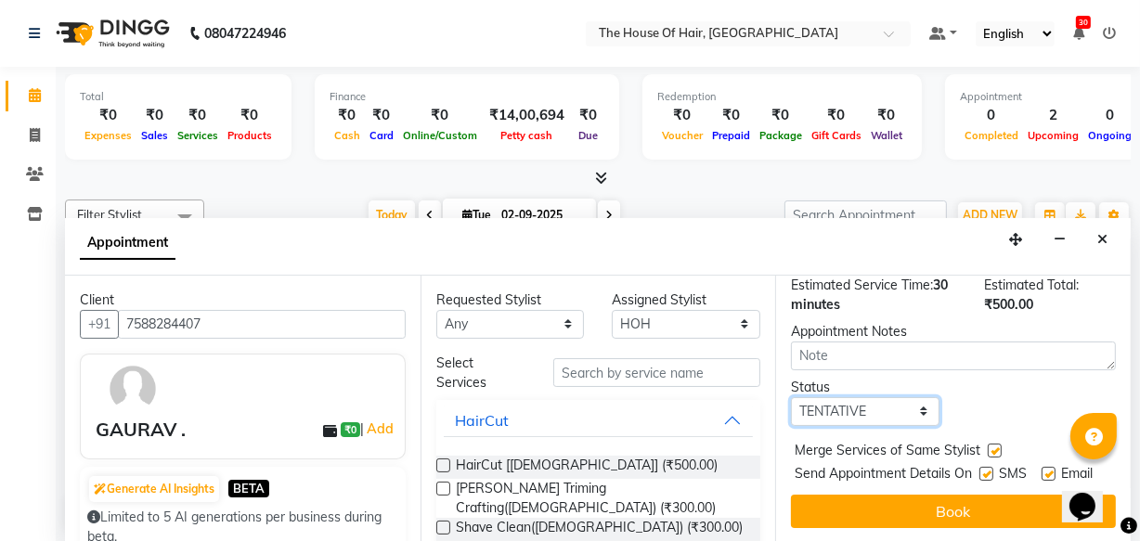
select select "upcoming"
click at [791, 397] on select "Select TENTATIVE CONFIRM CHECK-IN UPCOMING" at bounding box center [865, 411] width 149 height 29
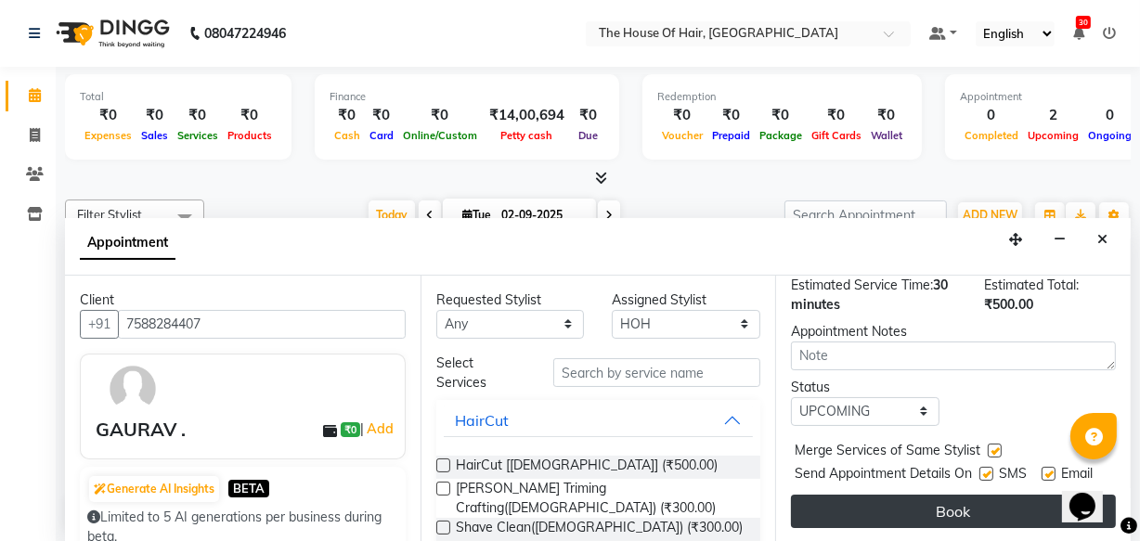
click at [892, 495] on button "Book" at bounding box center [953, 511] width 325 height 33
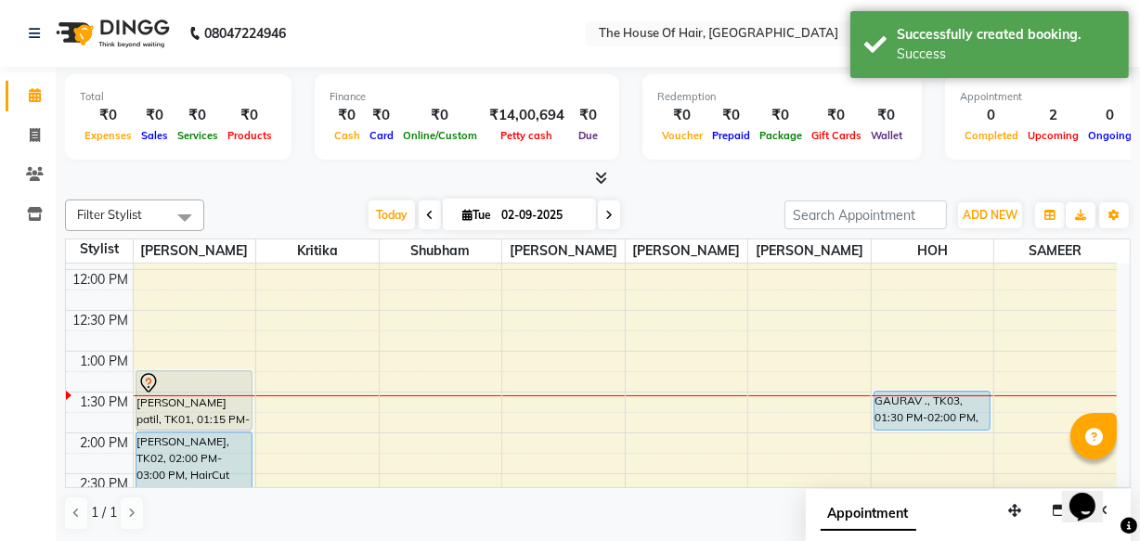
scroll to position [0, 0]
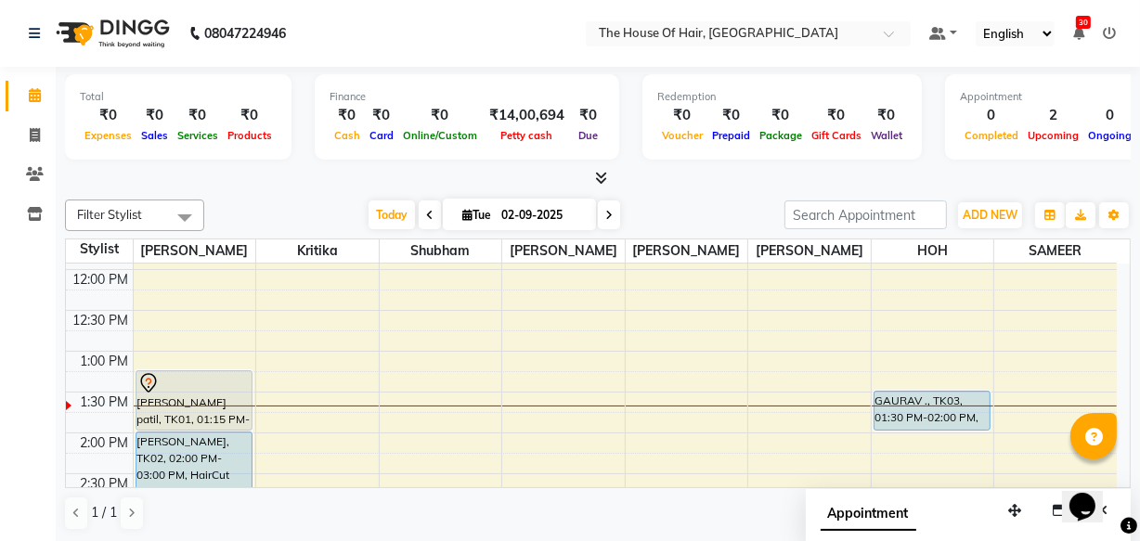
click at [725, 424] on div "8:00 AM 8:30 AM 9:00 AM 9:30 AM 10:00 AM 10:30 AM 11:00 AM 11:30 AM 12:00 PM 12…" at bounding box center [591, 514] width 1051 height 1143
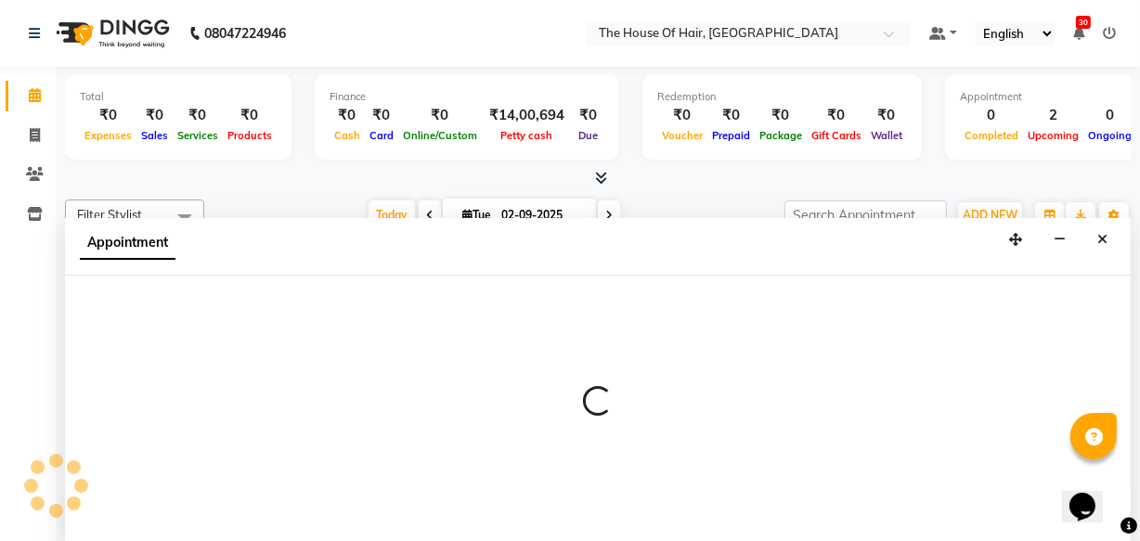
select select "64183"
select select "825"
select select "tentative"
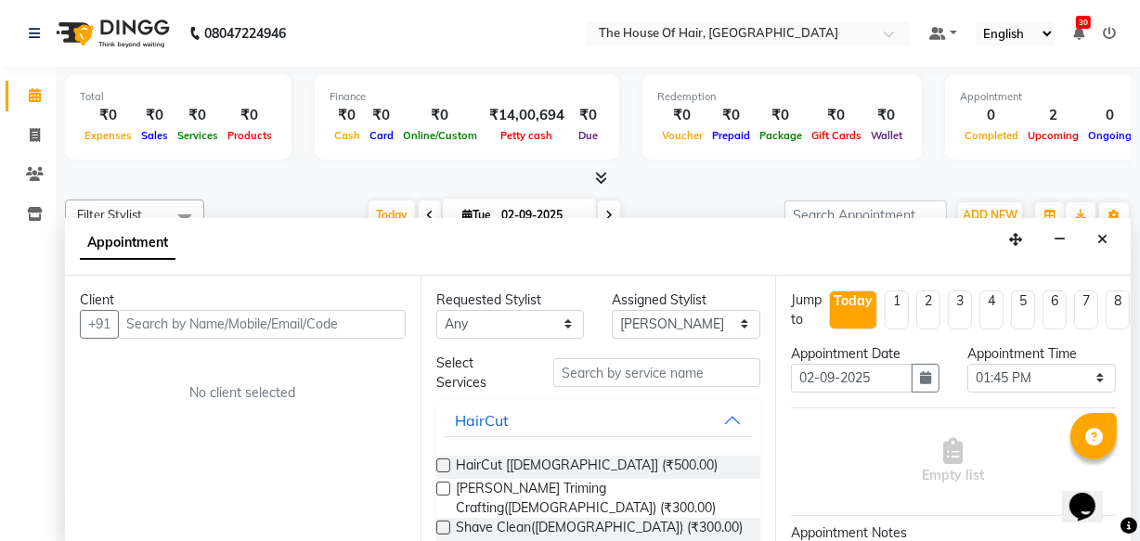
click at [131, 320] on input "text" at bounding box center [262, 324] width 288 height 29
click at [151, 317] on input "+++" at bounding box center [223, 324] width 211 height 29
type input "+"
click at [1102, 442] on icon at bounding box center [1094, 438] width 18 height 18
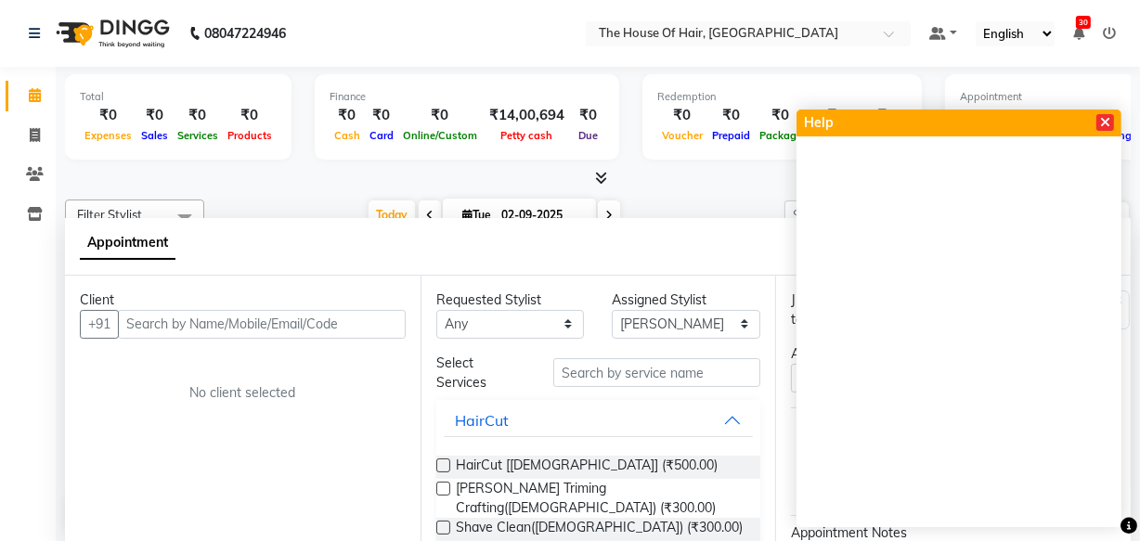
click at [1105, 120] on icon at bounding box center [1105, 122] width 10 height 13
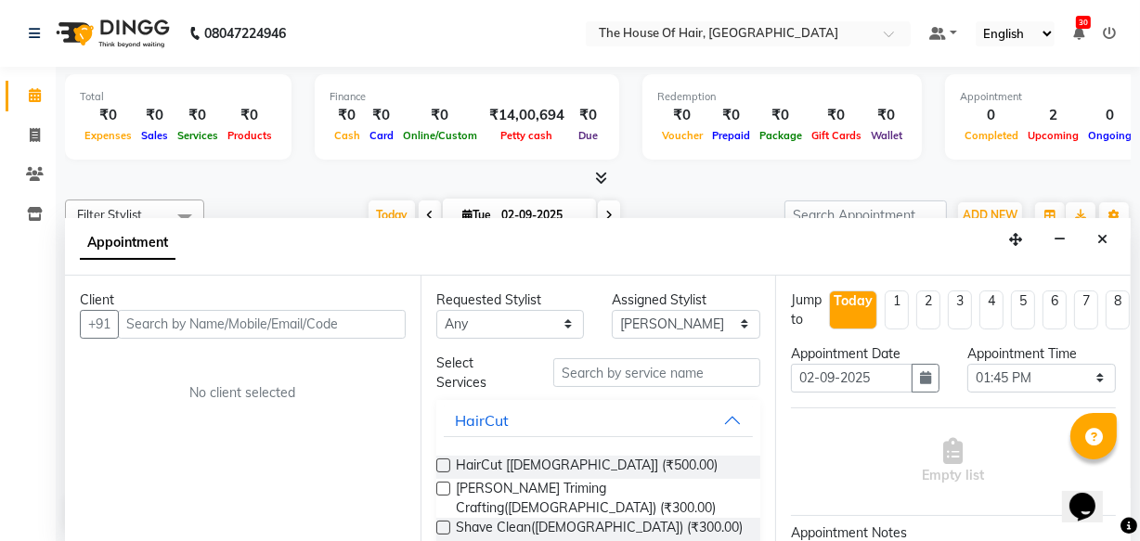
click at [1096, 507] on icon "Opens Chat This icon Opens the chat window." at bounding box center [1082, 506] width 30 height 30
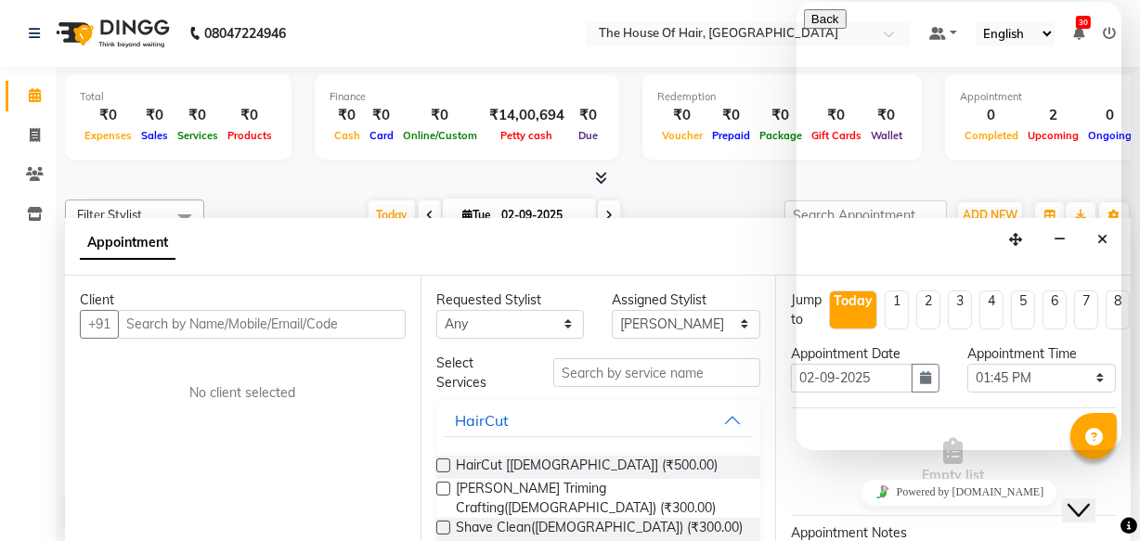
click at [41, 334] on div "Calendar Invoice Clients Inventory Completed InProgress Upcoming Dropped Tentat…" at bounding box center [125, 284] width 251 height 462
click at [2, 365] on div "Calendar Invoice Clients Inventory Completed InProgress Upcoming Dropped Tentat…" at bounding box center [125, 284] width 251 height 462
click at [39, 32] on icon at bounding box center [34, 33] width 11 height 13
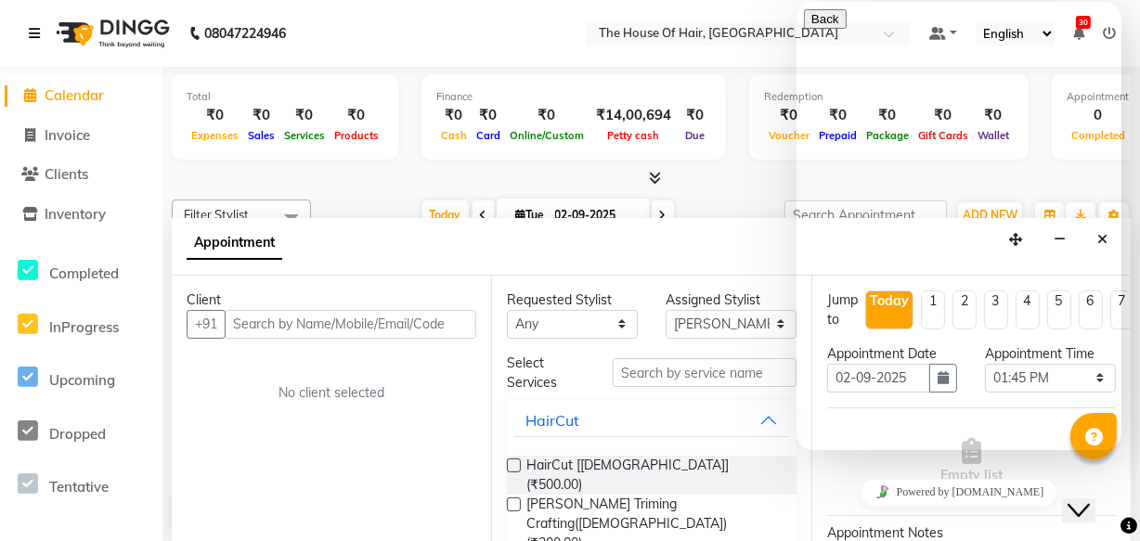
click at [39, 32] on icon at bounding box center [34, 33] width 11 height 13
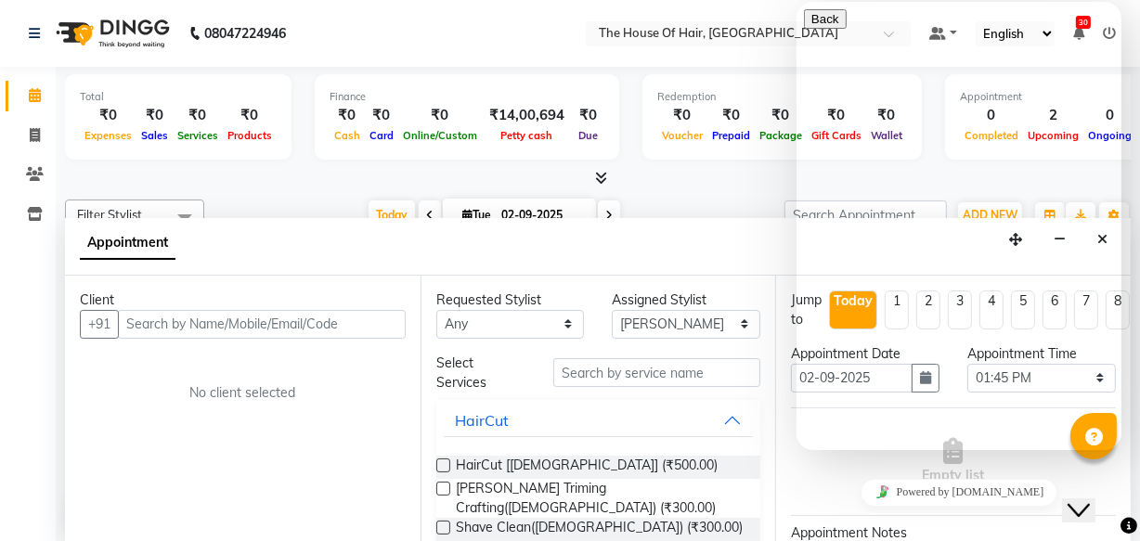
click at [829, 29] on button "Back" at bounding box center [824, 18] width 43 height 19
click at [34, 500] on div "Calendar Invoice Clients Inventory Completed InProgress Upcoming Dropped Tentat…" at bounding box center [125, 284] width 251 height 462
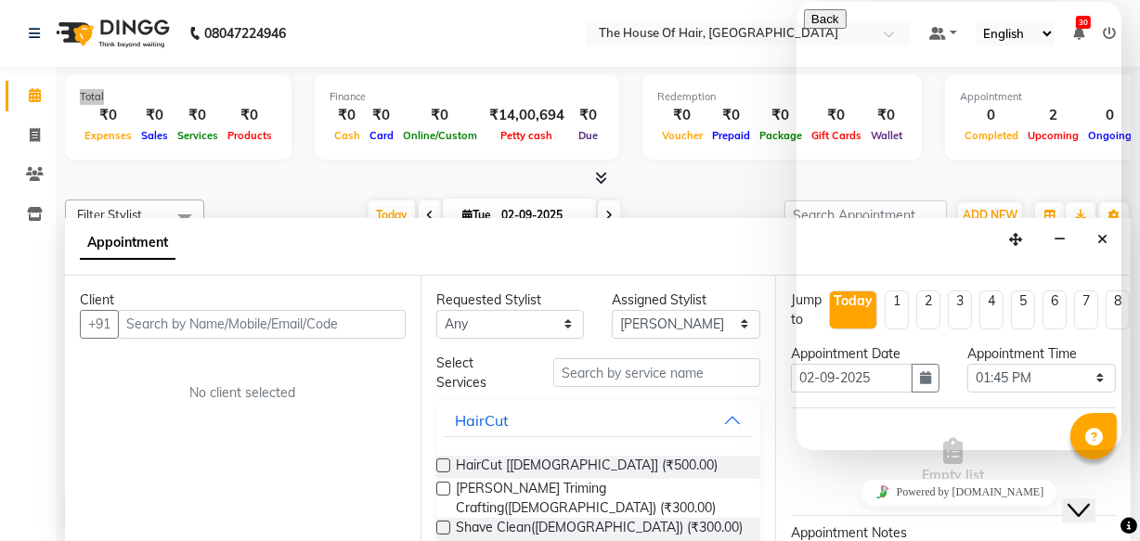
click at [1088, 498] on icon "Close Chat This icon closes the chat window." at bounding box center [1078, 509] width 22 height 22
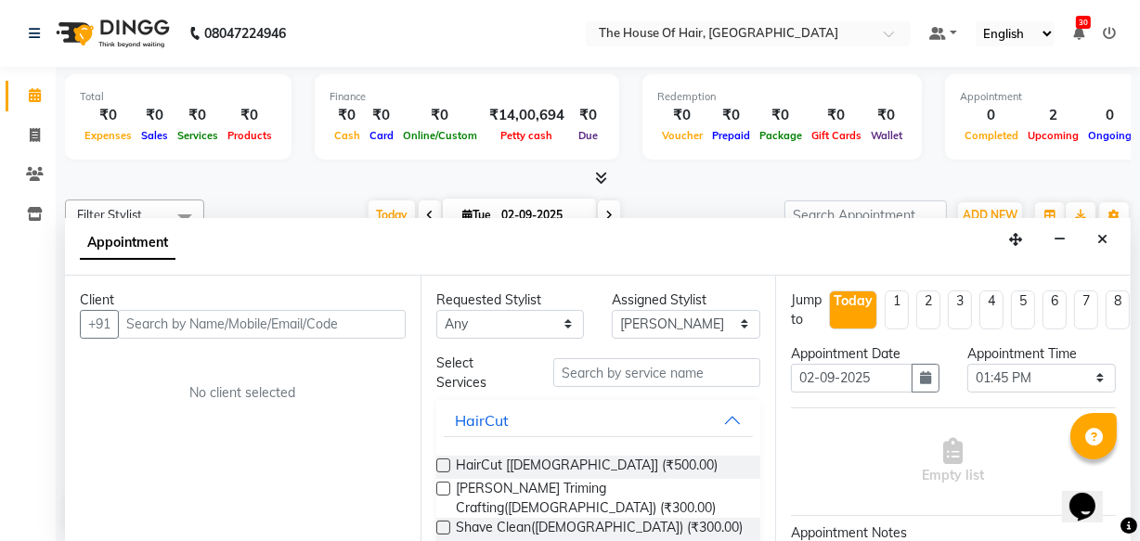
click at [6, 282] on div "Calendar Invoice Clients Inventory Completed InProgress Upcoming Dropped Tentat…" at bounding box center [125, 284] width 251 height 462
click at [1105, 233] on icon "Close" at bounding box center [1102, 239] width 10 height 13
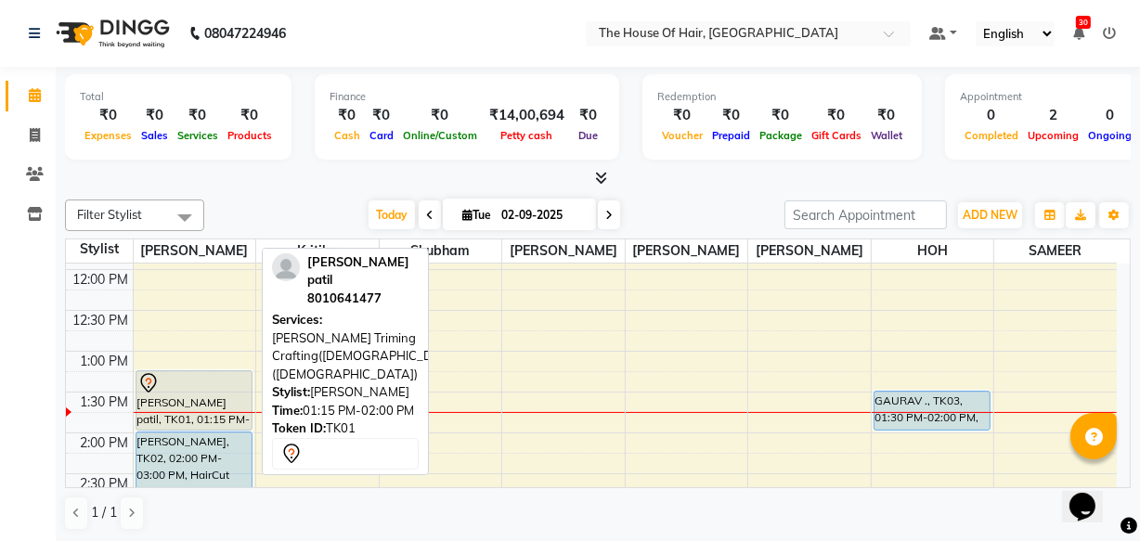
click at [216, 393] on div "gaurav Hingavane patil, TK01, 01:15 PM-02:00 PM, Beard Triming Crafting(Male),S…" at bounding box center [193, 400] width 115 height 58
select select "7"
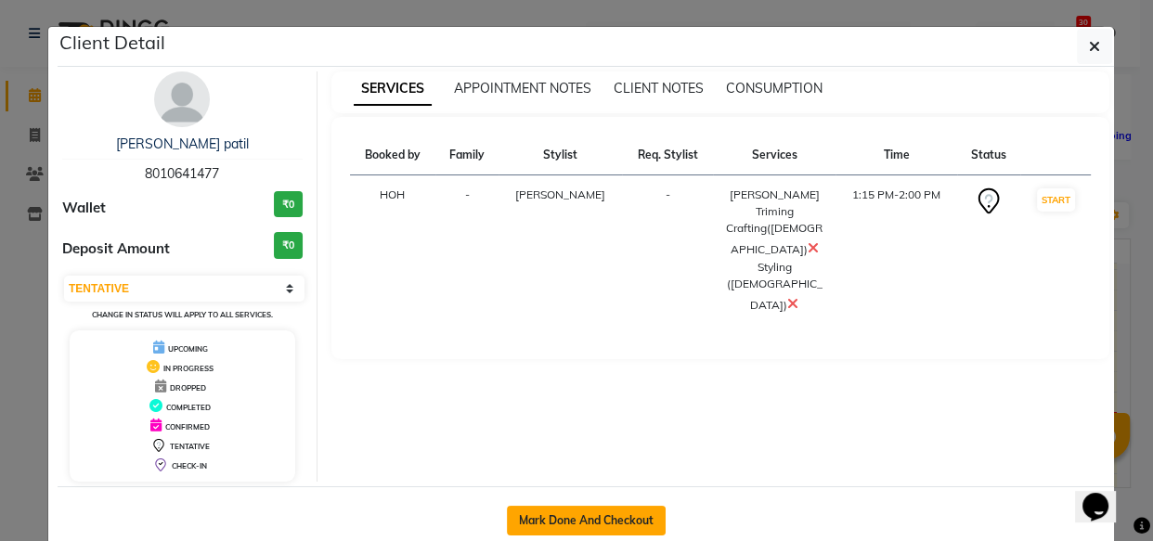
click at [539, 511] on button "Mark Done And Checkout" at bounding box center [586, 521] width 159 height 30
select select "service"
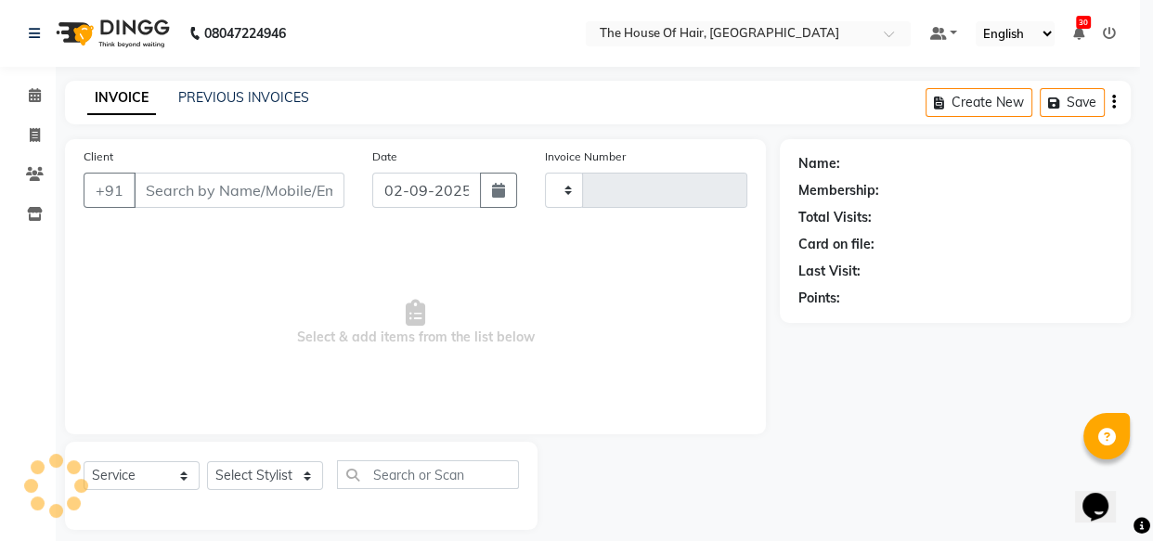
type input "1823"
select select "5992"
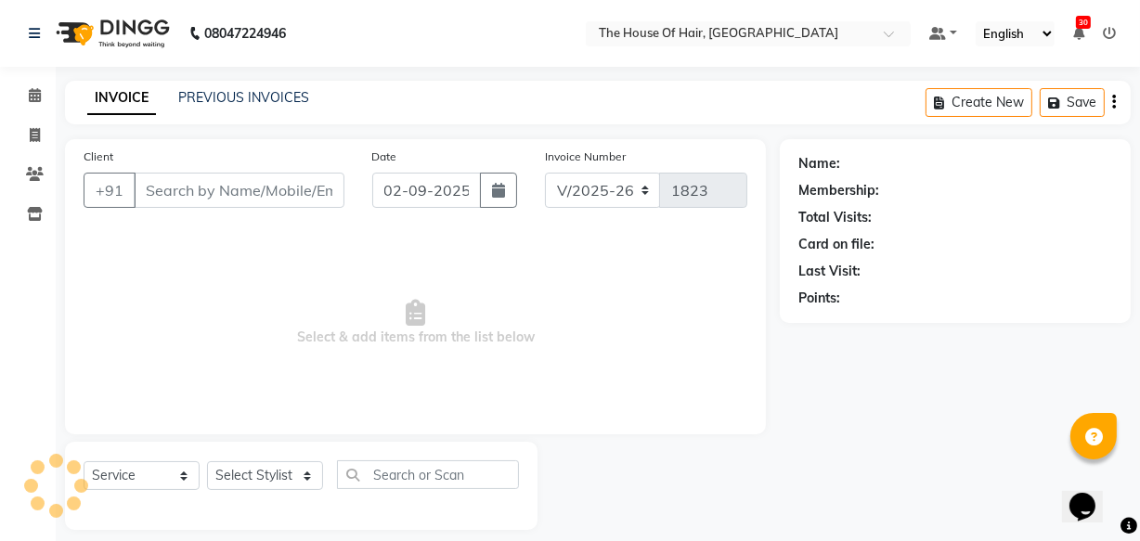
type input "8010641477"
select select "42812"
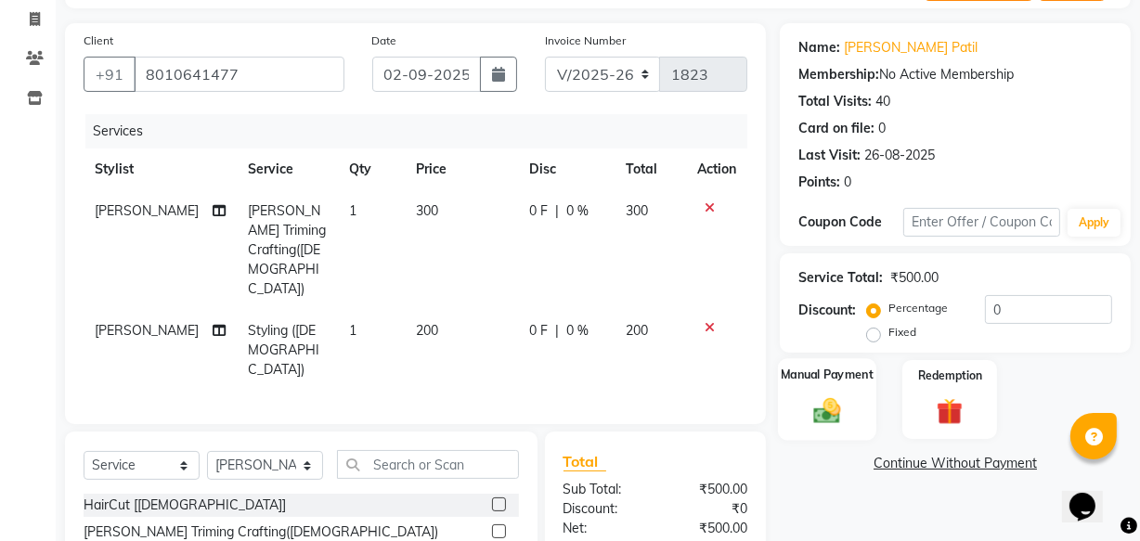
scroll to position [130, 0]
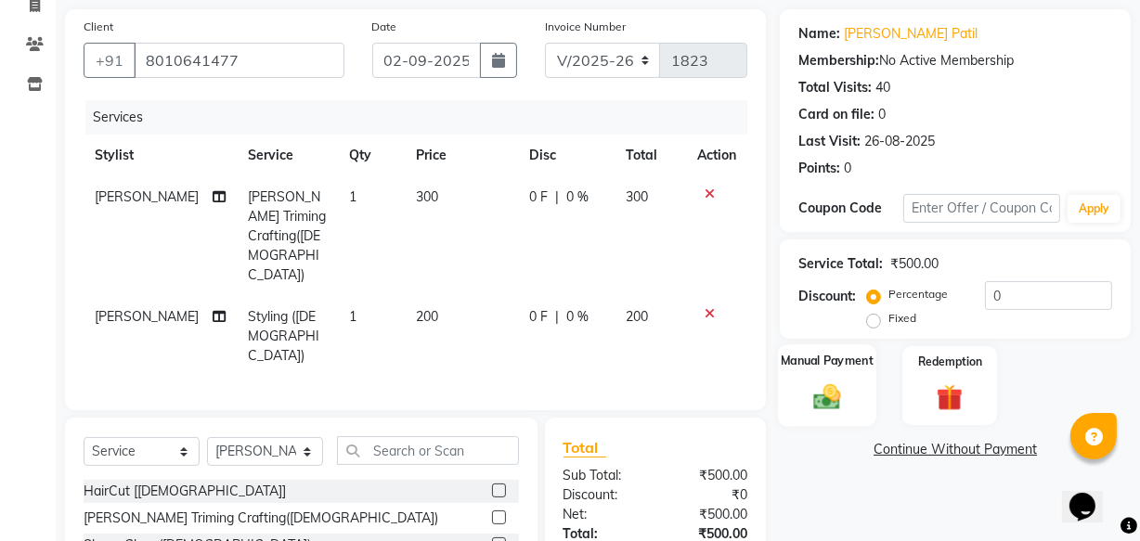
click at [843, 394] on img at bounding box center [827, 397] width 45 height 32
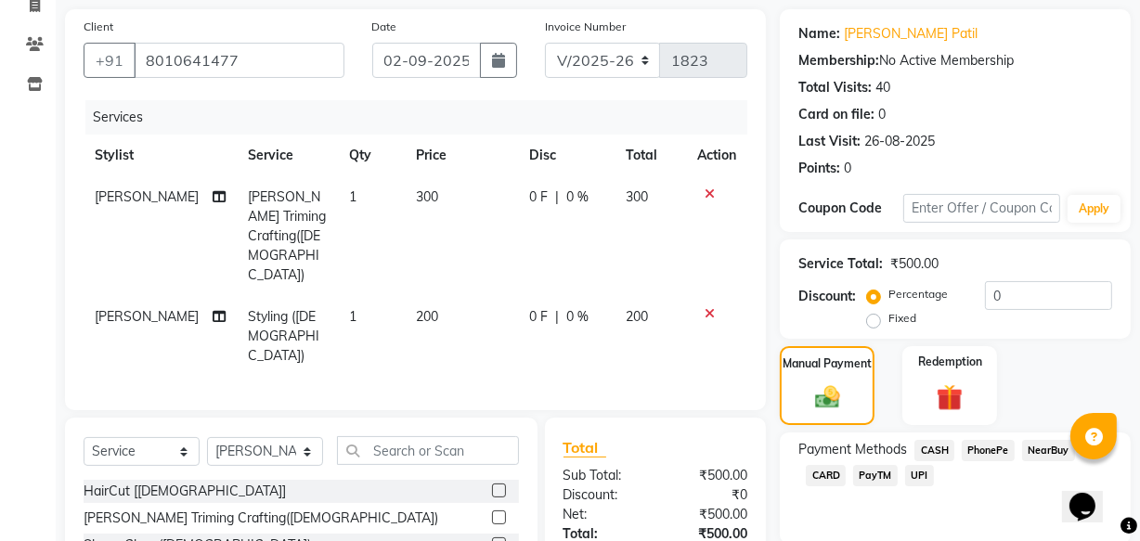
scroll to position [243, 0]
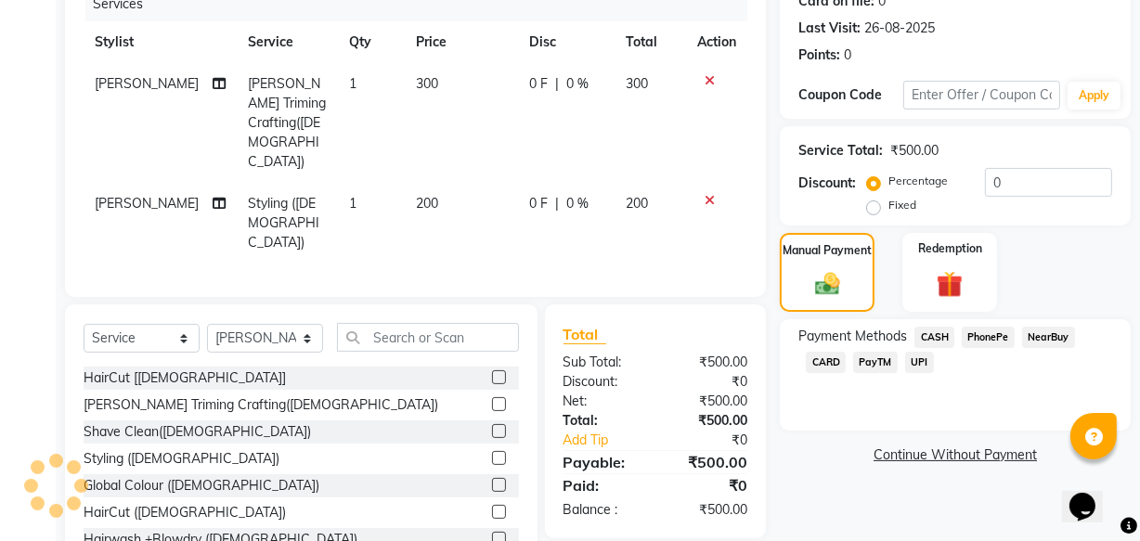
click at [932, 340] on span "CASH" at bounding box center [934, 337] width 40 height 21
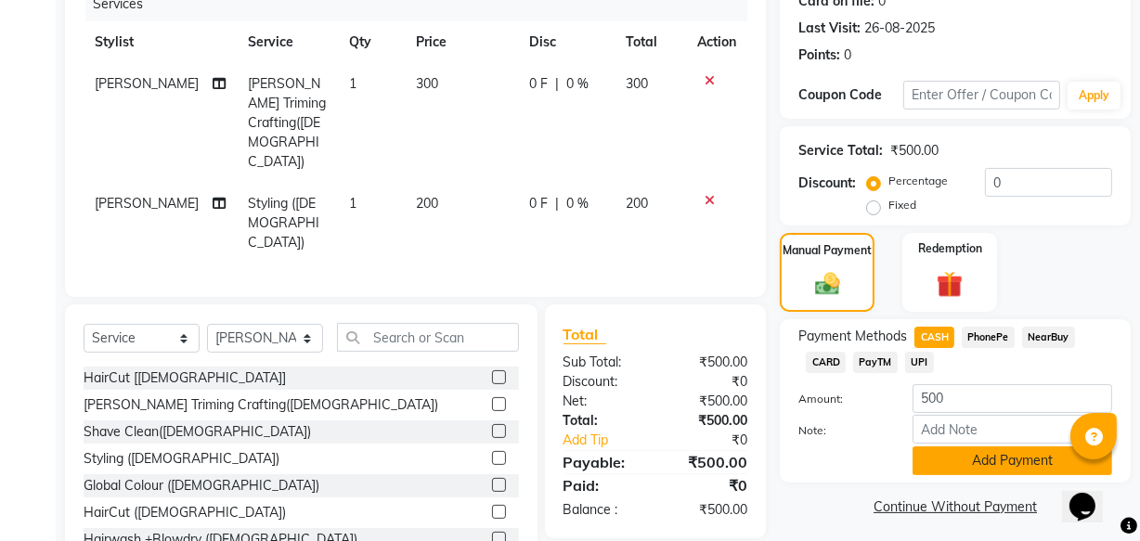
click at [970, 458] on button "Add Payment" at bounding box center [1012, 460] width 200 height 29
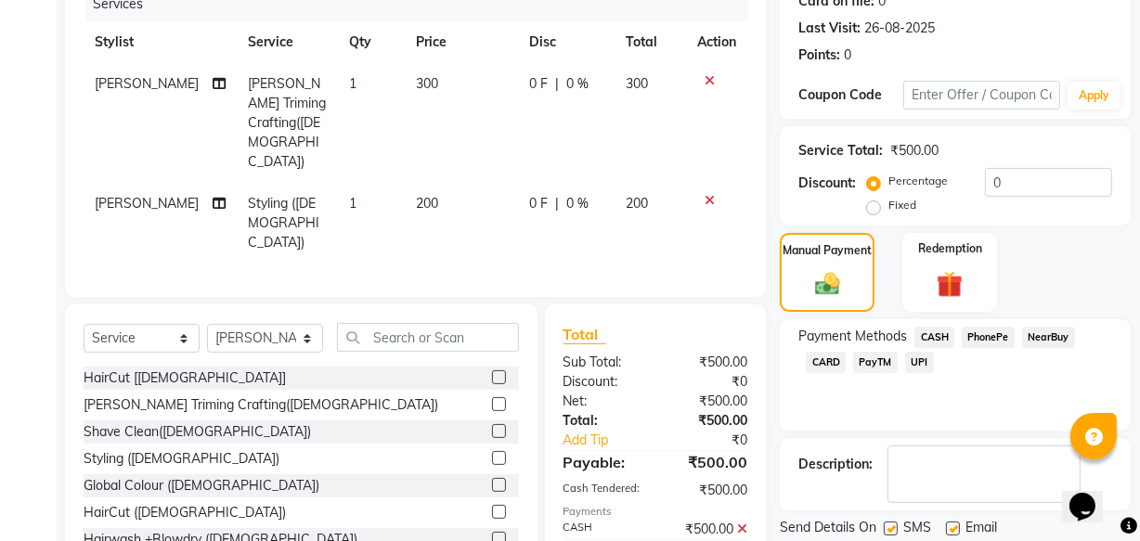
scroll to position [303, 0]
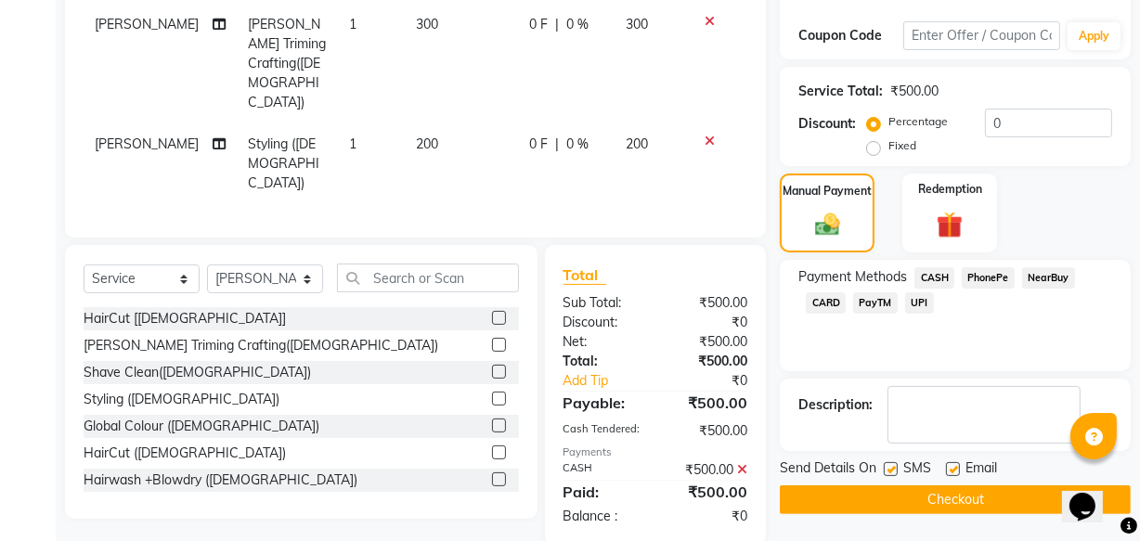
click at [837, 497] on button "Checkout" at bounding box center [955, 499] width 351 height 29
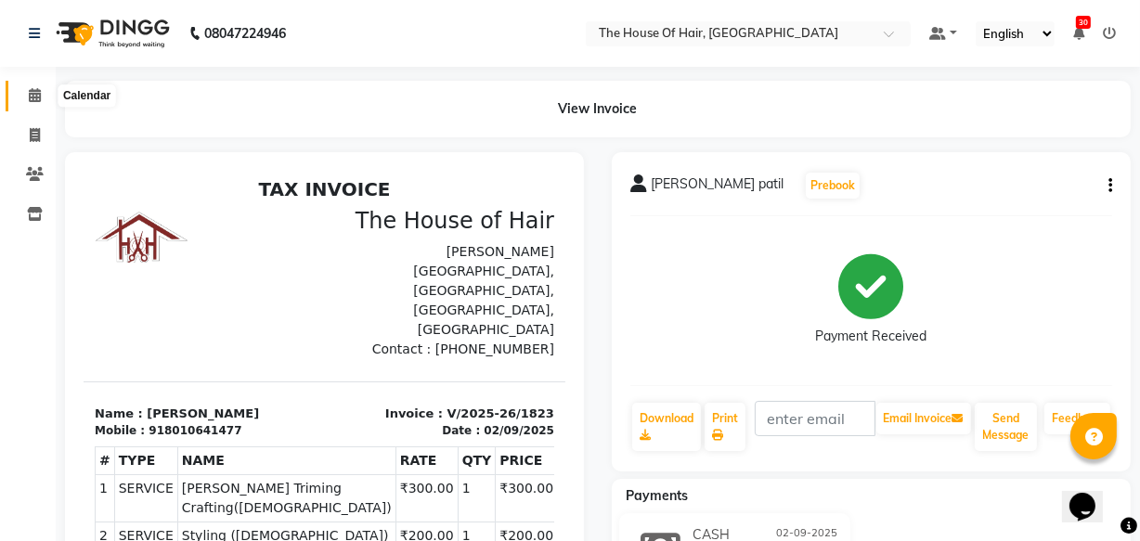
click at [35, 98] on icon at bounding box center [35, 95] width 12 height 14
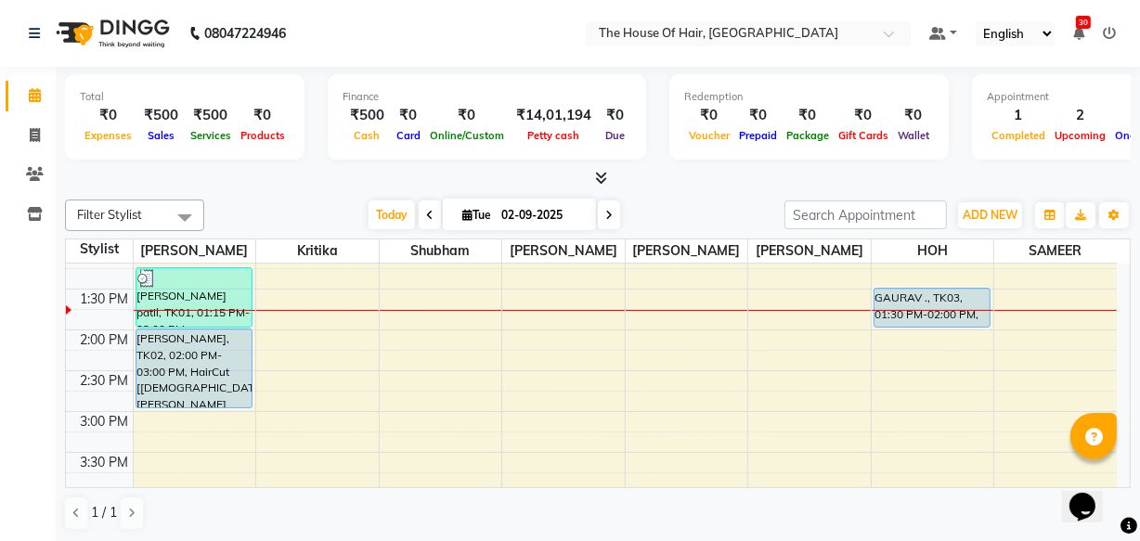
scroll to position [421, 0]
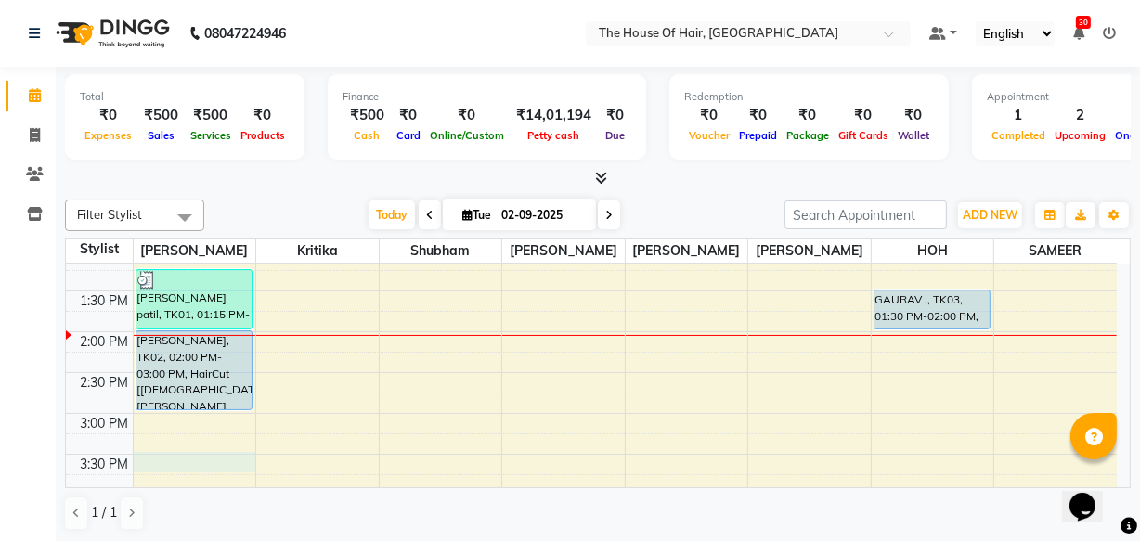
click at [141, 455] on div "8:00 AM 8:30 AM 9:00 AM 9:30 AM 10:00 AM 10:30 AM 11:00 AM 11:30 AM 12:00 PM 12…" at bounding box center [591, 413] width 1051 height 1143
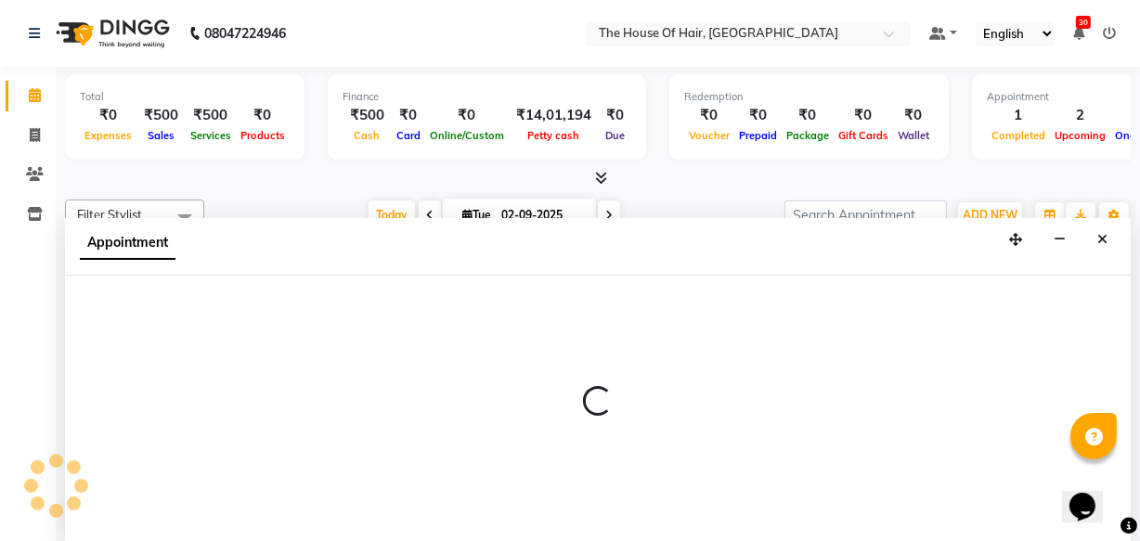
select select "42812"
select select "930"
select select "tentative"
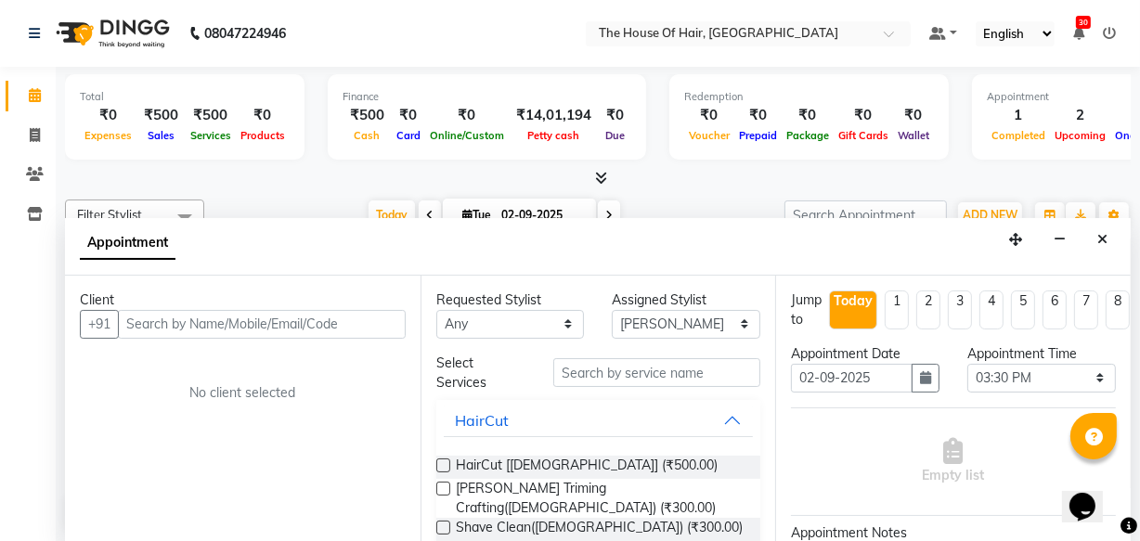
scroll to position [0, 0]
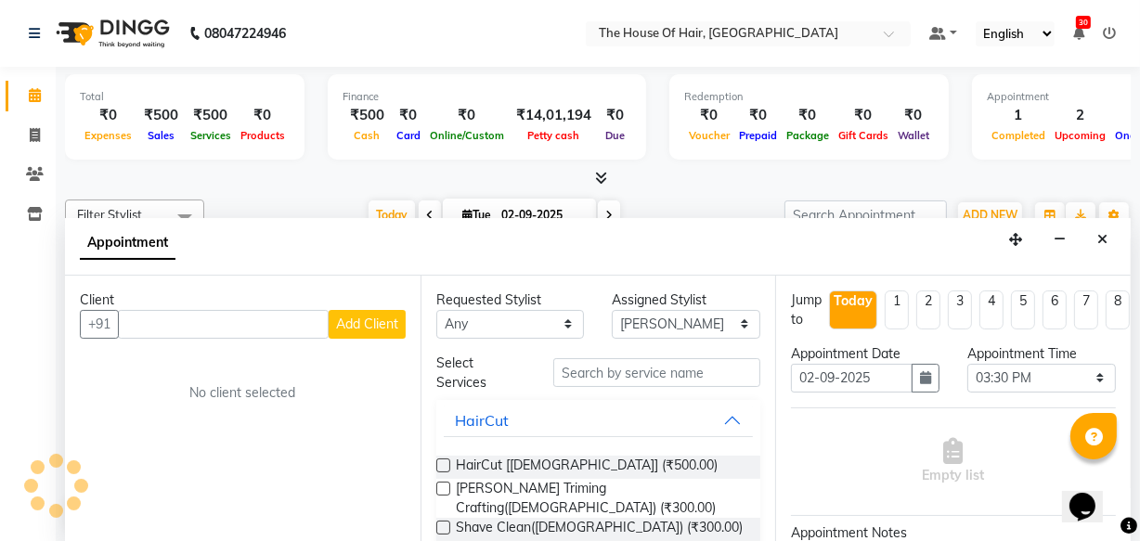
type input "N"
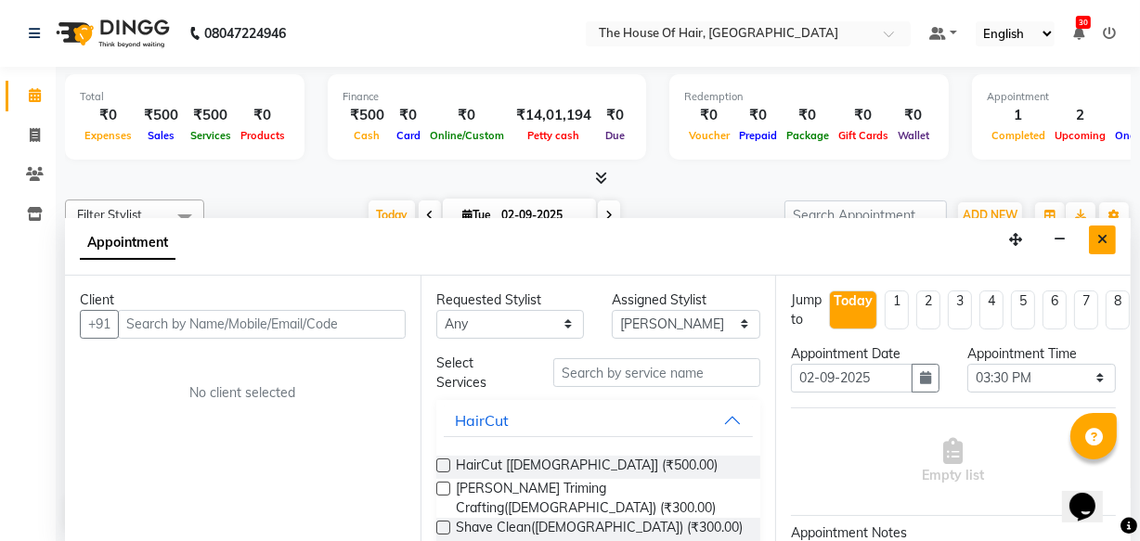
click at [1098, 239] on icon "Close" at bounding box center [1102, 239] width 10 height 13
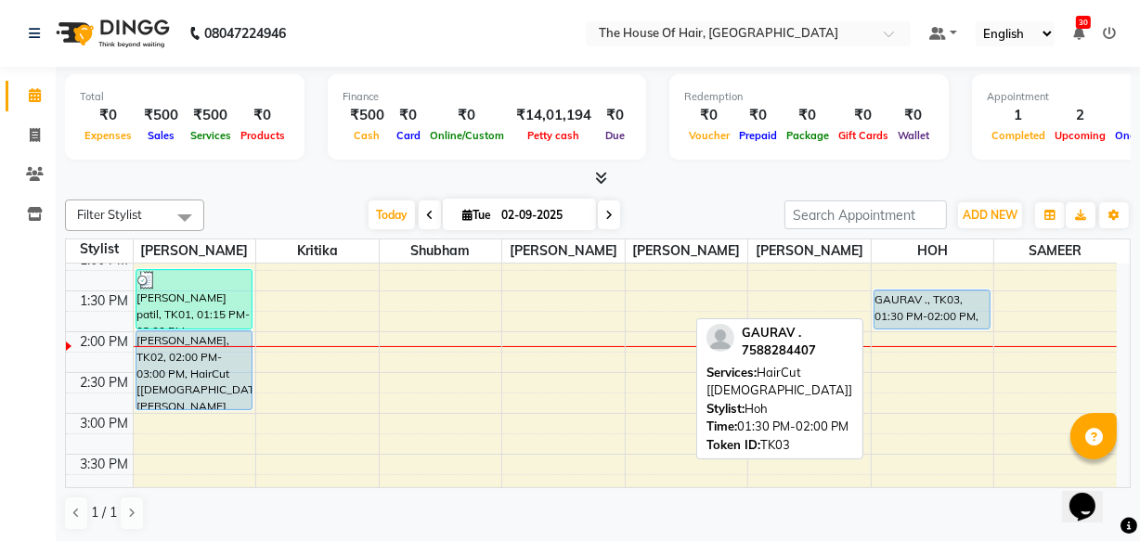
click at [933, 326] on div at bounding box center [931, 328] width 115 height 7
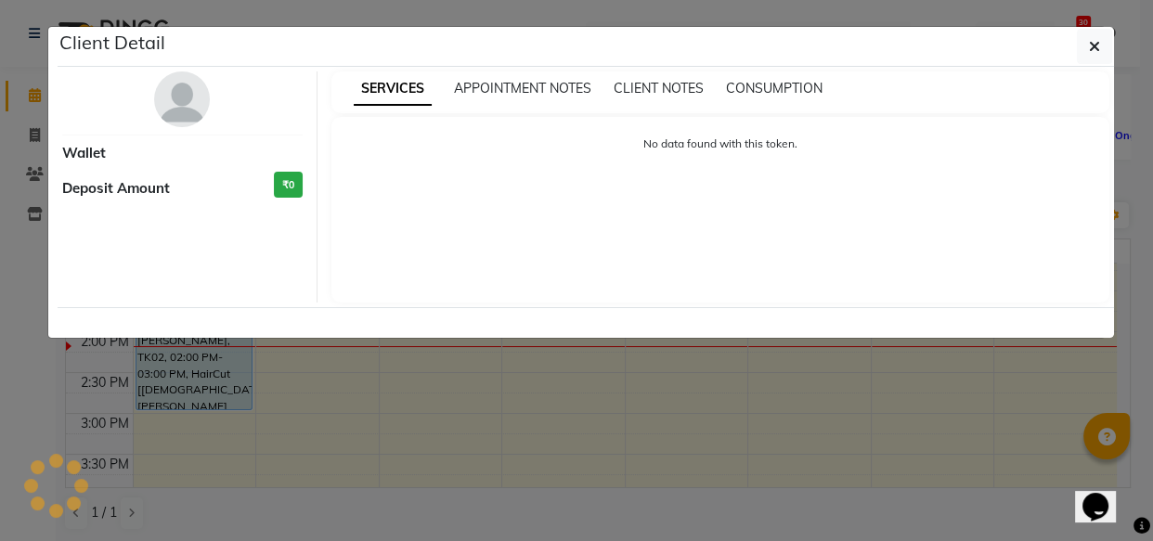
select select "5"
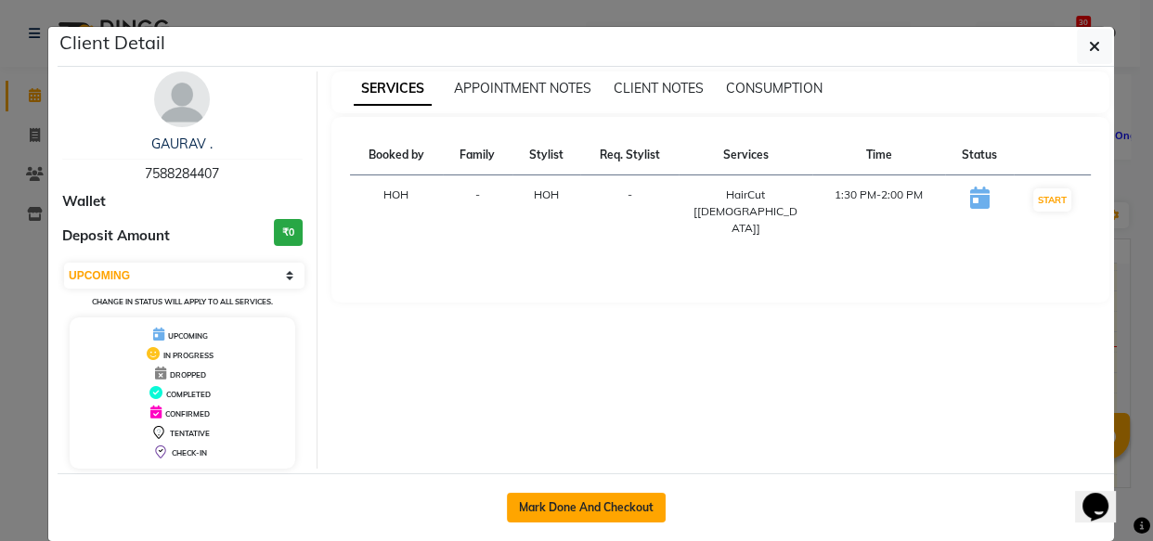
click at [572, 503] on button "Mark Done And Checkout" at bounding box center [586, 508] width 159 height 30
select select "service"
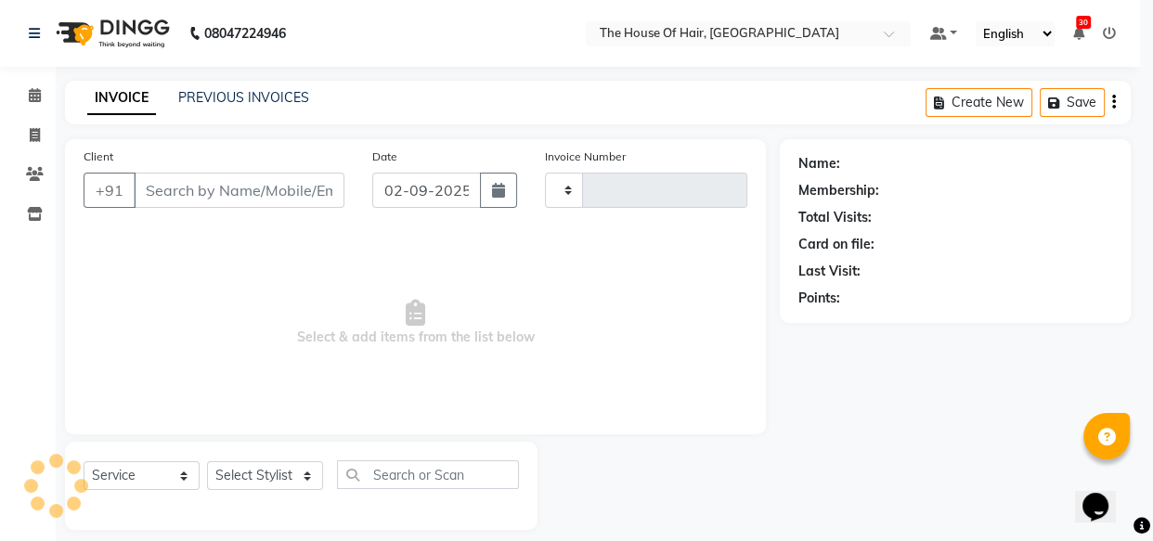
type input "1824"
select select "5992"
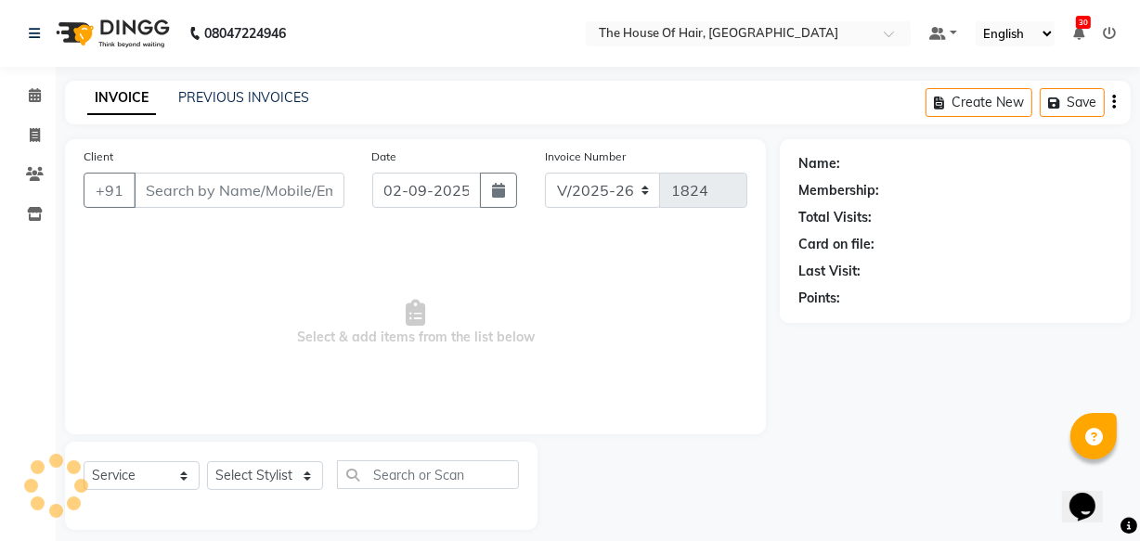
type input "7588284407"
select select "80392"
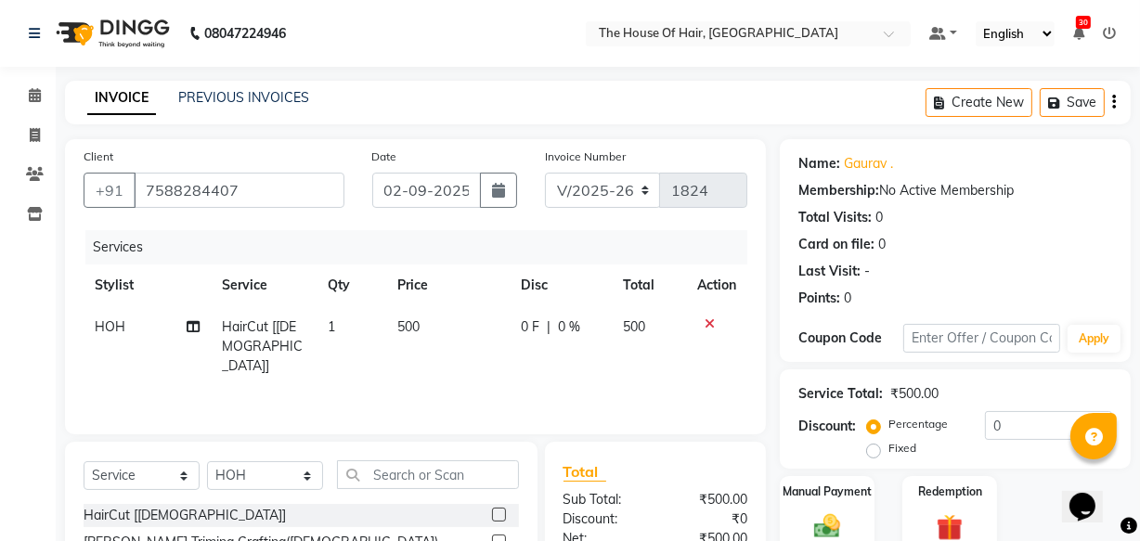
click at [417, 333] on span "500" at bounding box center [409, 326] width 22 height 17
select select "80392"
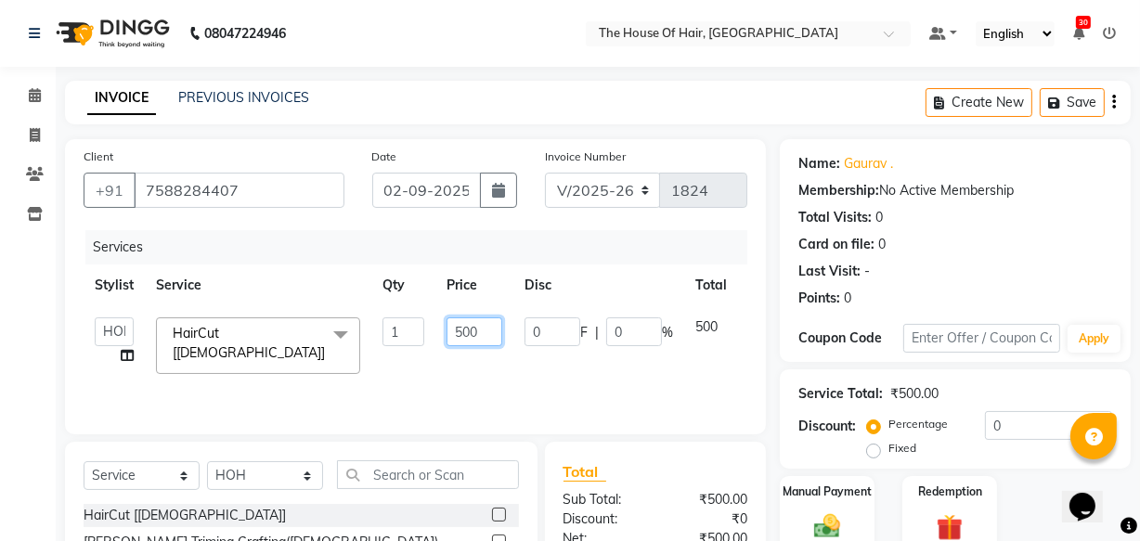
click at [486, 332] on input "500" at bounding box center [474, 331] width 56 height 29
type input "5"
type input "400"
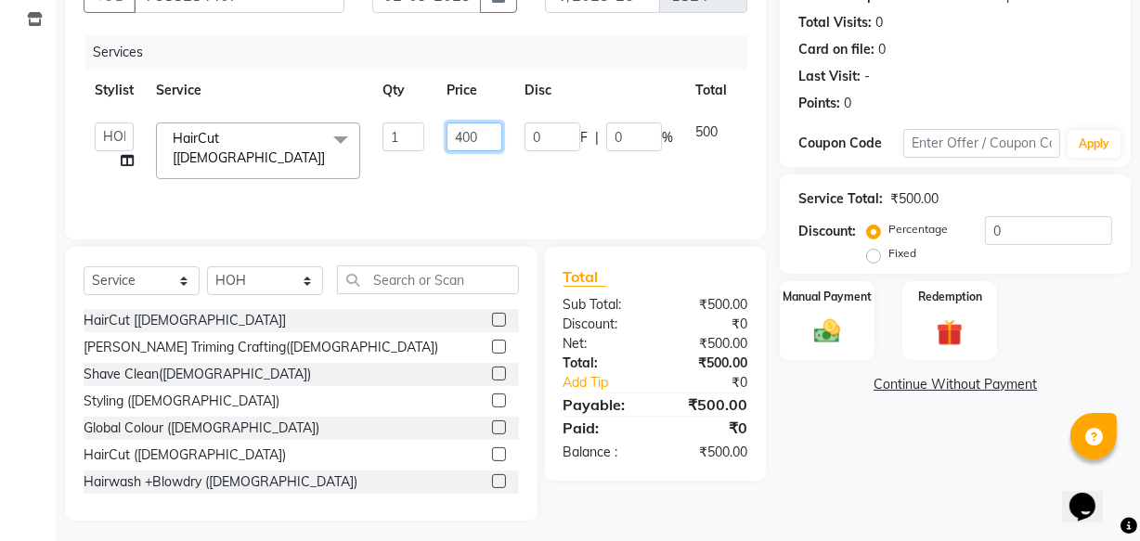
scroll to position [203, 0]
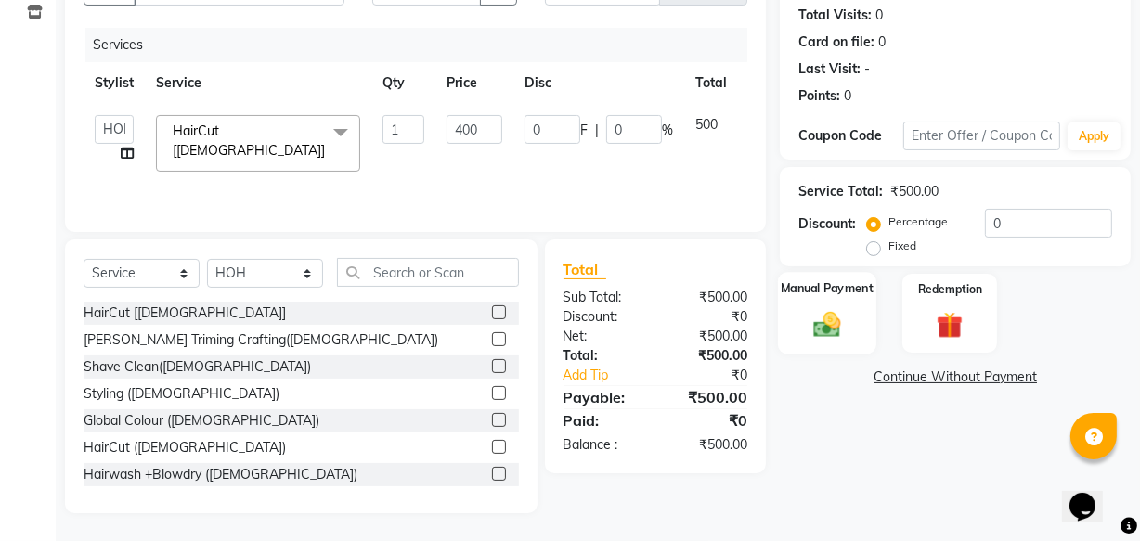
click at [836, 317] on img at bounding box center [827, 324] width 45 height 32
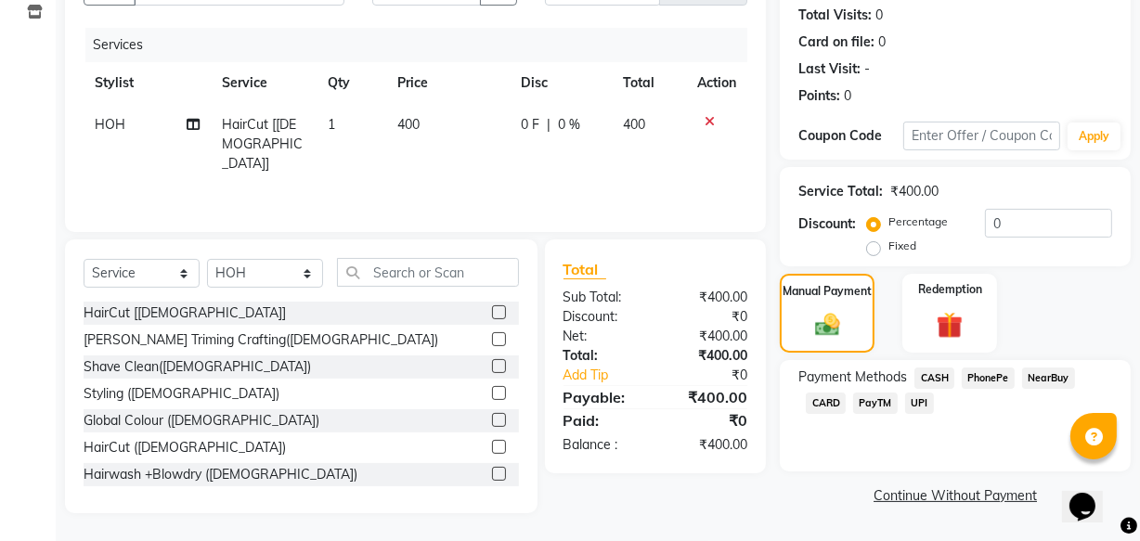
click at [923, 402] on span "UPI" at bounding box center [919, 403] width 29 height 21
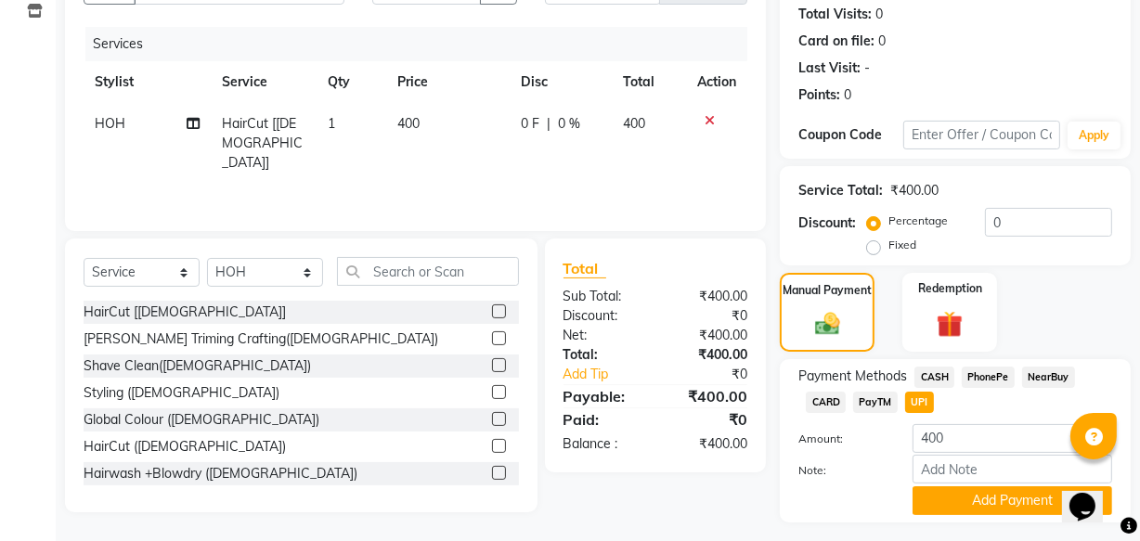
scroll to position [251, 0]
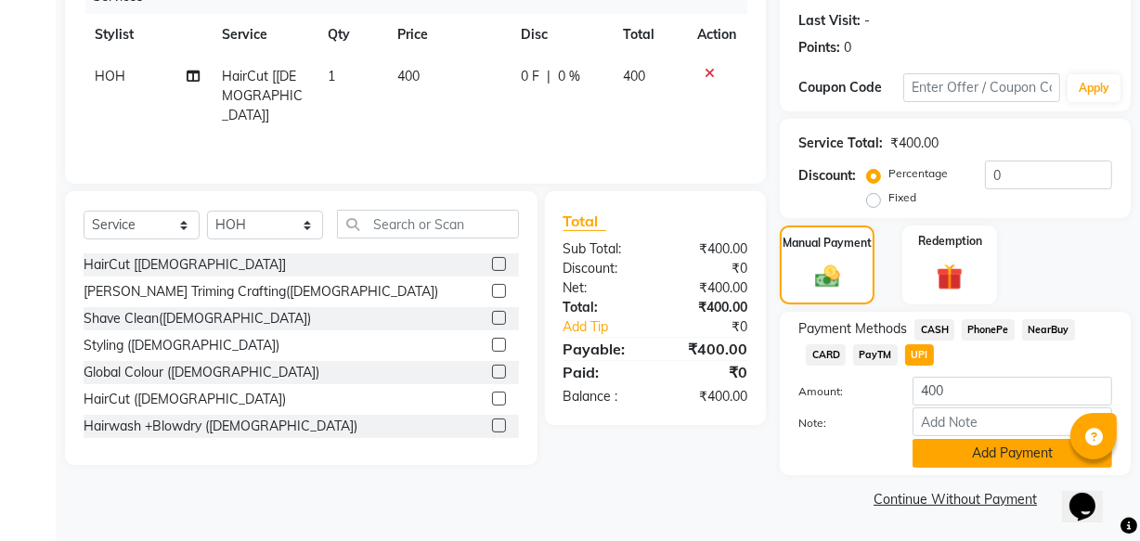
click at [987, 450] on button "Add Payment" at bounding box center [1012, 453] width 200 height 29
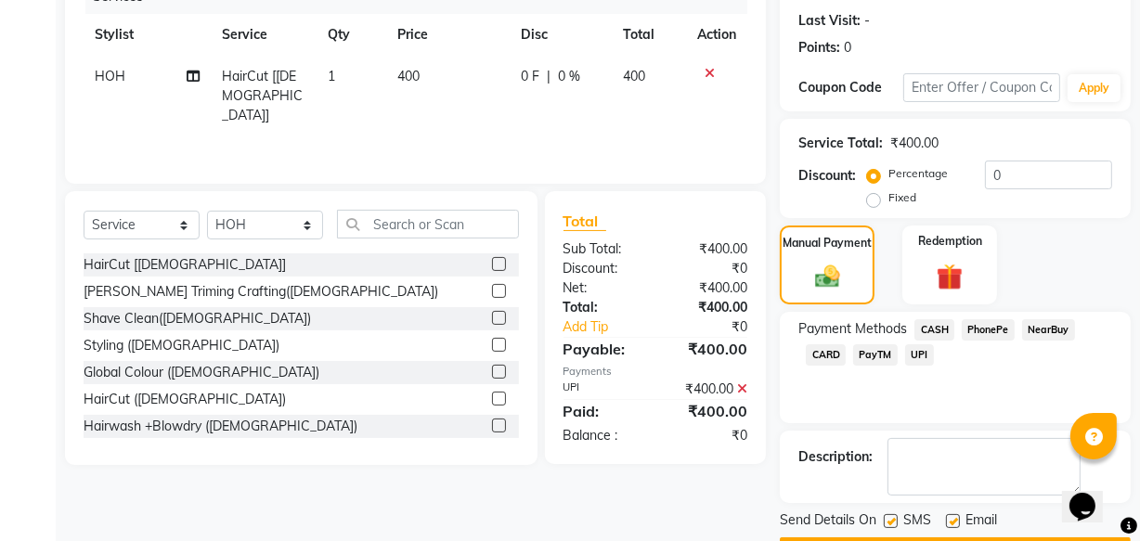
scroll to position [303, 0]
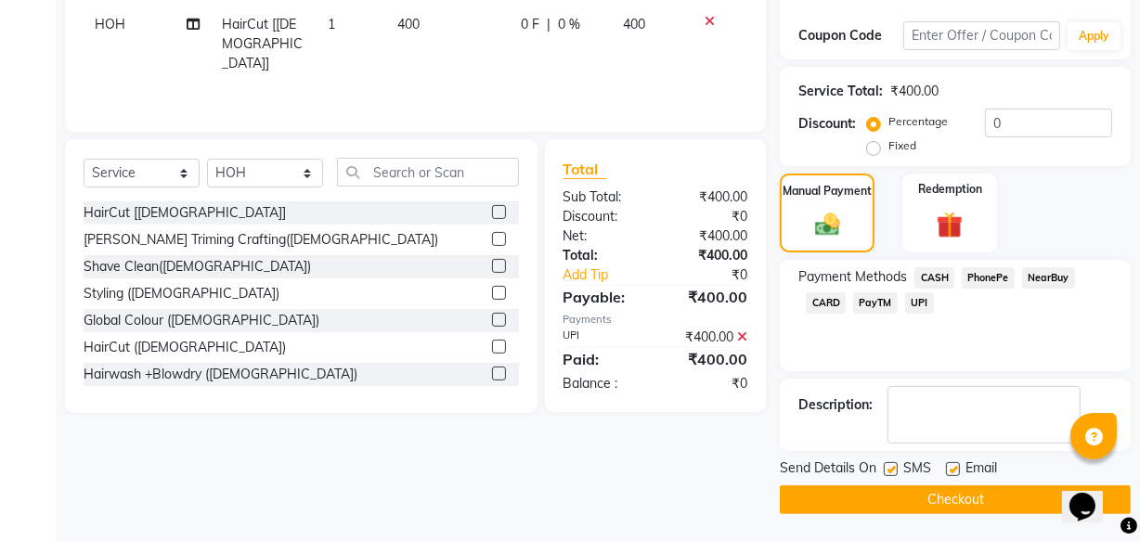
click at [826, 485] on button "Checkout" at bounding box center [955, 499] width 351 height 29
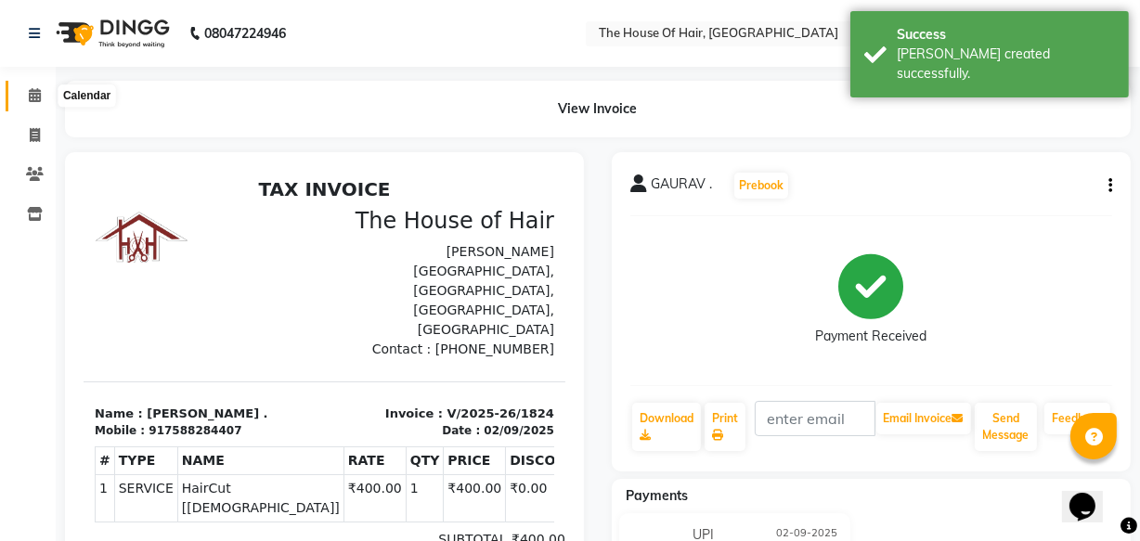
click at [31, 90] on icon at bounding box center [35, 95] width 12 height 14
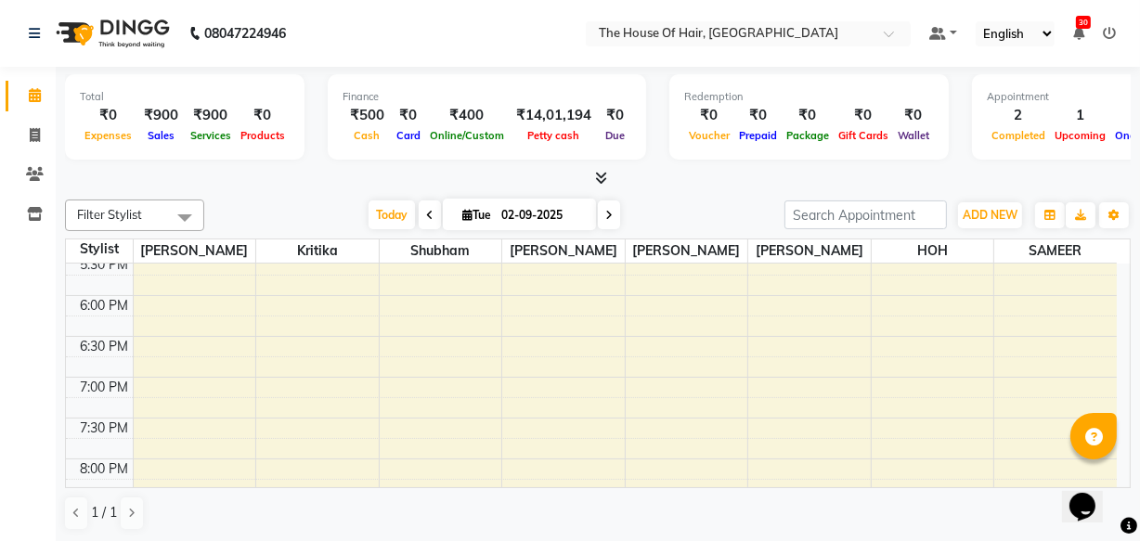
scroll to position [795, 0]
click at [143, 409] on div "8:00 AM 8:30 AM 9:00 AM 9:30 AM 10:00 AM 10:30 AM 11:00 AM 11:30 AM 12:00 PM 12…" at bounding box center [591, 40] width 1051 height 1143
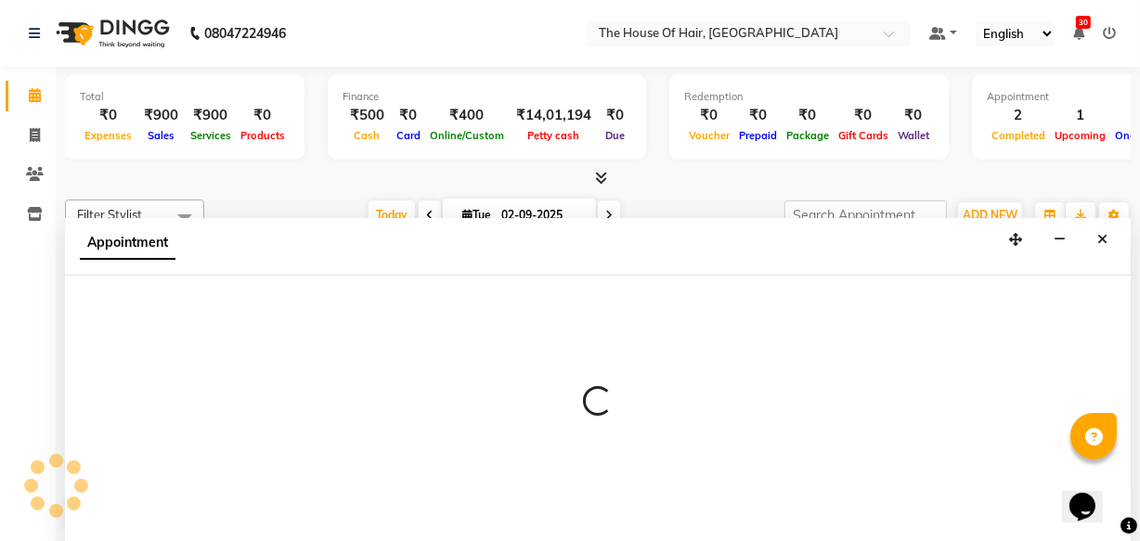
scroll to position [0, 0]
select select "42812"
select select "1170"
select select "tentative"
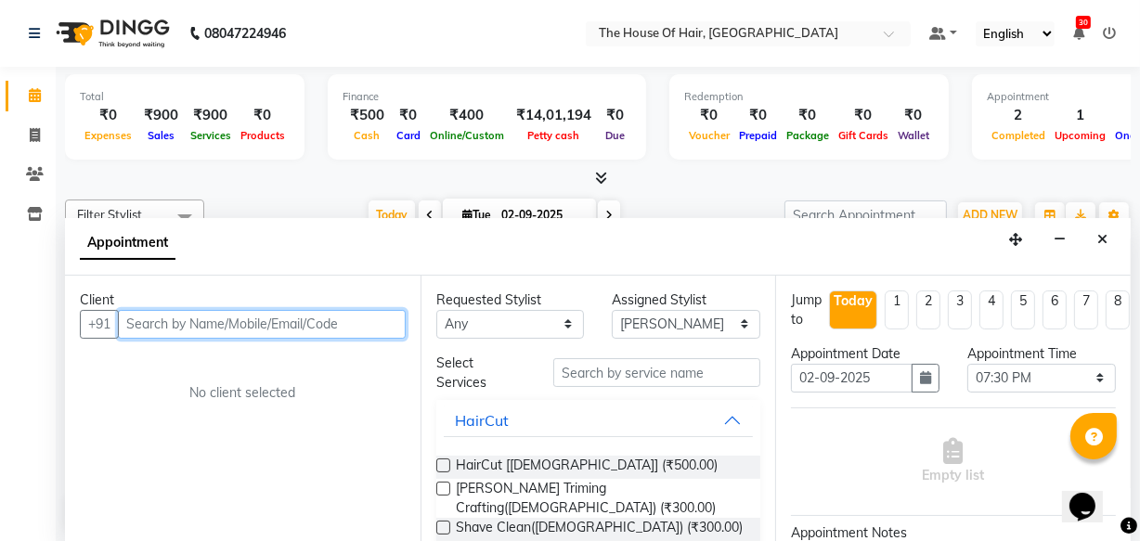
click at [130, 327] on input "text" at bounding box center [262, 324] width 288 height 29
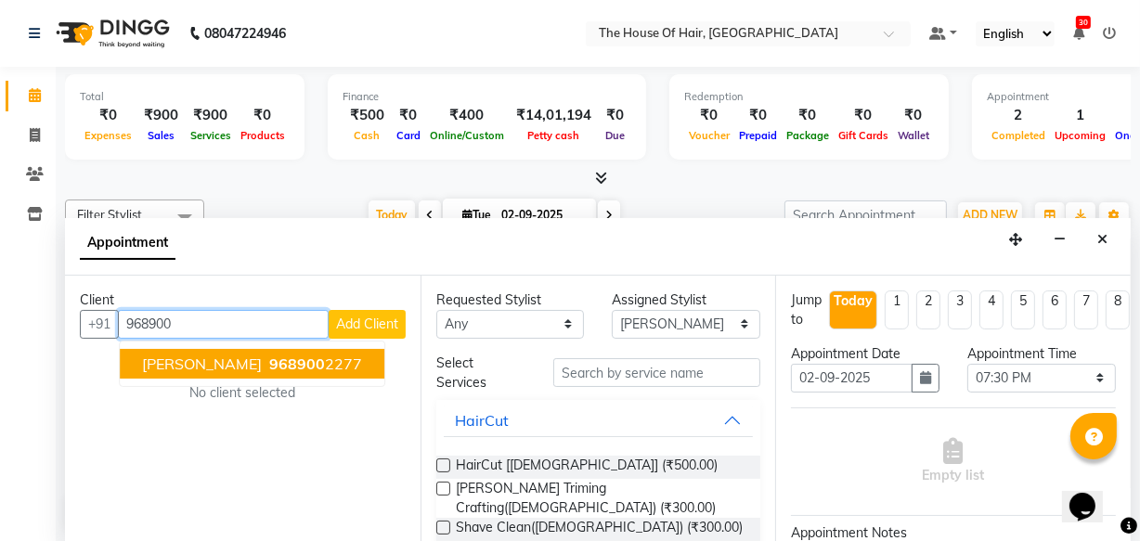
click at [274, 373] on button "KUNAL DANGADE 968900 2277" at bounding box center [252, 364] width 265 height 30
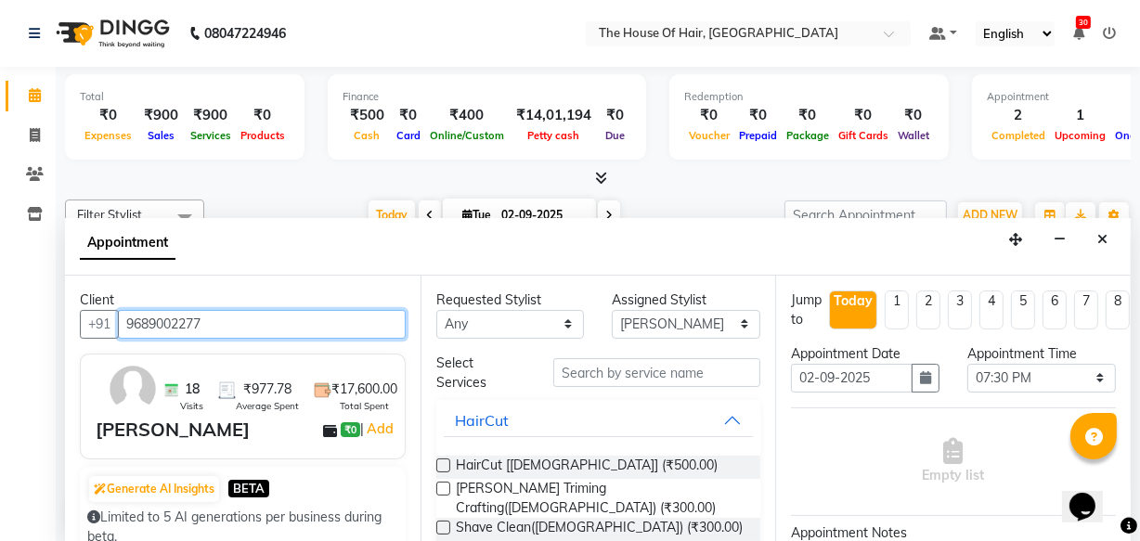
type input "9689002277"
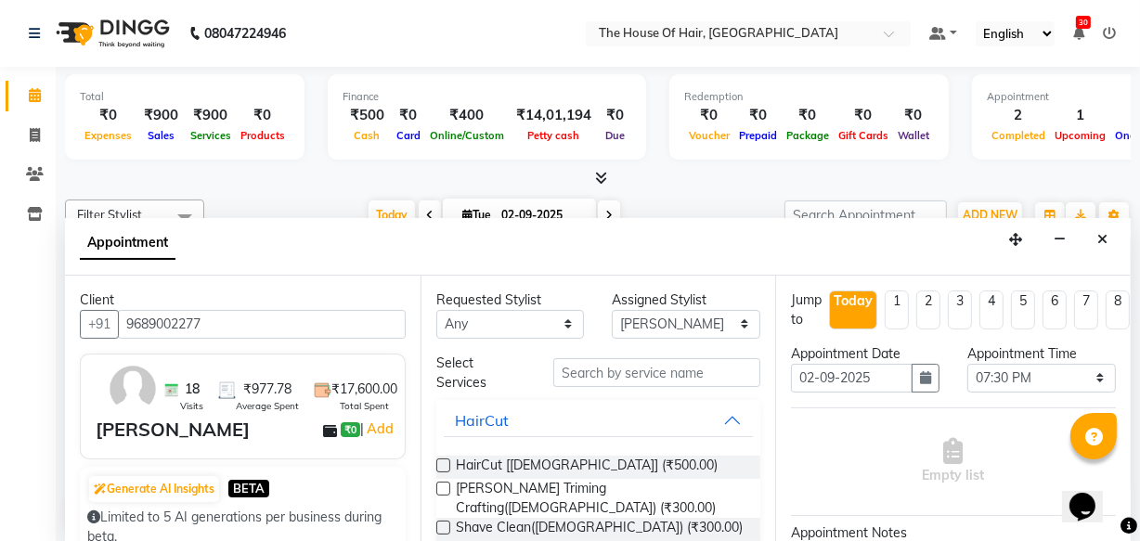
click at [443, 467] on label at bounding box center [443, 466] width 14 height 14
click at [443, 467] on input "checkbox" at bounding box center [442, 467] width 12 height 12
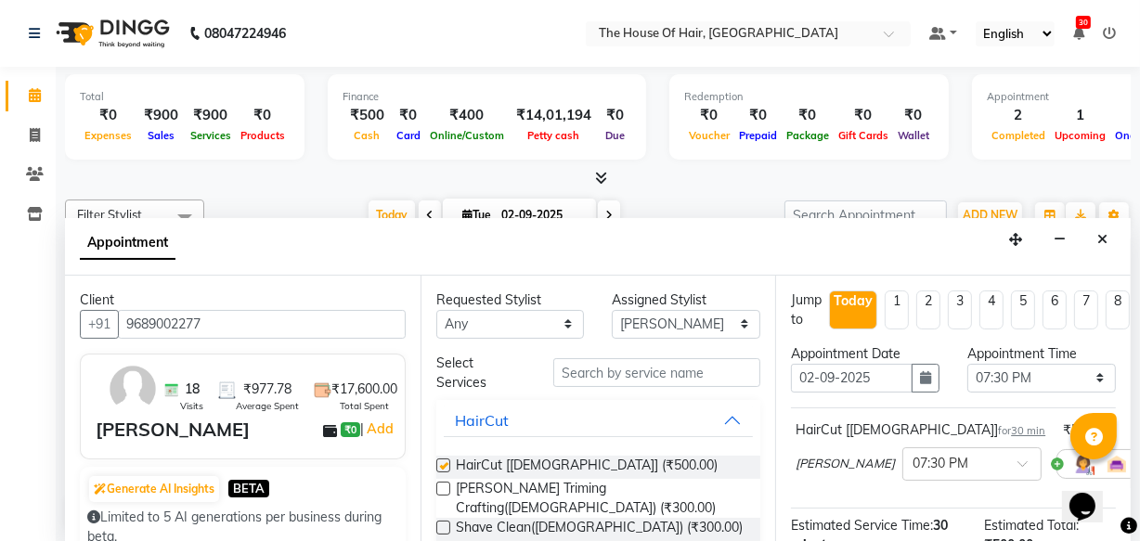
checkbox input "false"
click at [443, 494] on div at bounding box center [442, 500] width 12 height 35
click at [444, 486] on label at bounding box center [443, 489] width 14 height 14
click at [444, 486] on input "checkbox" at bounding box center [442, 491] width 12 height 12
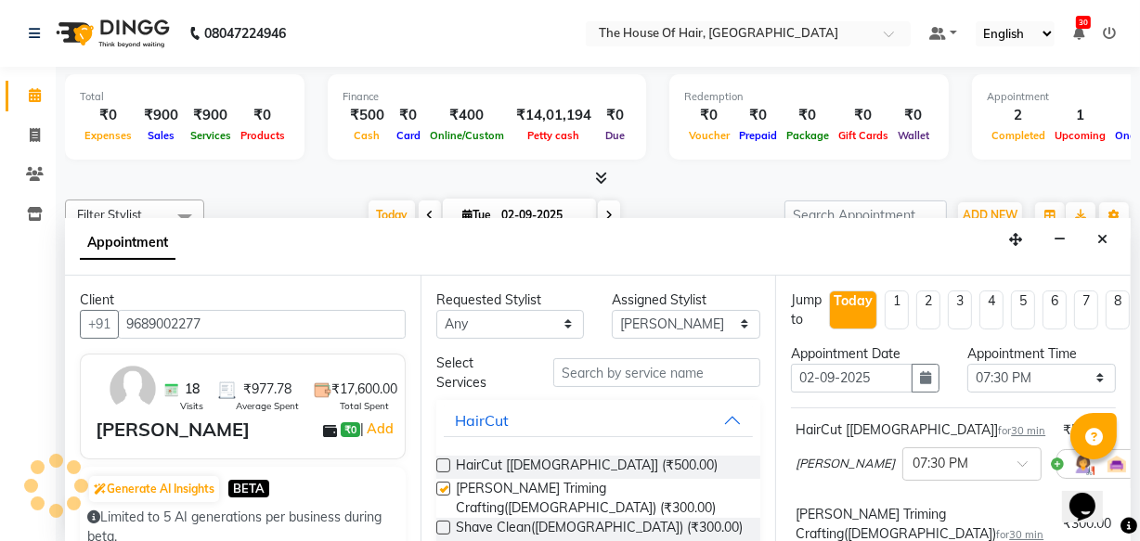
checkbox input "false"
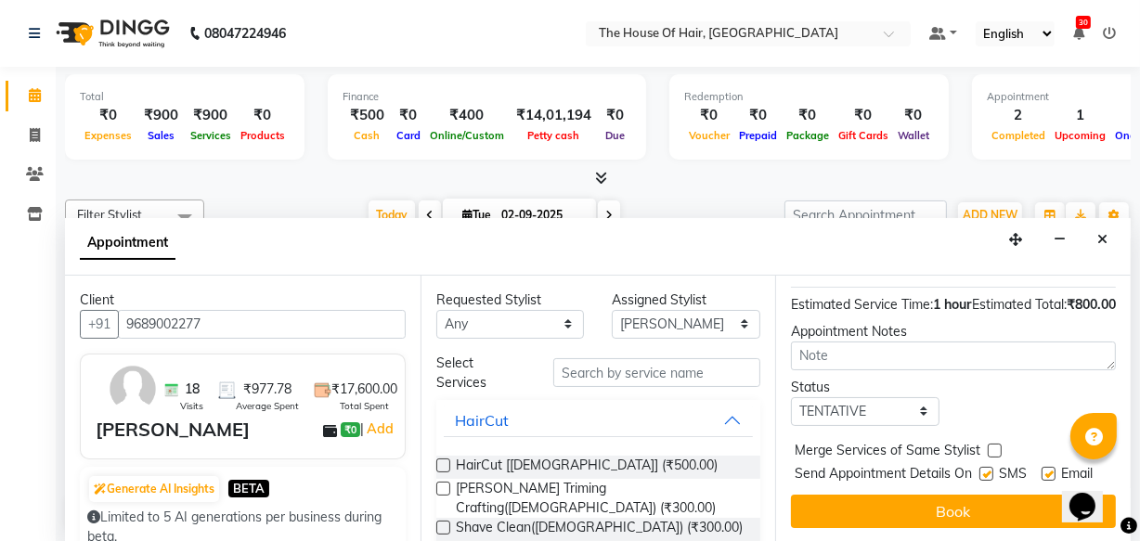
scroll to position [358, 0]
click at [993, 444] on label at bounding box center [995, 451] width 14 height 14
click at [993, 446] on input "checkbox" at bounding box center [994, 452] width 12 height 12
checkbox input "true"
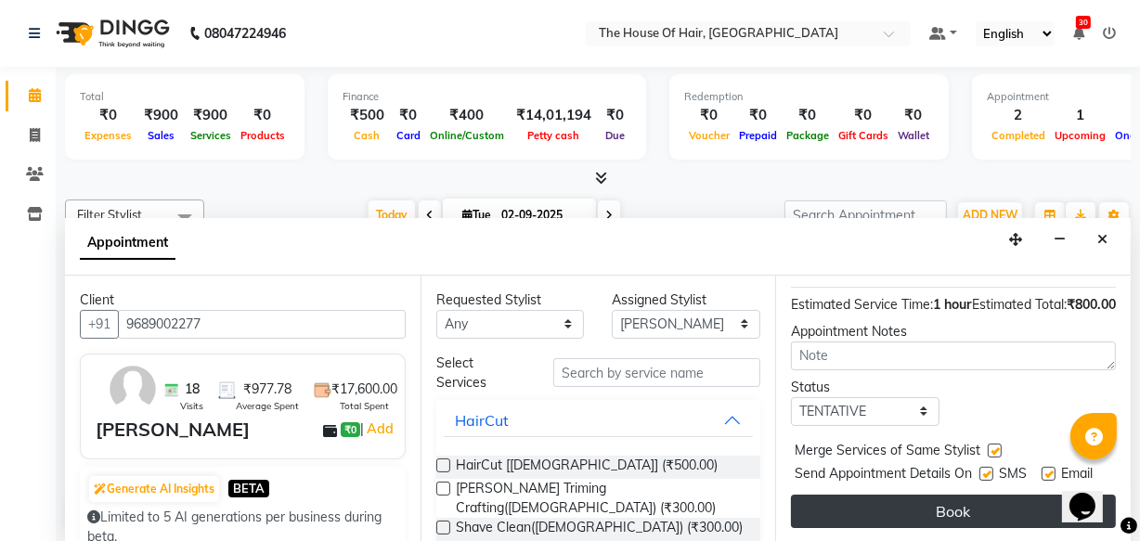
click at [928, 502] on button "Book" at bounding box center [953, 511] width 325 height 33
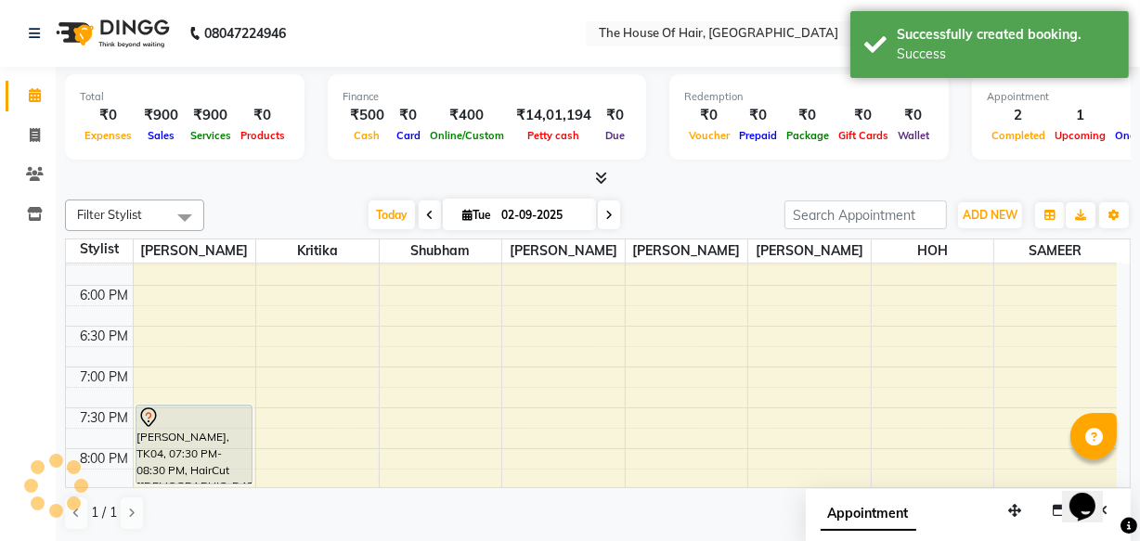
scroll to position [0, 0]
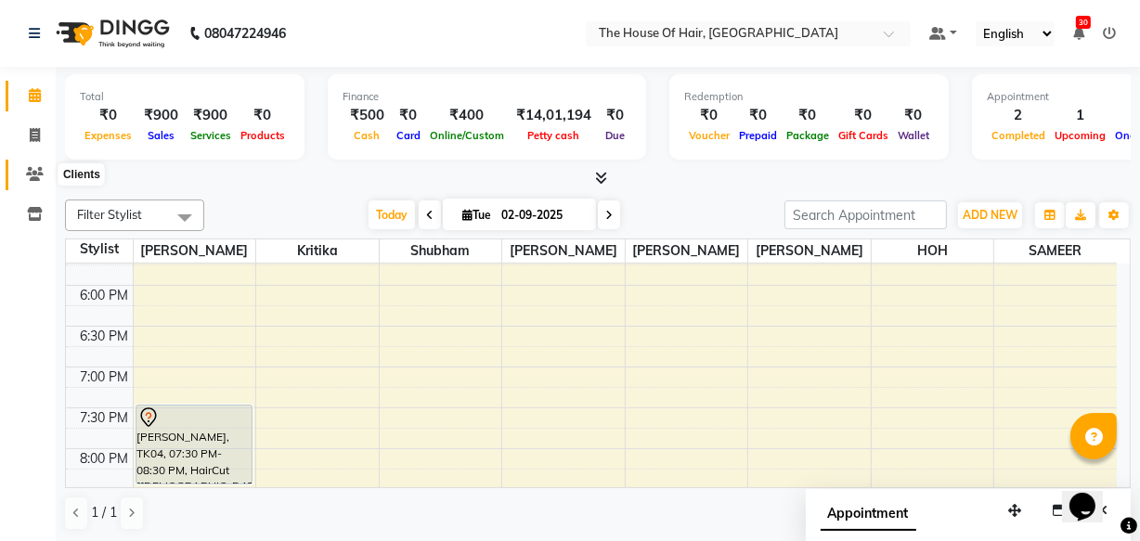
click at [31, 177] on icon at bounding box center [35, 174] width 18 height 14
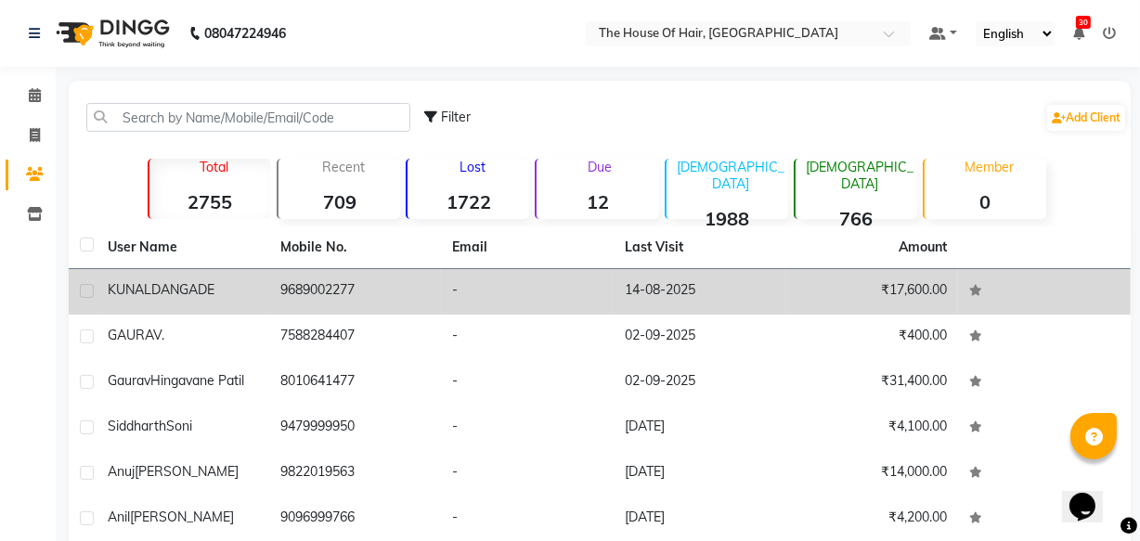
click at [266, 292] on td "KUNAL DANGADE" at bounding box center [183, 291] width 173 height 45
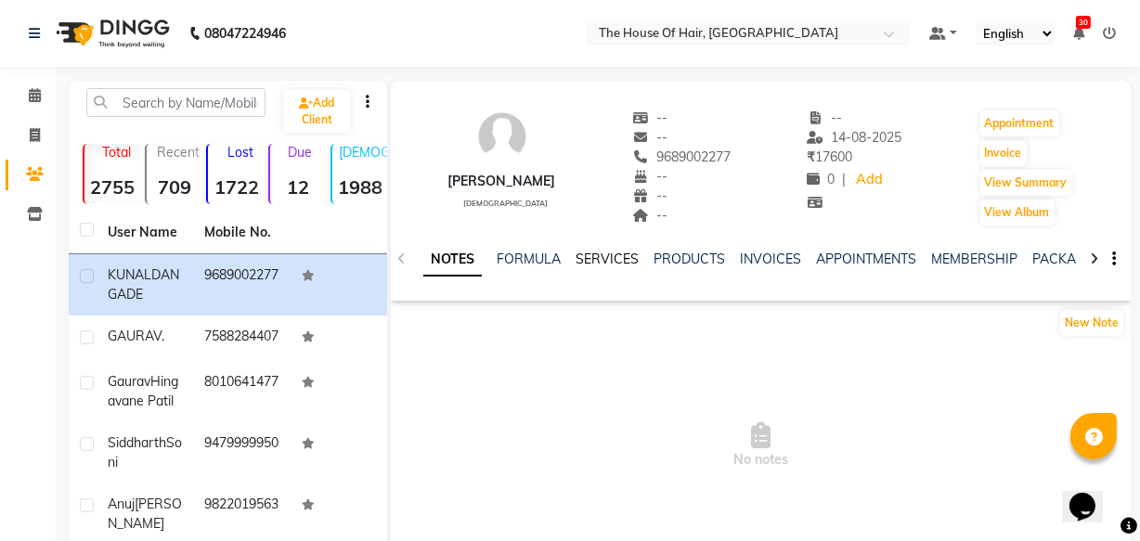
click at [614, 259] on link "SERVICES" at bounding box center [606, 259] width 63 height 17
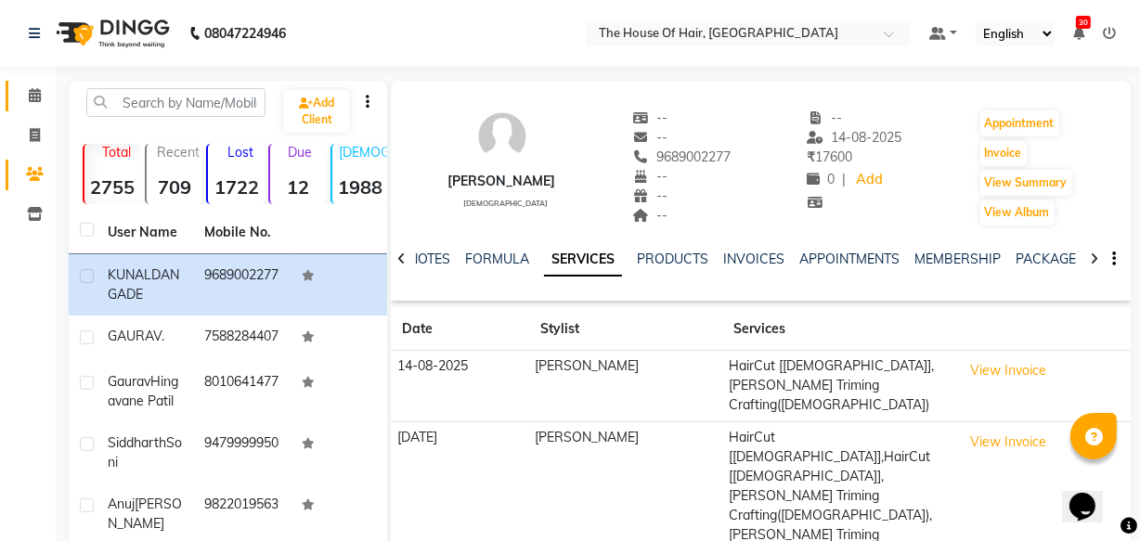
click at [39, 101] on icon at bounding box center [35, 95] width 12 height 14
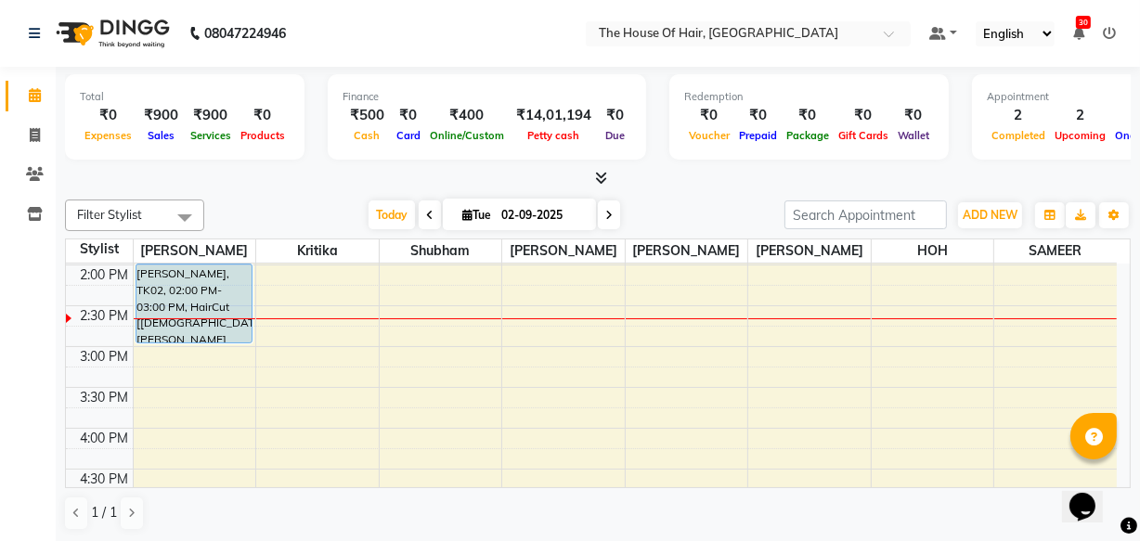
scroll to position [502, 0]
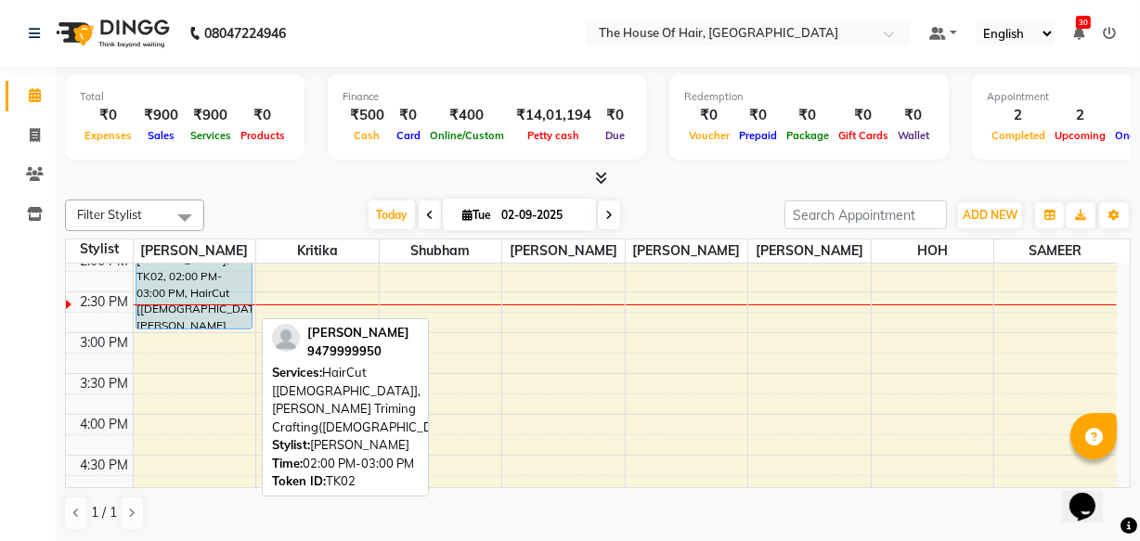
click at [174, 276] on div "Siddharth Soni, TK02, 02:00 PM-03:00 PM, HairCut [Male],Beard Triming Crafting(…" at bounding box center [193, 290] width 115 height 78
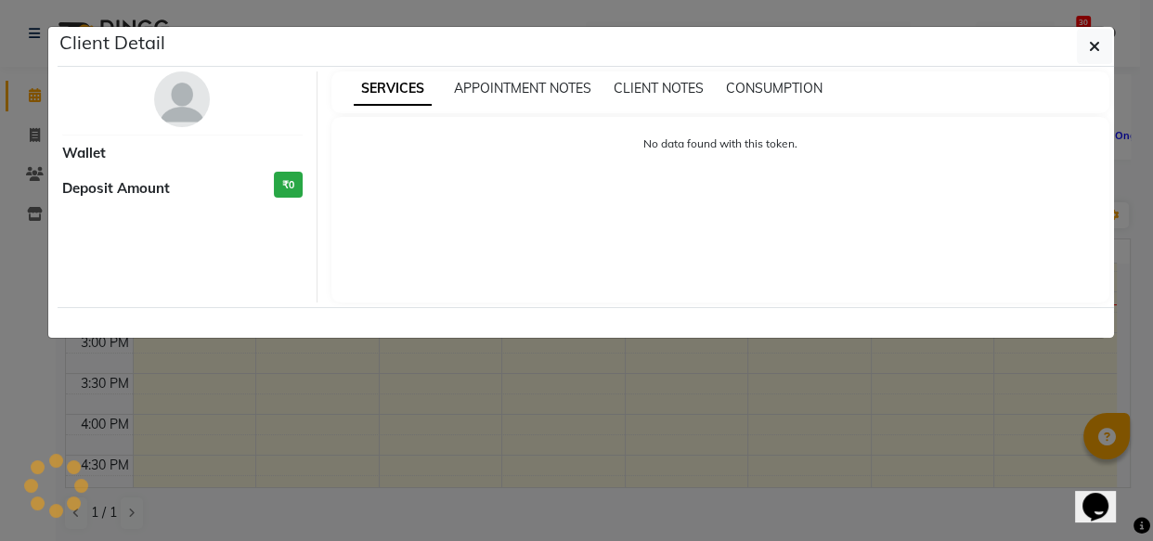
select select "5"
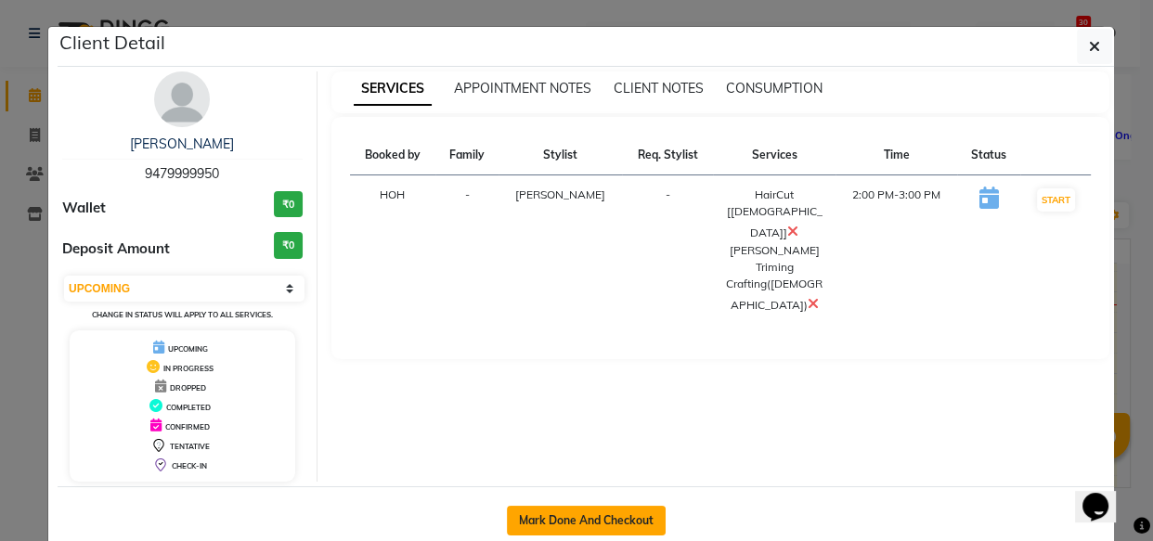
click at [577, 511] on button "Mark Done And Checkout" at bounding box center [586, 521] width 159 height 30
select select "5992"
select select "service"
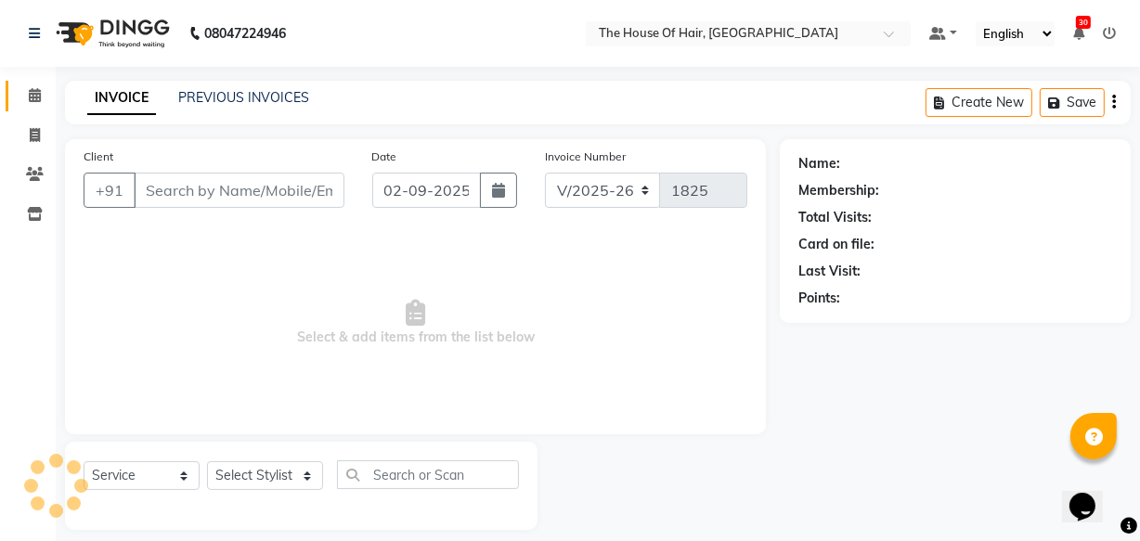
type input "9479999950"
select select "42812"
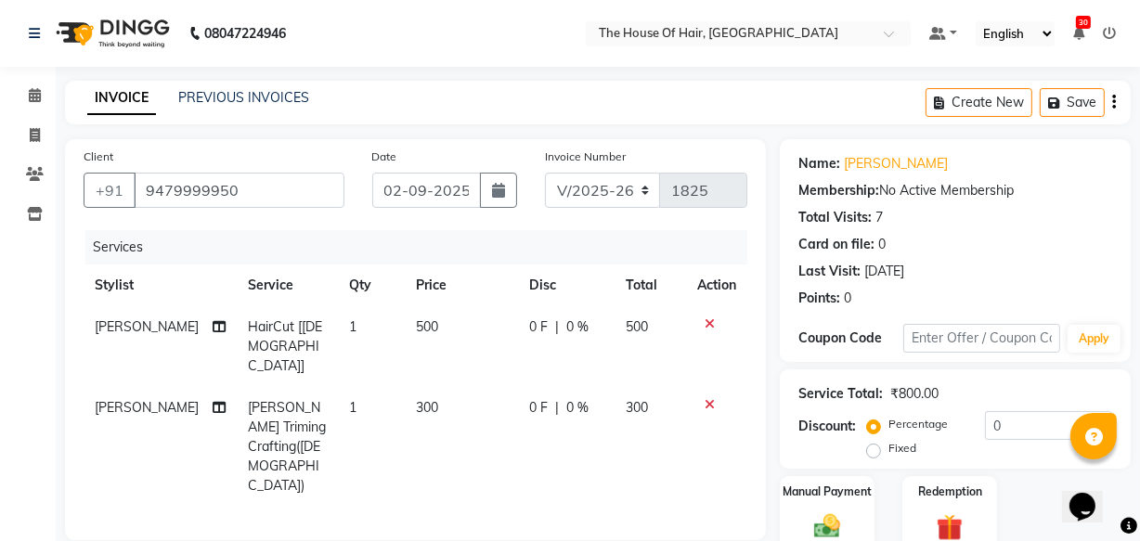
click at [420, 331] on td "500" at bounding box center [462, 346] width 114 height 81
select select "42812"
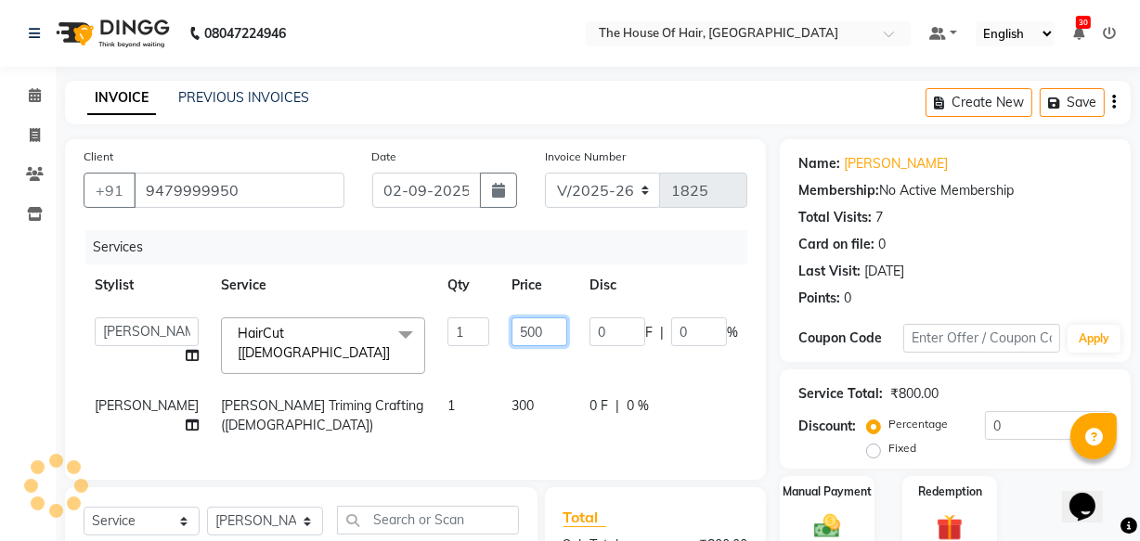
click at [511, 330] on input "500" at bounding box center [539, 331] width 56 height 29
type input "5"
type input "400"
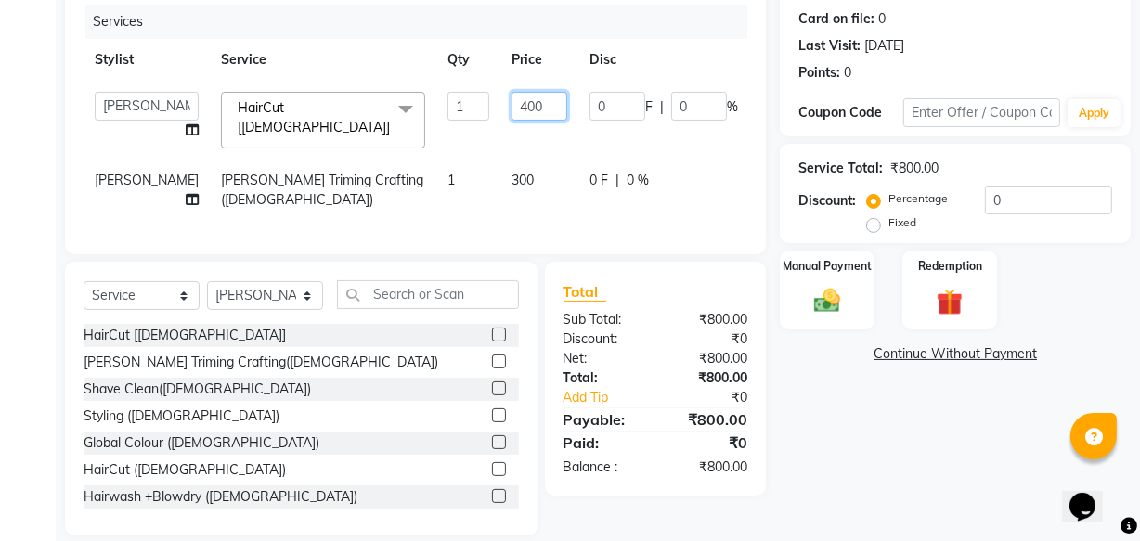
scroll to position [227, 0]
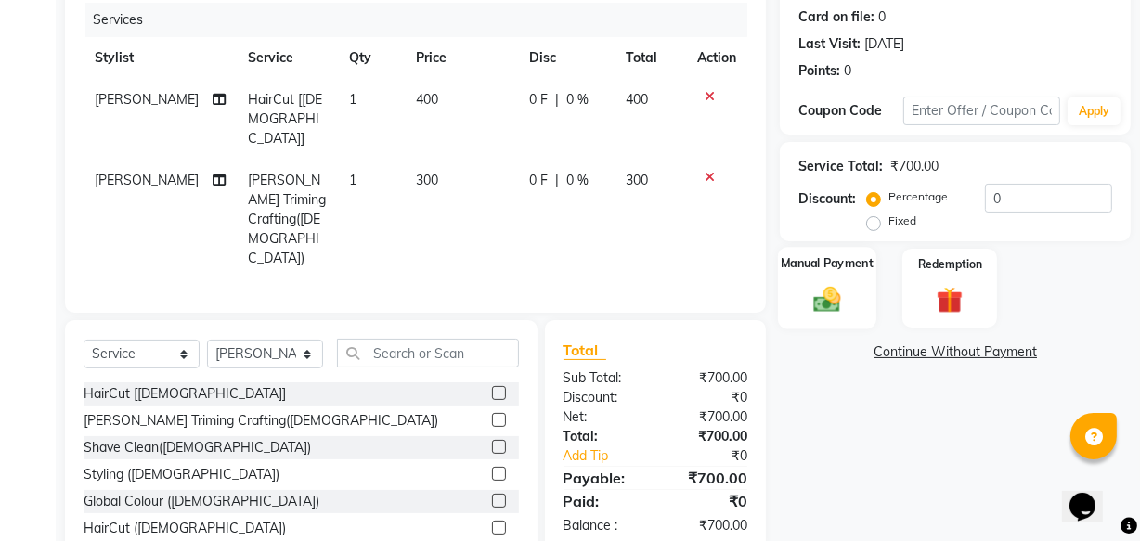
click at [830, 312] on img at bounding box center [827, 299] width 45 height 32
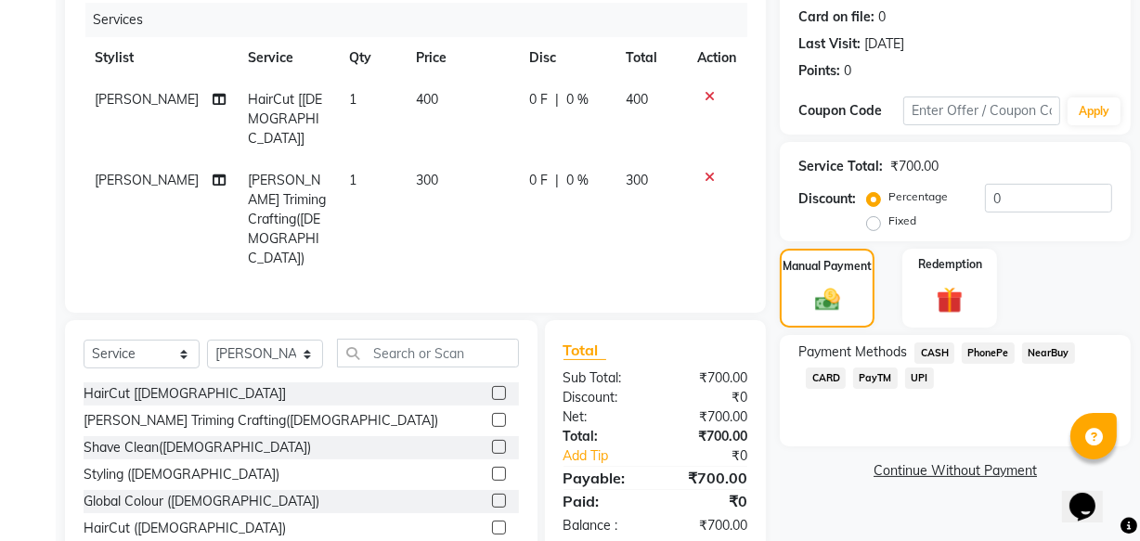
click at [924, 377] on span "UPI" at bounding box center [919, 378] width 29 height 21
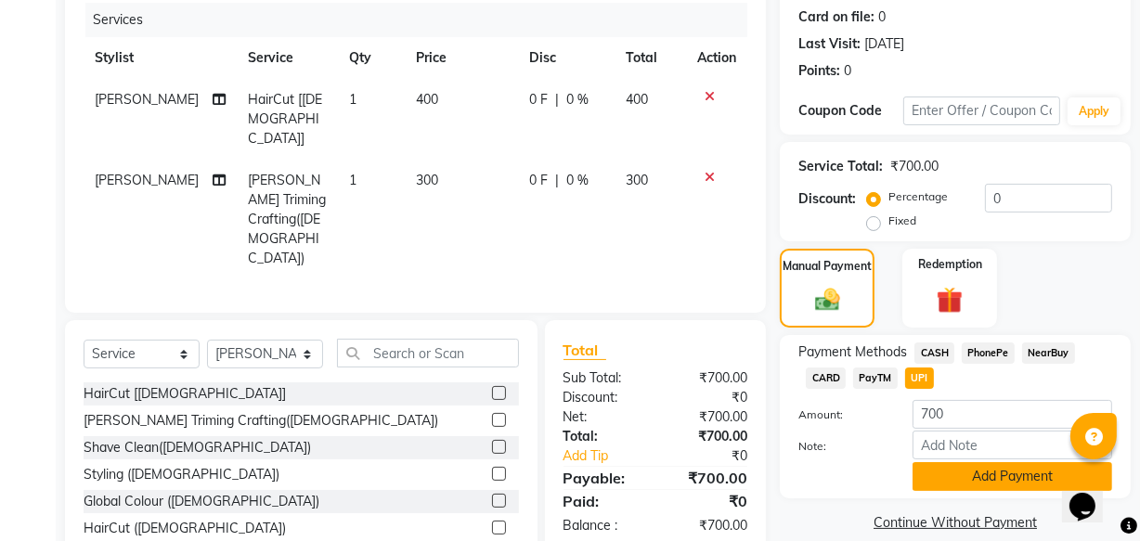
click at [970, 476] on button "Add Payment" at bounding box center [1012, 476] width 200 height 29
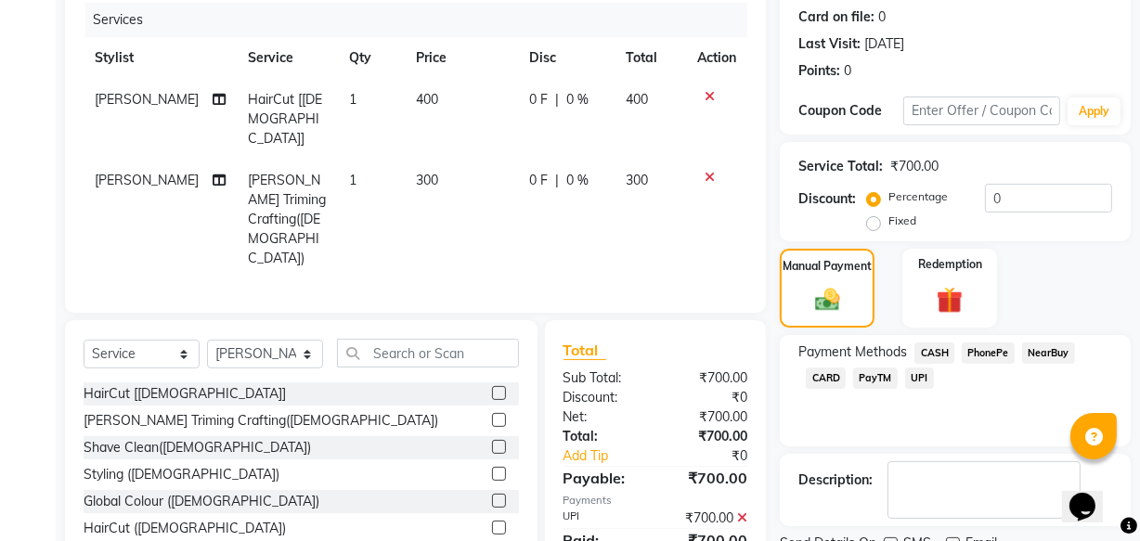
scroll to position [303, 0]
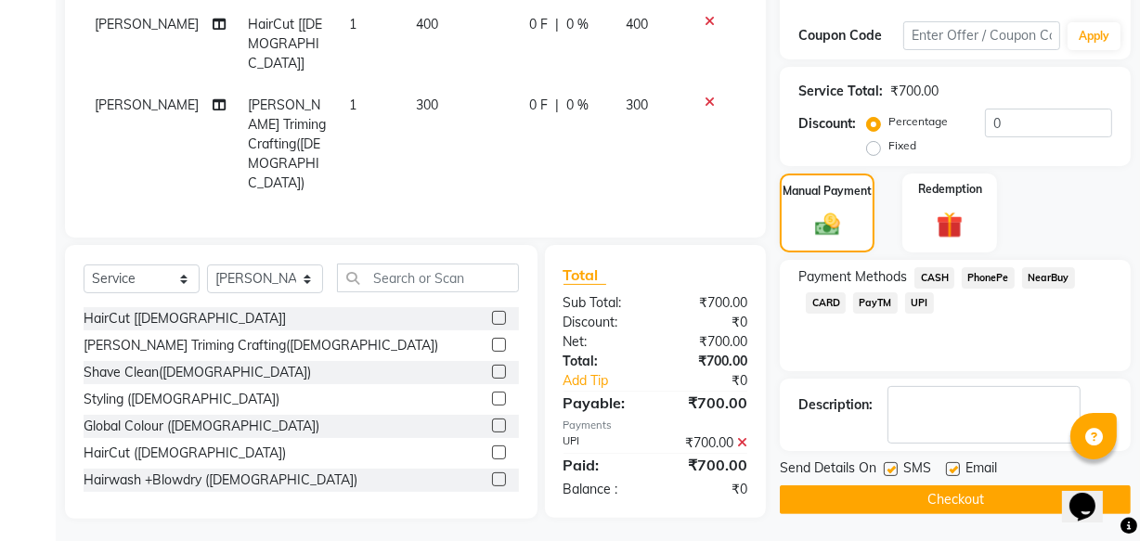
click at [884, 496] on button "Checkout" at bounding box center [955, 499] width 351 height 29
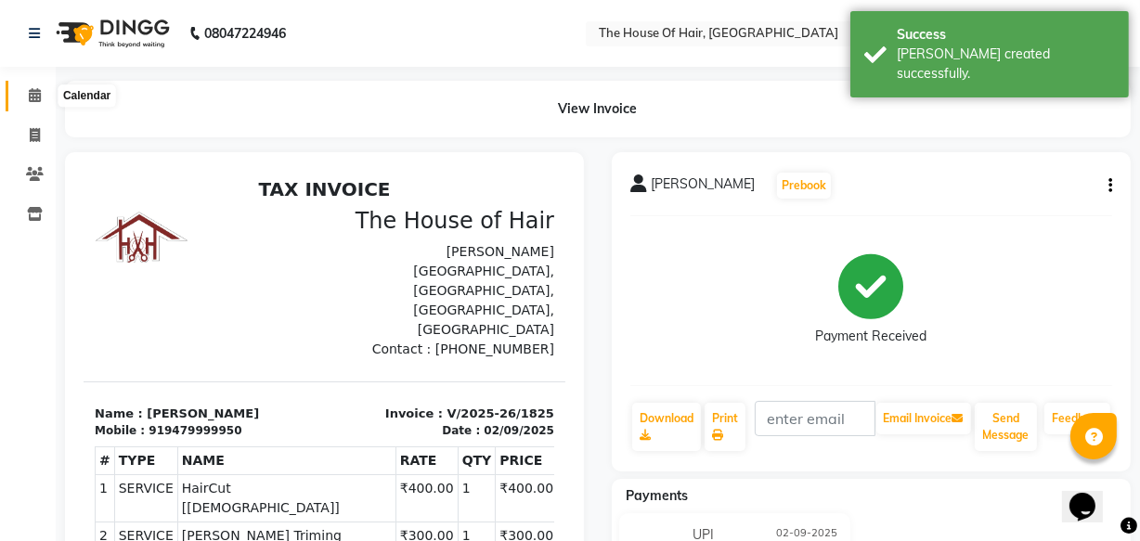
click at [42, 97] on span at bounding box center [35, 95] width 32 height 21
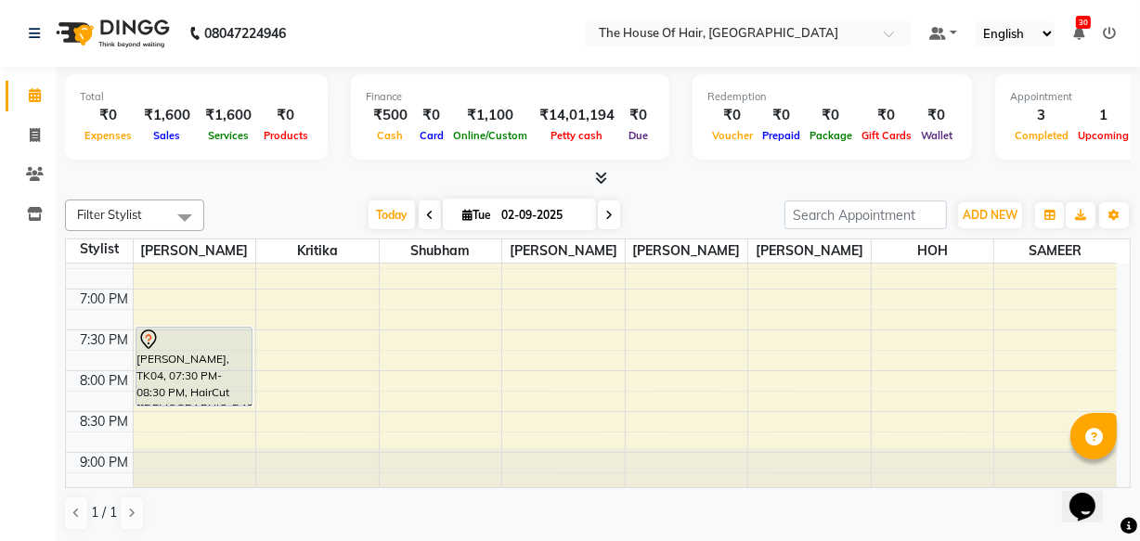
scroll to position [912, 0]
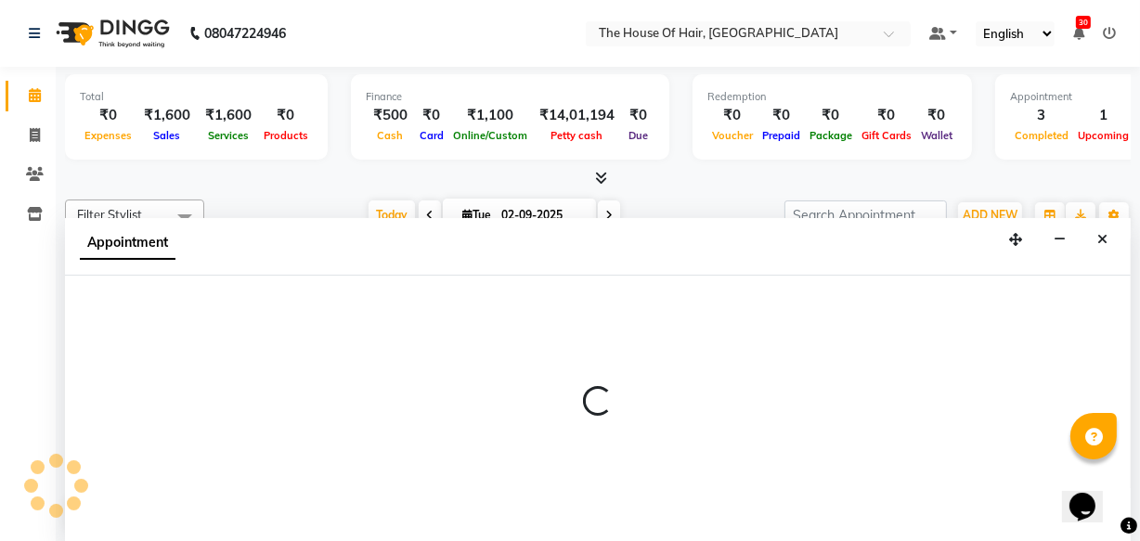
click at [647, 350] on div at bounding box center [598, 409] width 1066 height 267
select select "64183"
select select "1200"
select select "tentative"
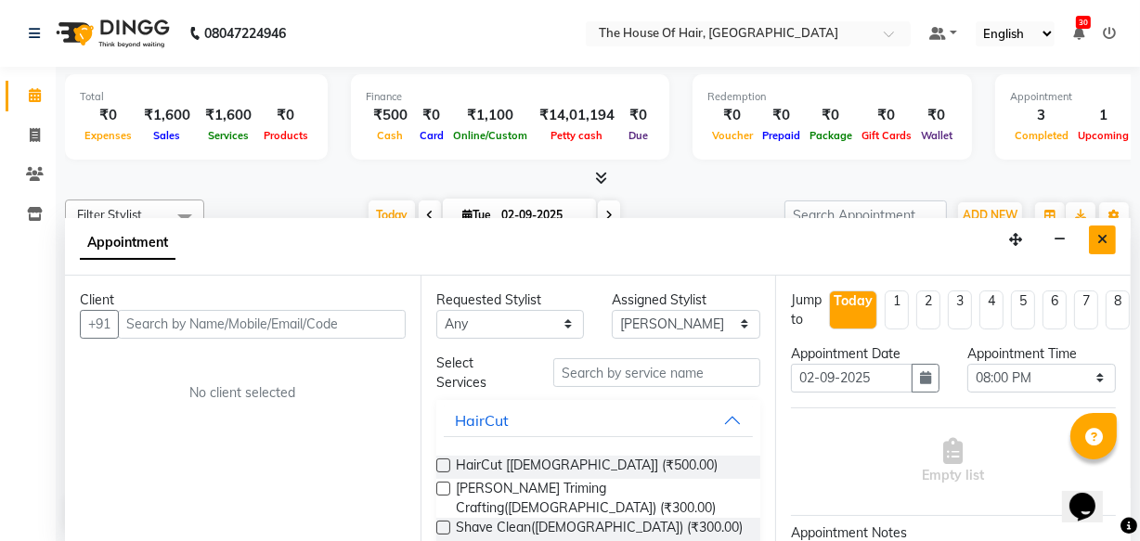
click at [1102, 235] on icon "Close" at bounding box center [1102, 239] width 10 height 13
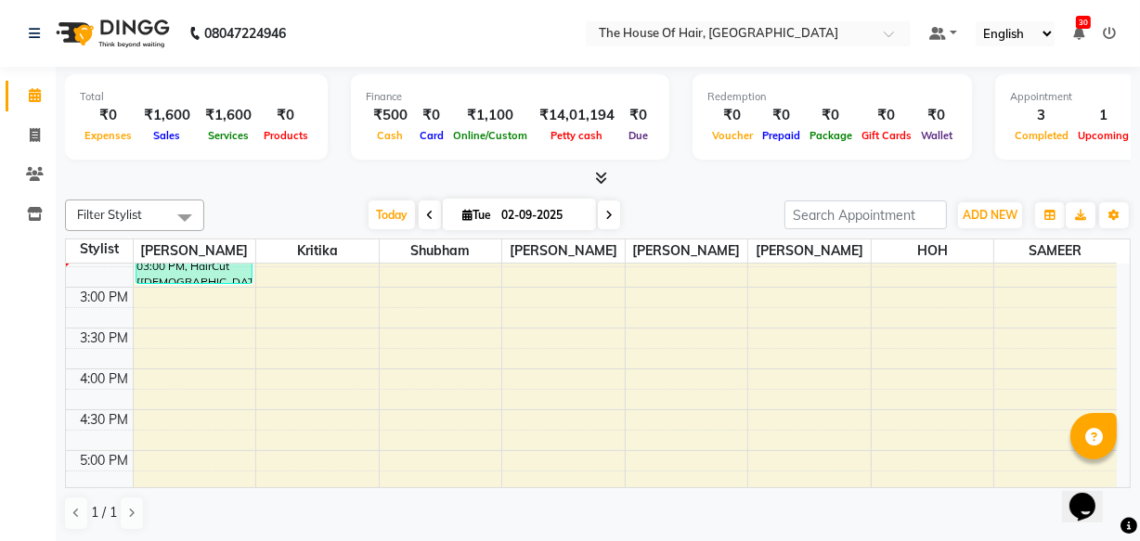
scroll to position [412, 0]
